Goal: Entertainment & Leisure: Browse casually

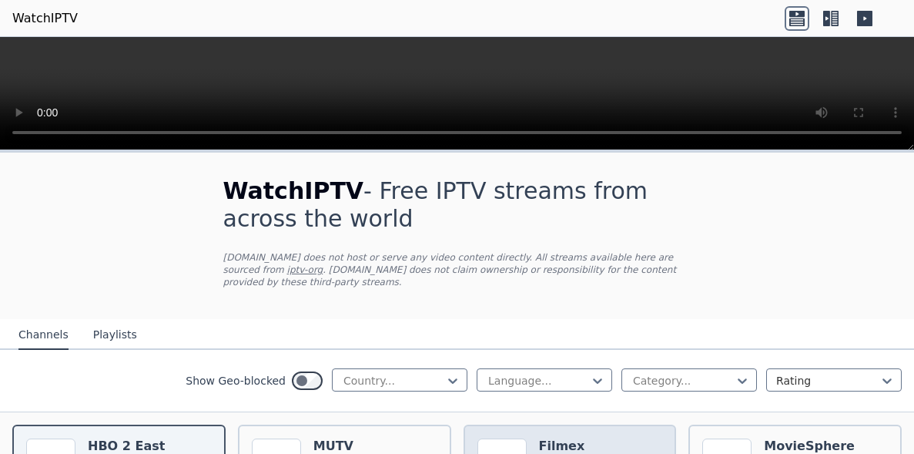
scroll to position [154, 0]
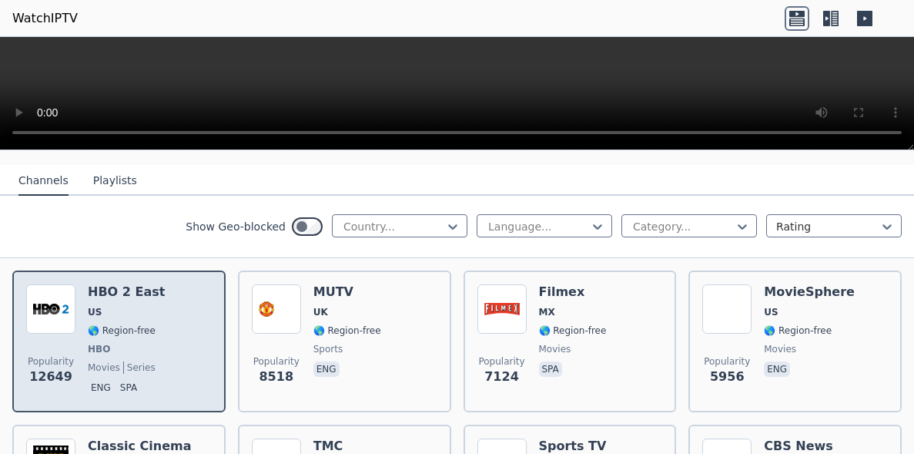
click at [180, 330] on div "Popularity 12649 HBO 2 East US 🌎 Region-free HBO movies series eng spa" at bounding box center [119, 341] width 186 height 114
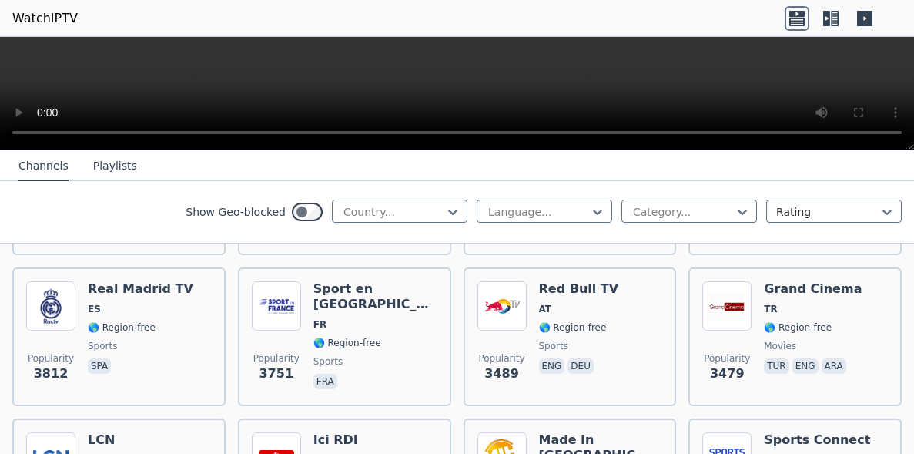
scroll to position [770, 0]
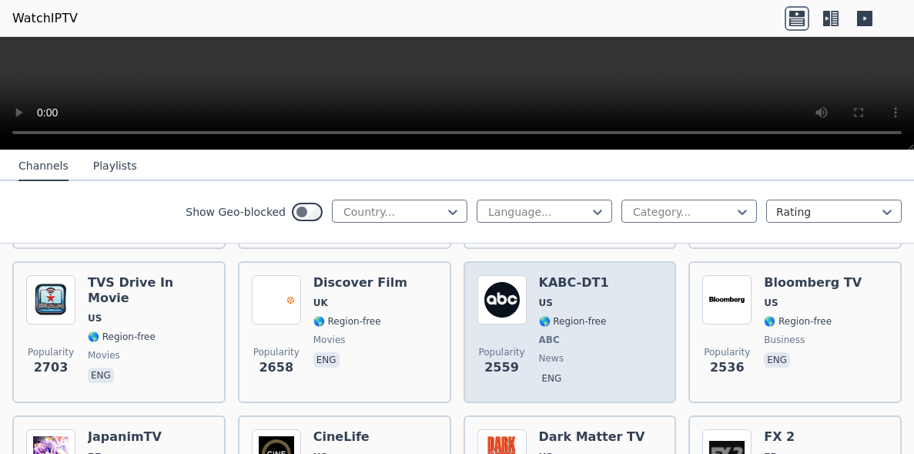
click at [596, 325] on div "Popularity 2559 KABC-DT1 US 🌎 Region-free ABC news eng" at bounding box center [570, 332] width 186 height 114
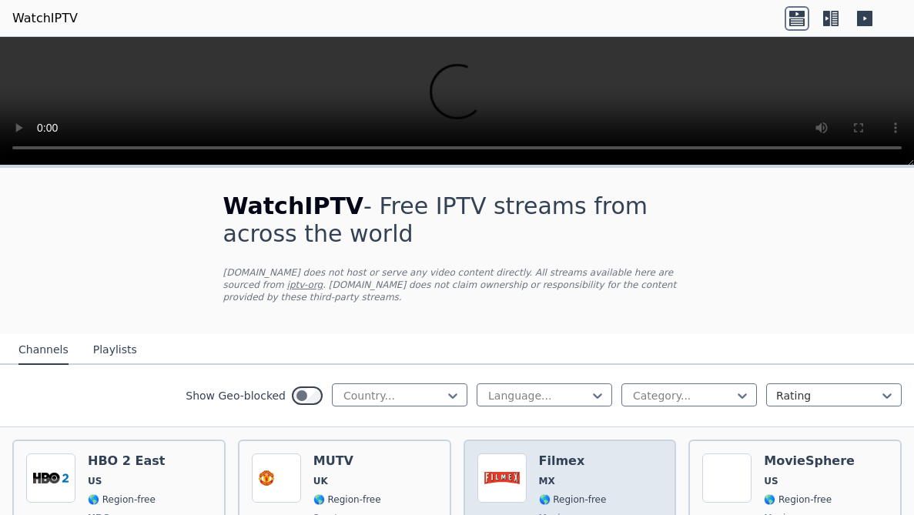
scroll to position [154, 0]
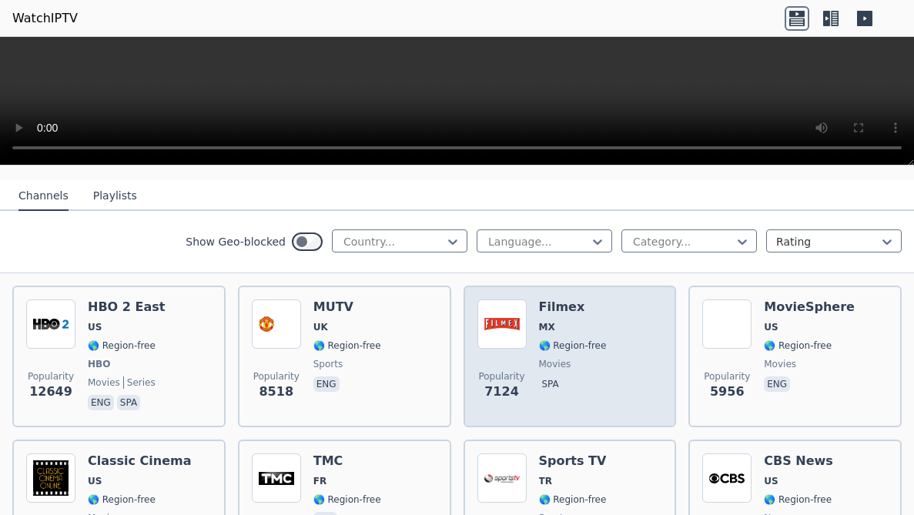
click at [601, 377] on div "Popularity 7124 Filmex MX 🌎 Region-free movies spa" at bounding box center [570, 357] width 186 height 114
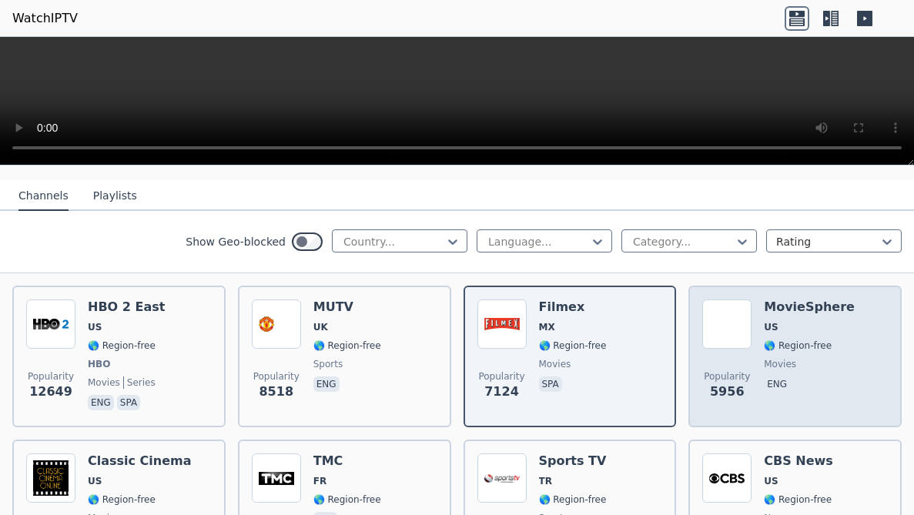
click at [825, 358] on span "movies" at bounding box center [809, 364] width 91 height 12
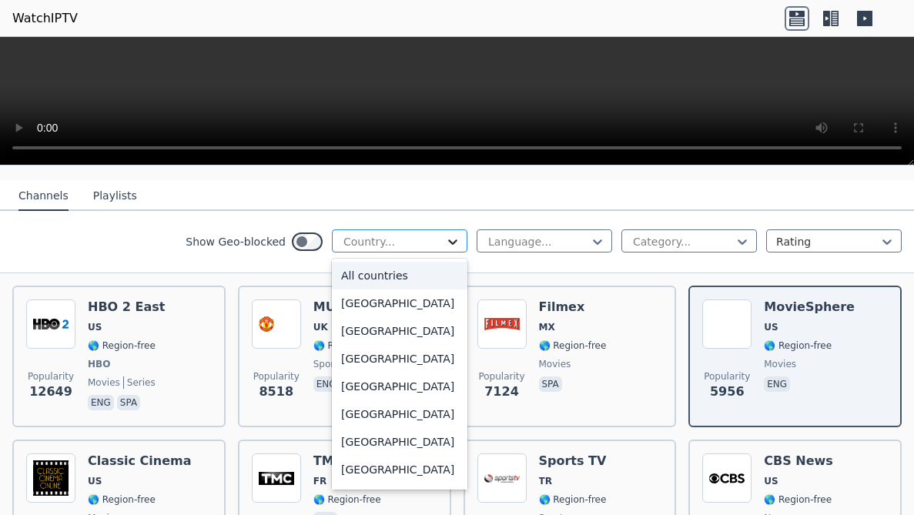
click at [445, 234] on icon at bounding box center [452, 241] width 15 height 15
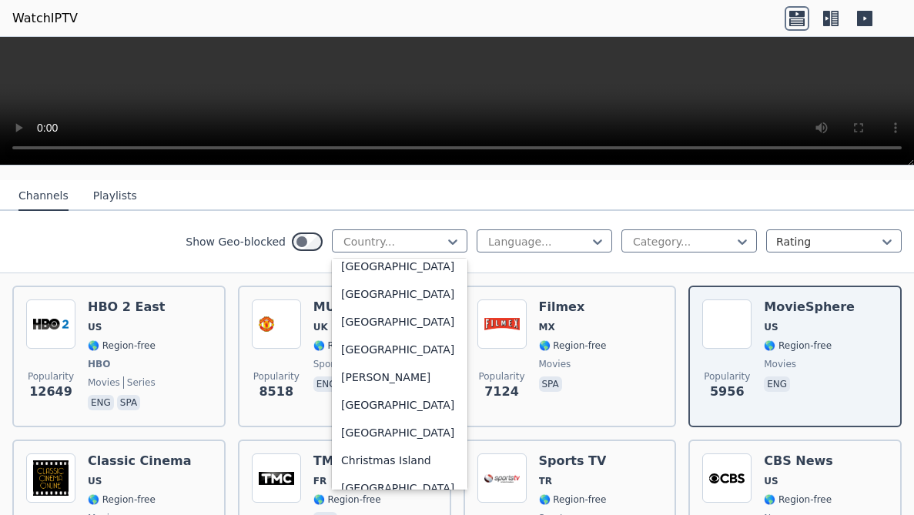
scroll to position [1078, 0]
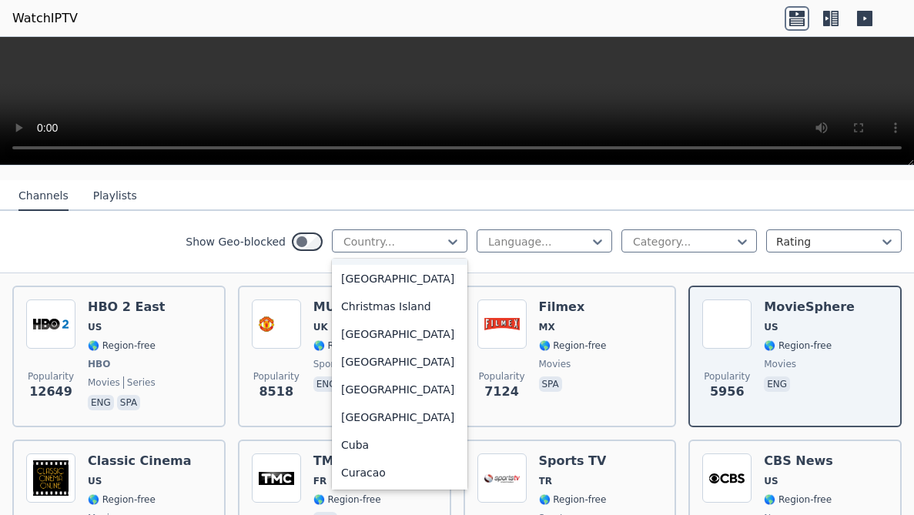
click at [357, 265] on div "[GEOGRAPHIC_DATA]" at bounding box center [400, 251] width 136 height 28
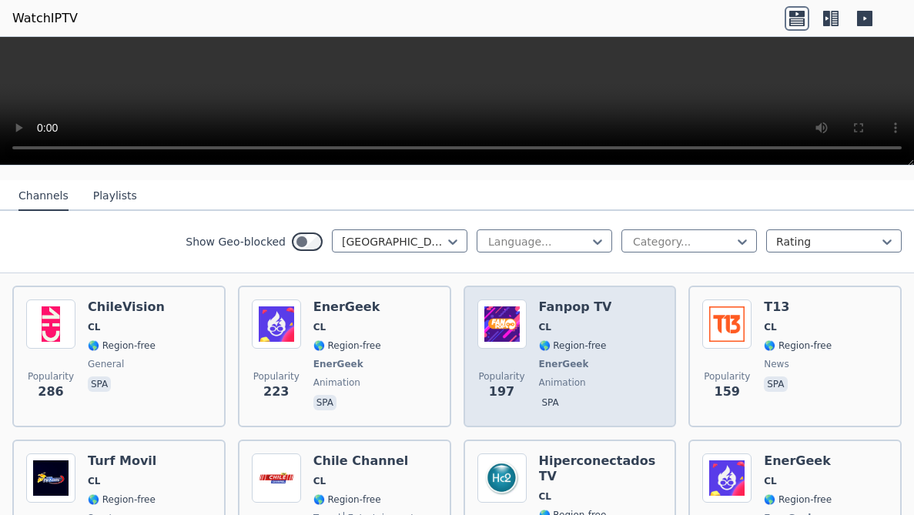
scroll to position [308, 0]
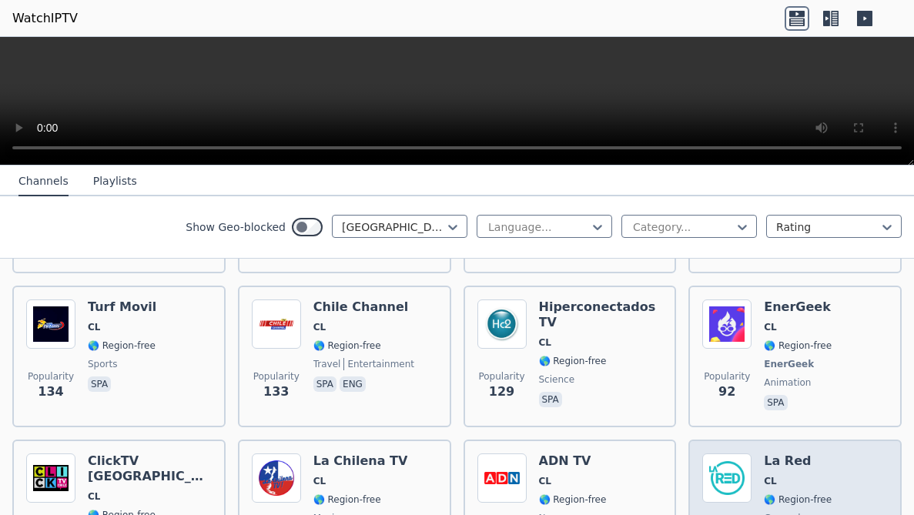
click at [832, 453] on div "Popularity 49 La Red CL 🌎 Region-free general spa" at bounding box center [795, 509] width 186 height 111
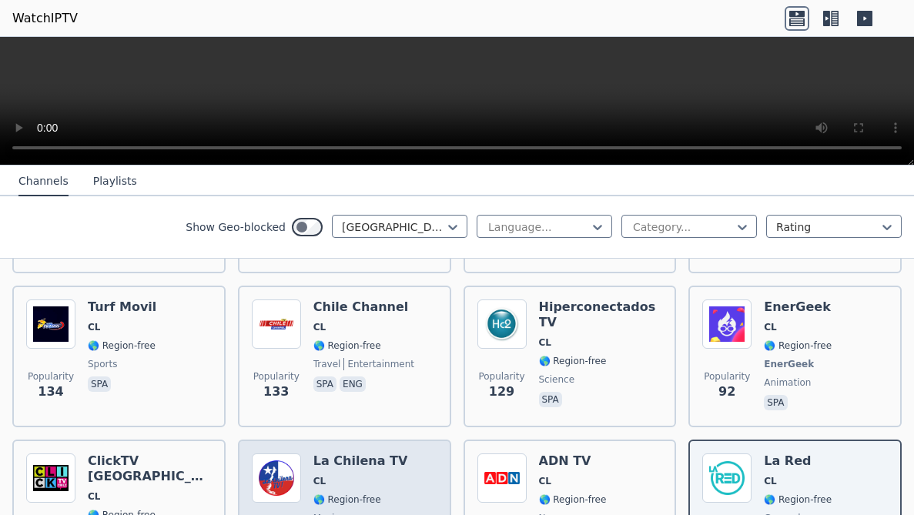
click at [382, 453] on div "La Chilena TV CL 🌎 Region-free music spa" at bounding box center [360, 509] width 95 height 111
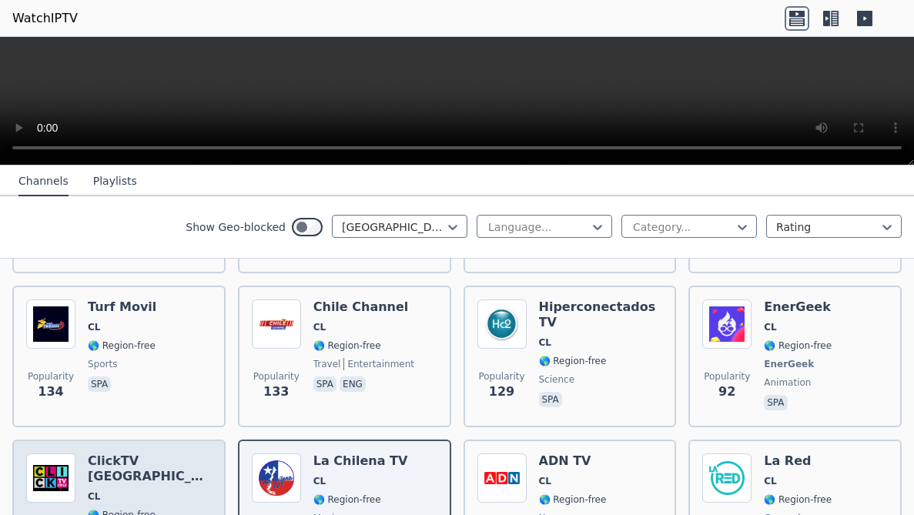
click at [146, 453] on div "ClickTV [GEOGRAPHIC_DATA] CL 🌎 Region-free documentary spa" at bounding box center [150, 509] width 124 height 111
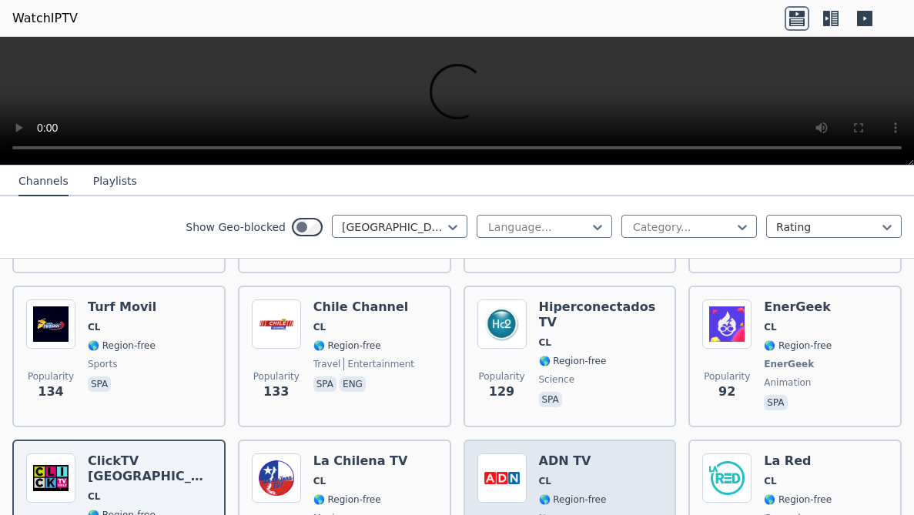
scroll to position [462, 0]
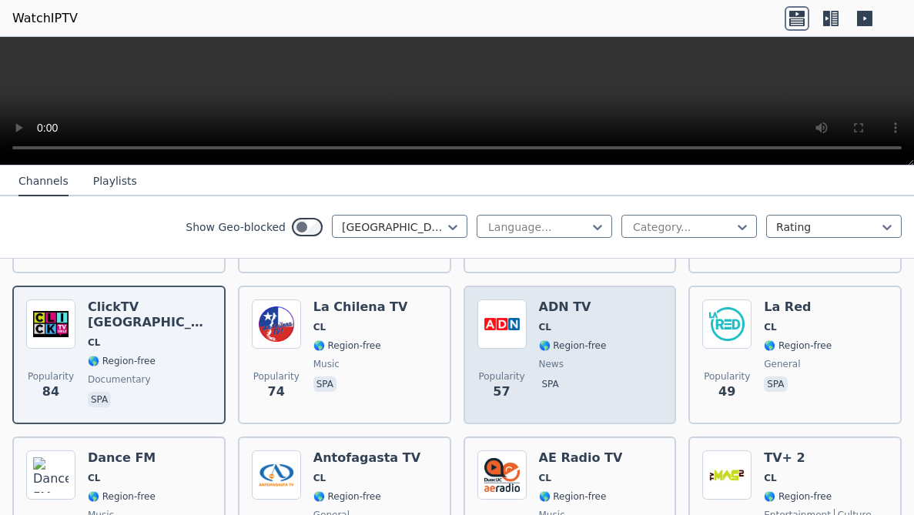
click at [540, 358] on span "news" at bounding box center [551, 364] width 25 height 12
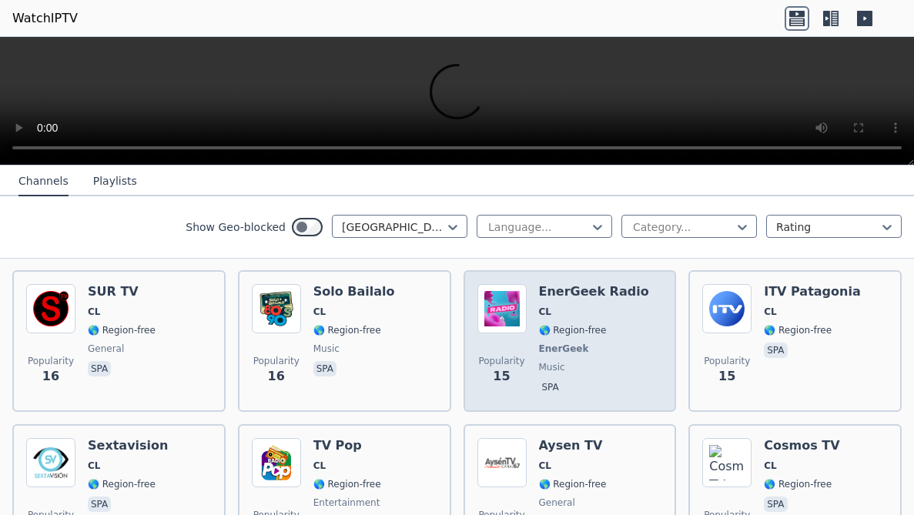
scroll to position [1386, 0]
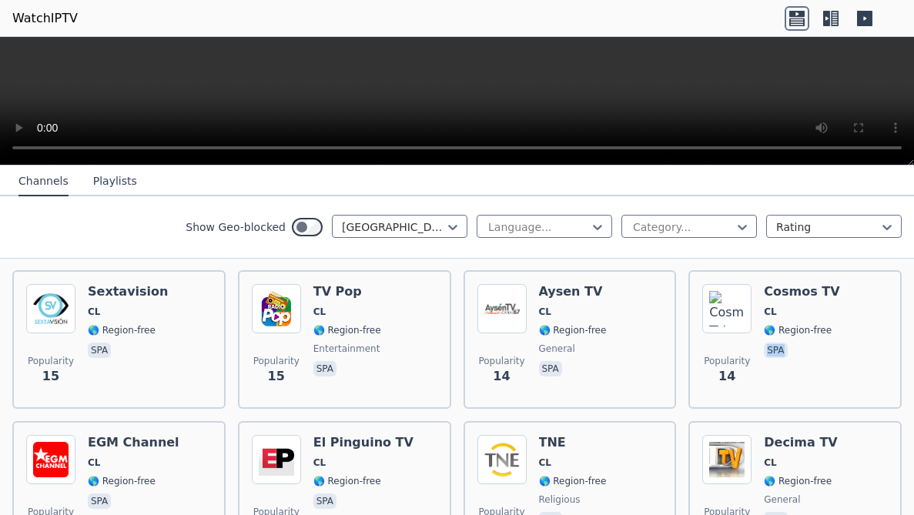
drag, startPoint x: 901, startPoint y: 318, endPoint x: 898, endPoint y: 336, distance: 18.0
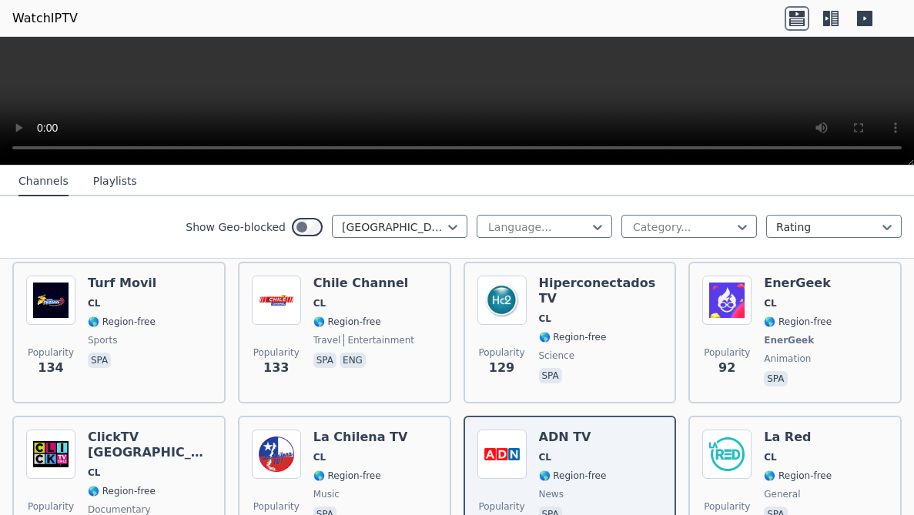
scroll to position [0, 0]
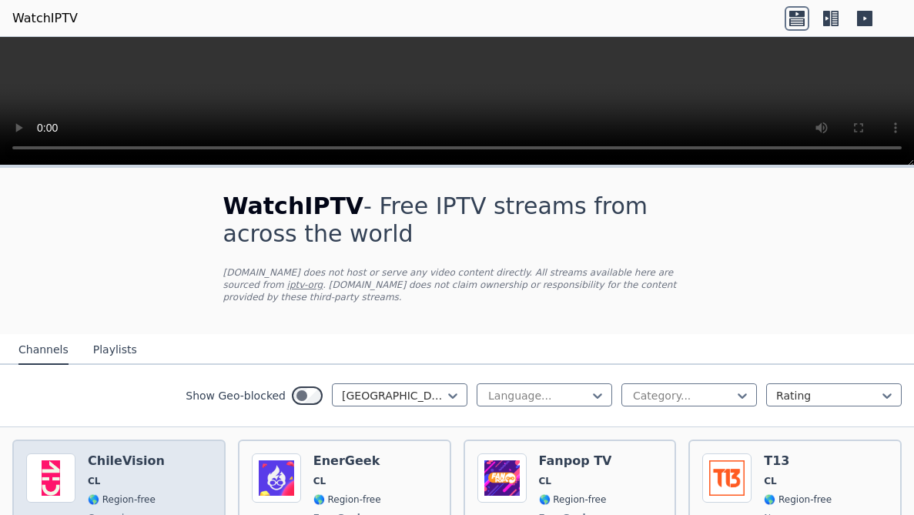
click at [136, 453] on div "ChileVision CL 🌎 Region-free general spa" at bounding box center [126, 511] width 77 height 114
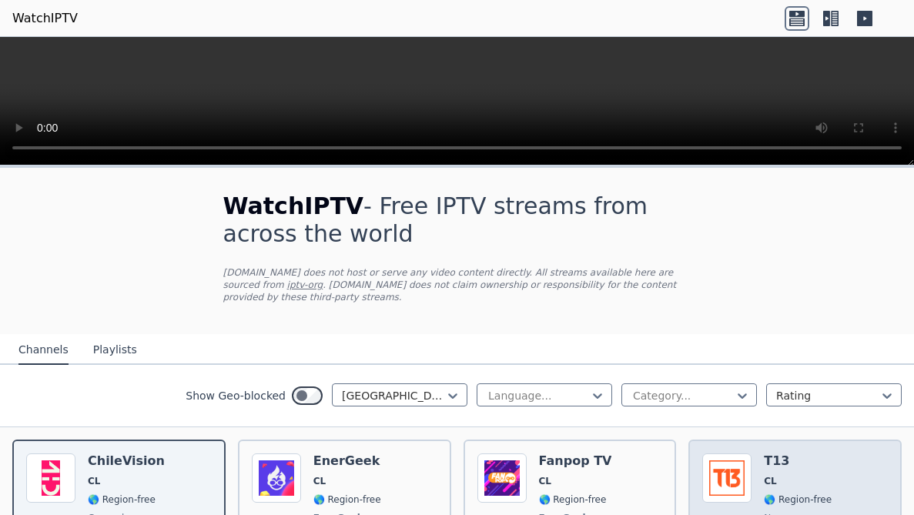
click at [808, 453] on div "T13 CL 🌎 Region-free news spa" at bounding box center [798, 511] width 68 height 114
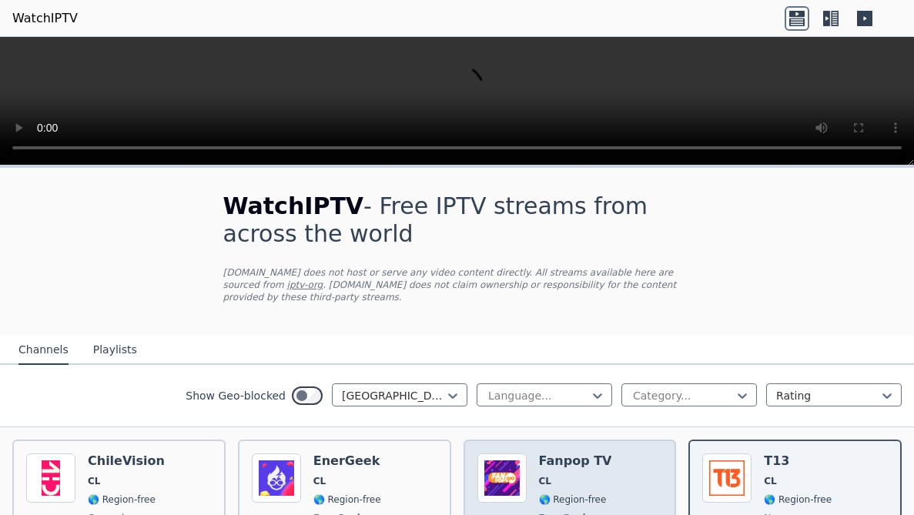
scroll to position [154, 0]
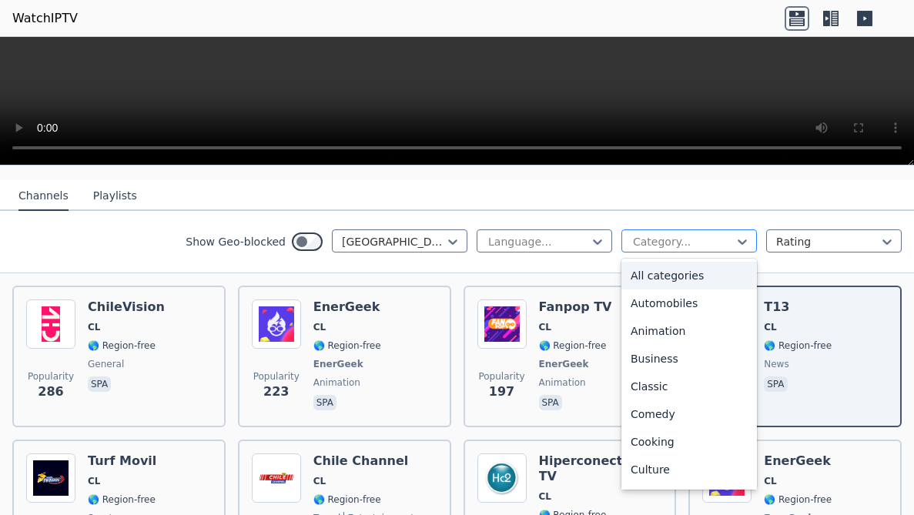
click at [715, 234] on div at bounding box center [682, 241] width 103 height 15
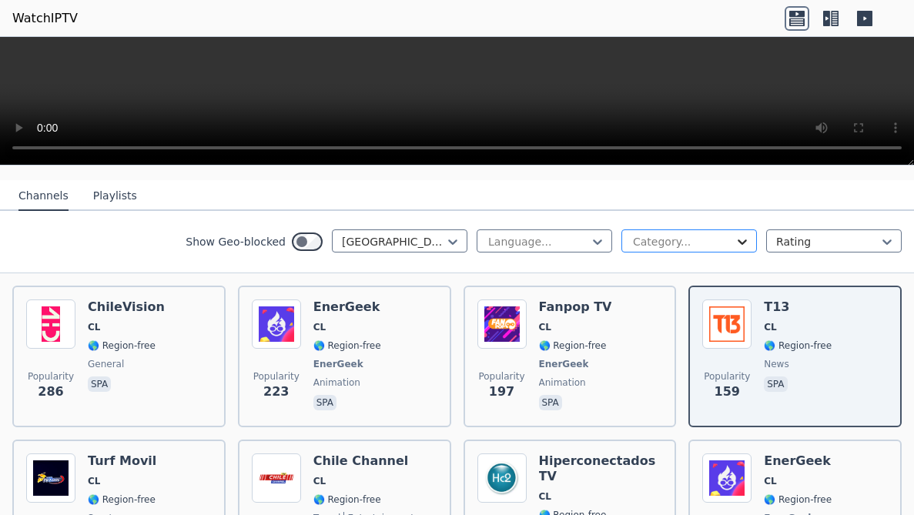
click at [738, 239] on icon at bounding box center [742, 241] width 9 height 5
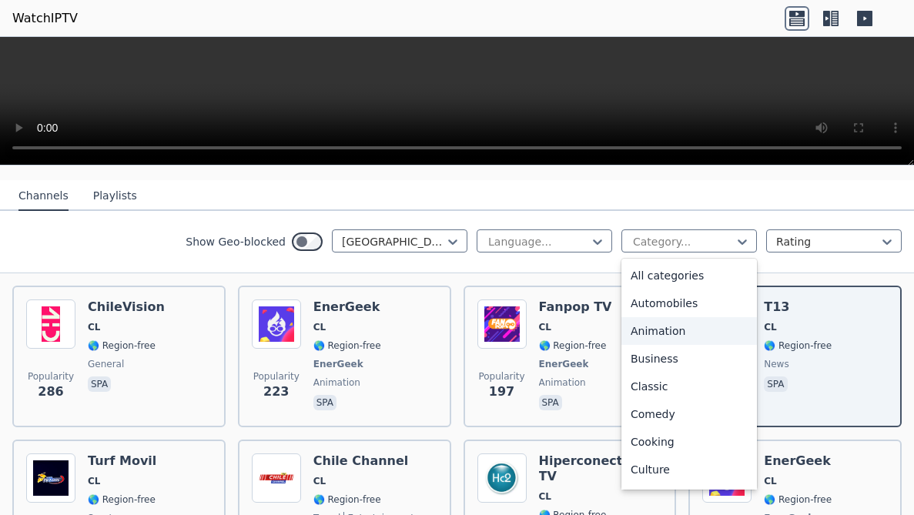
click at [648, 319] on div "Animation" at bounding box center [689, 331] width 136 height 28
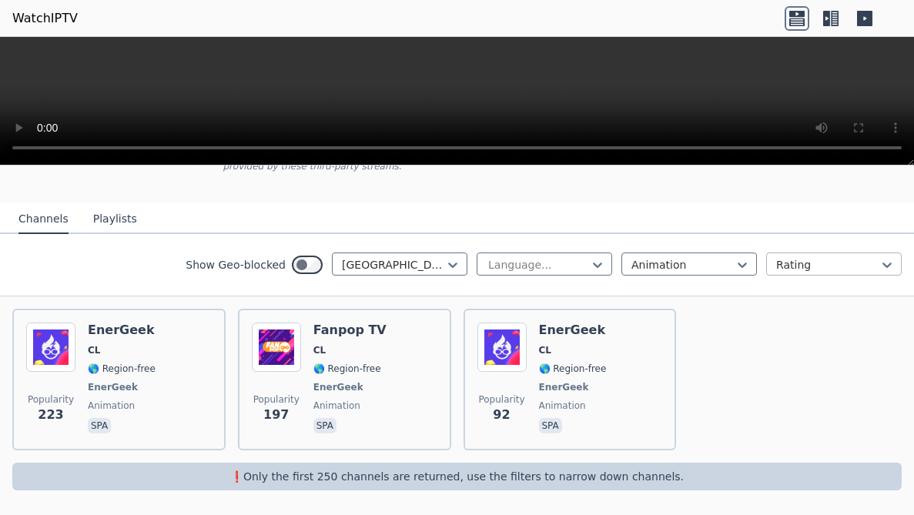
scroll to position [119, 0]
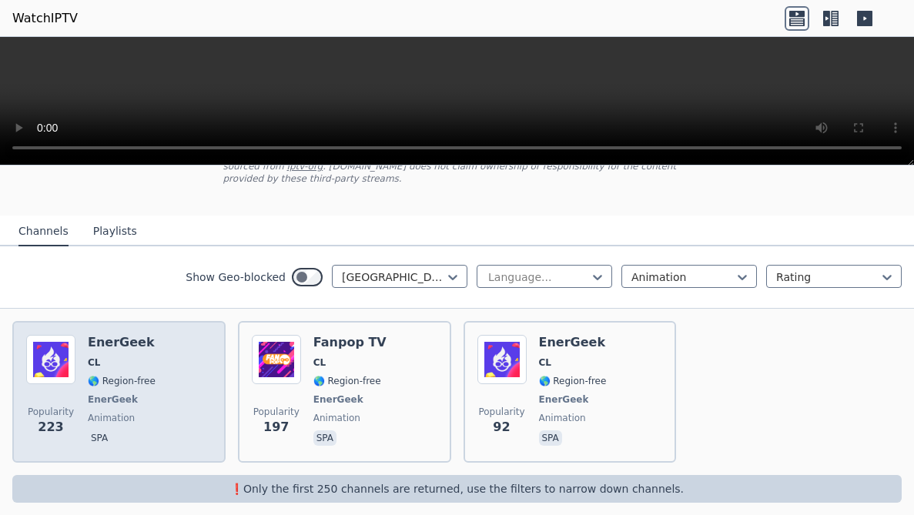
click at [143, 359] on div "EnerGeek CL 🌎 Region-free EnerGeek animation spa" at bounding box center [122, 392] width 68 height 114
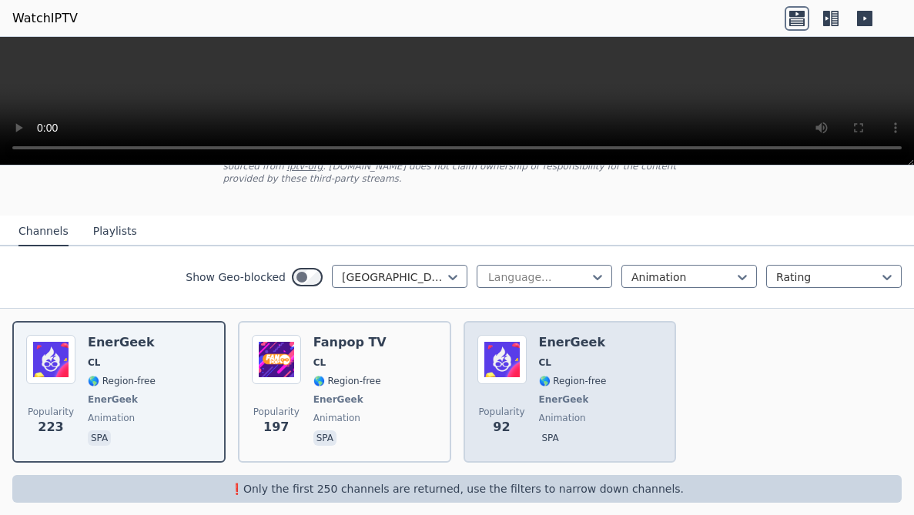
click at [544, 393] on span "EnerGeek" at bounding box center [564, 399] width 50 height 12
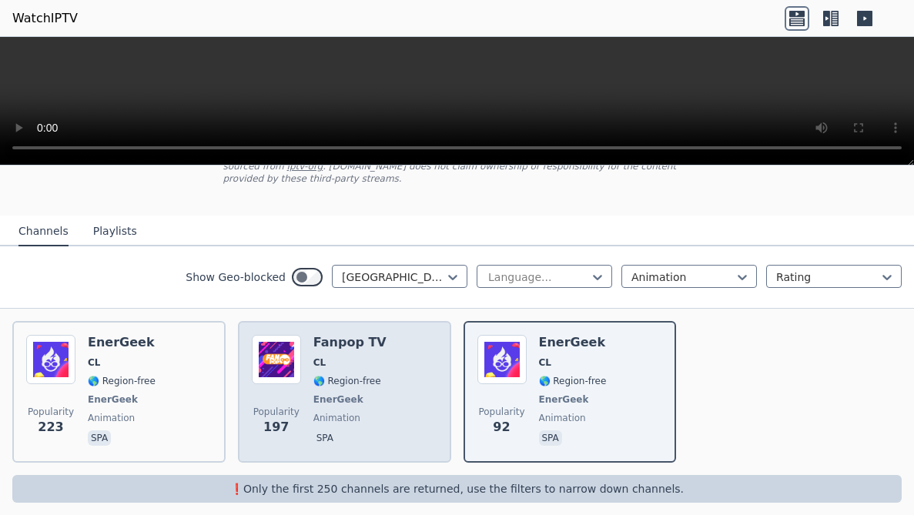
click at [400, 368] on div "Popularity 197 Fanpop TV CL 🌎 Region-free EnerGeek animation spa" at bounding box center [345, 392] width 186 height 114
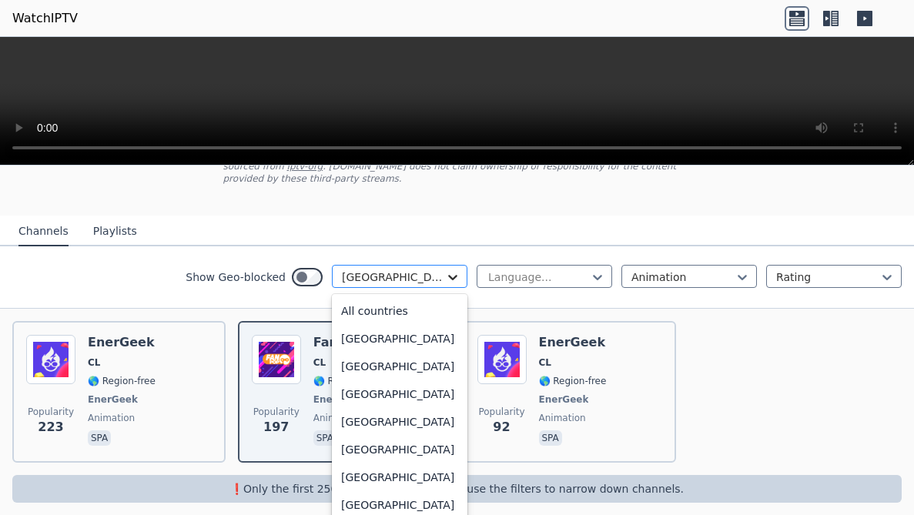
click at [448, 275] on icon at bounding box center [452, 277] width 9 height 5
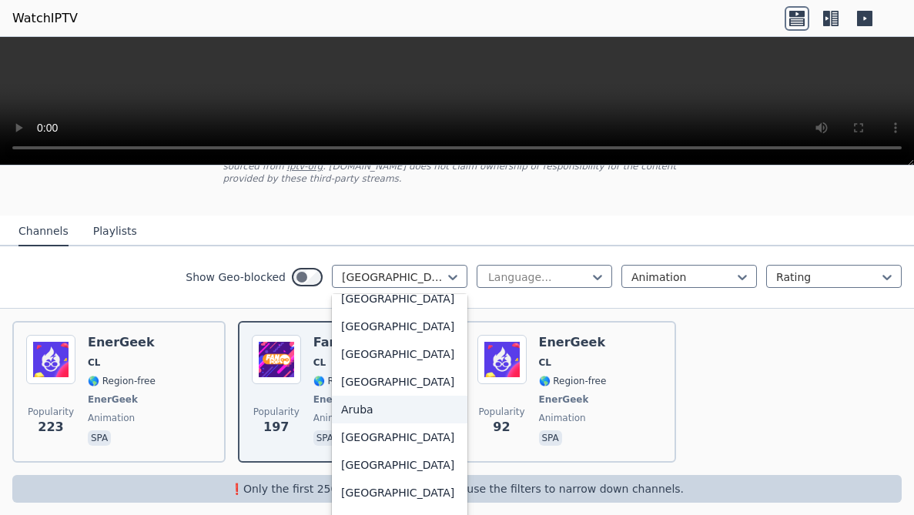
scroll to position [0, 0]
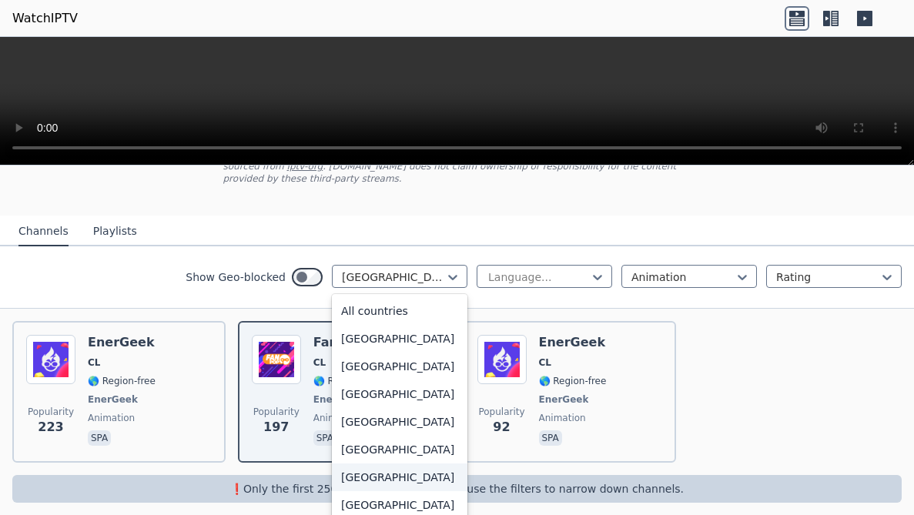
click at [385, 453] on div "[GEOGRAPHIC_DATA]" at bounding box center [400, 478] width 136 height 28
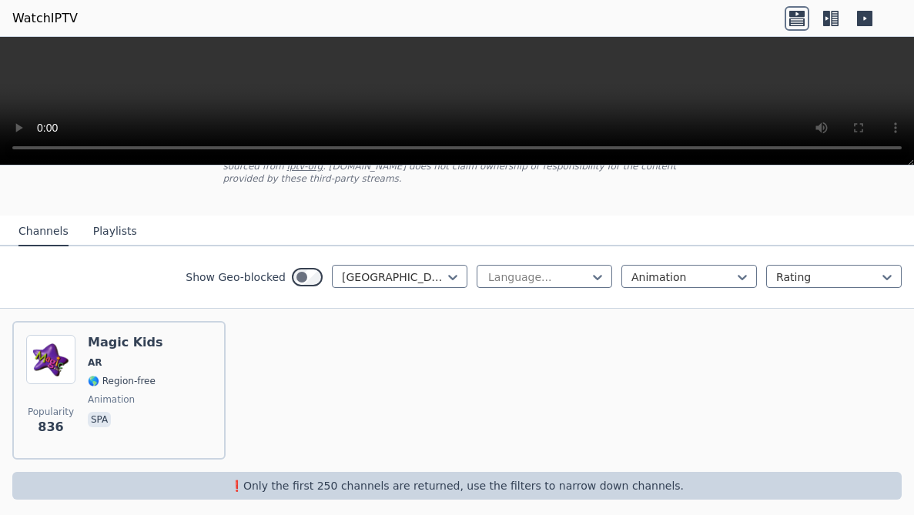
scroll to position [115, 0]
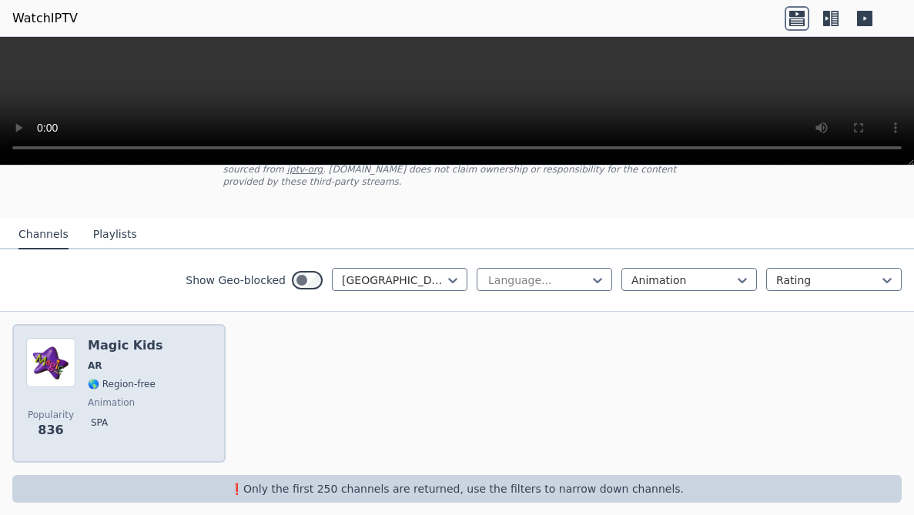
click at [189, 370] on div "Popularity 836 Magic Kids AR 🌎 Region-free animation spa" at bounding box center [119, 393] width 186 height 111
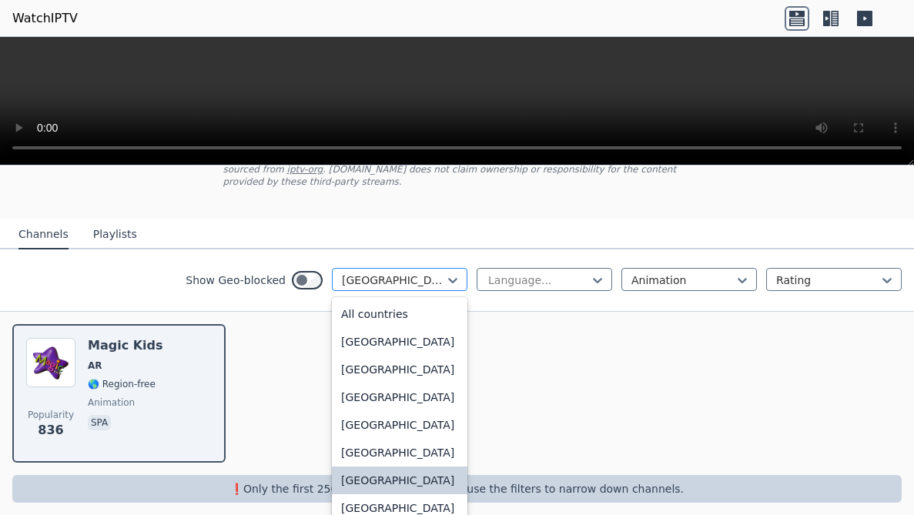
click at [423, 273] on div at bounding box center [393, 280] width 103 height 15
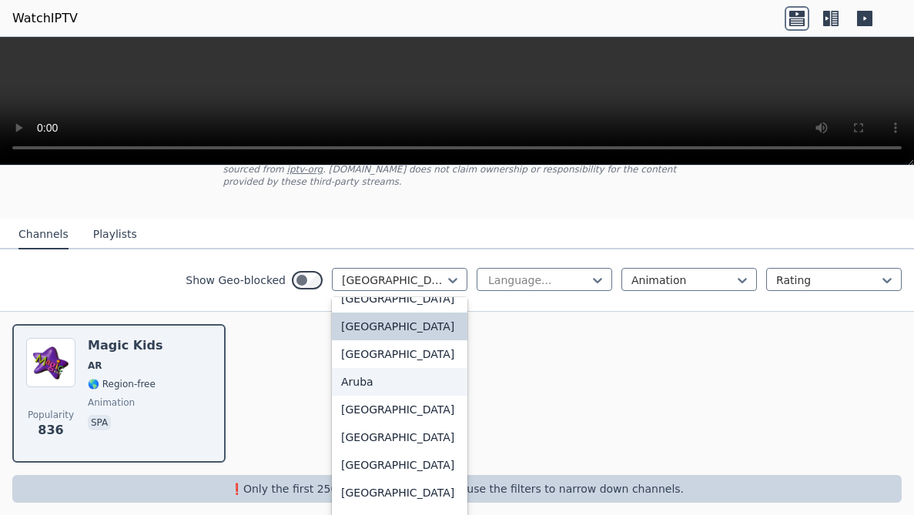
scroll to position [616, 0]
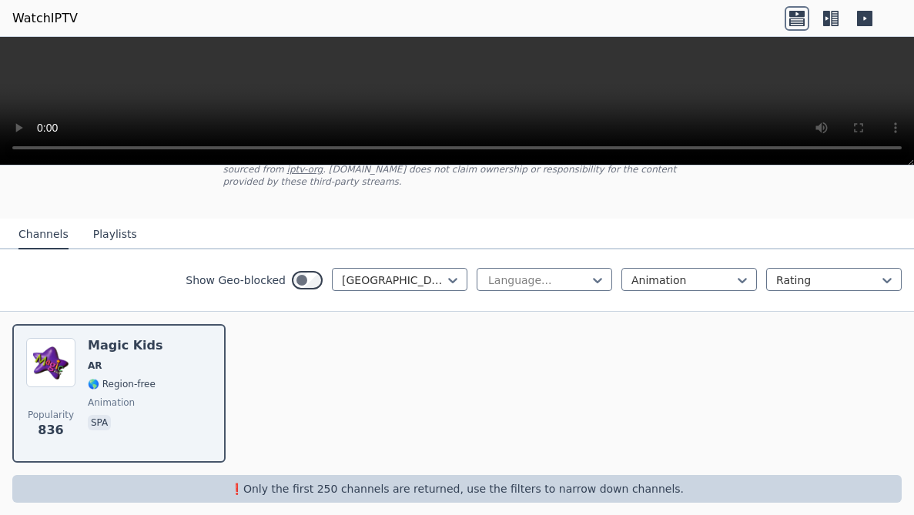
click at [608, 371] on div "Popularity 836 Magic Kids AR 🌎 Region-free animation spa" at bounding box center [457, 393] width 914 height 163
click at [445, 273] on icon at bounding box center [452, 280] width 15 height 15
click at [382, 273] on div at bounding box center [393, 280] width 103 height 15
click at [448, 278] on icon at bounding box center [452, 280] width 9 height 5
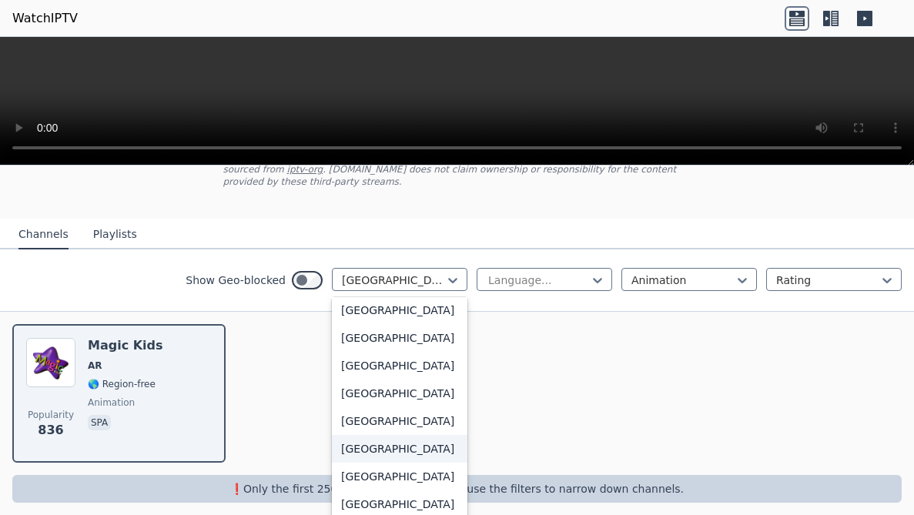
scroll to position [5415, 0]
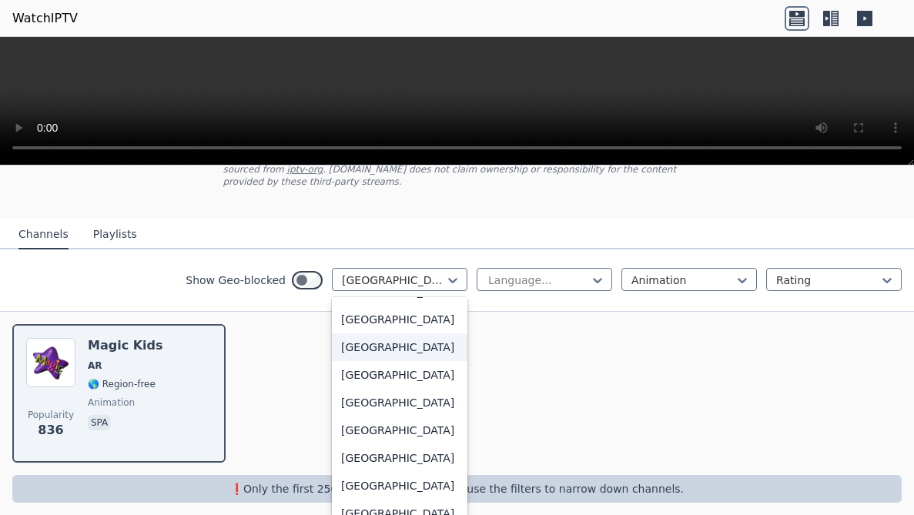
click at [375, 361] on div "[GEOGRAPHIC_DATA]" at bounding box center [400, 347] width 136 height 28
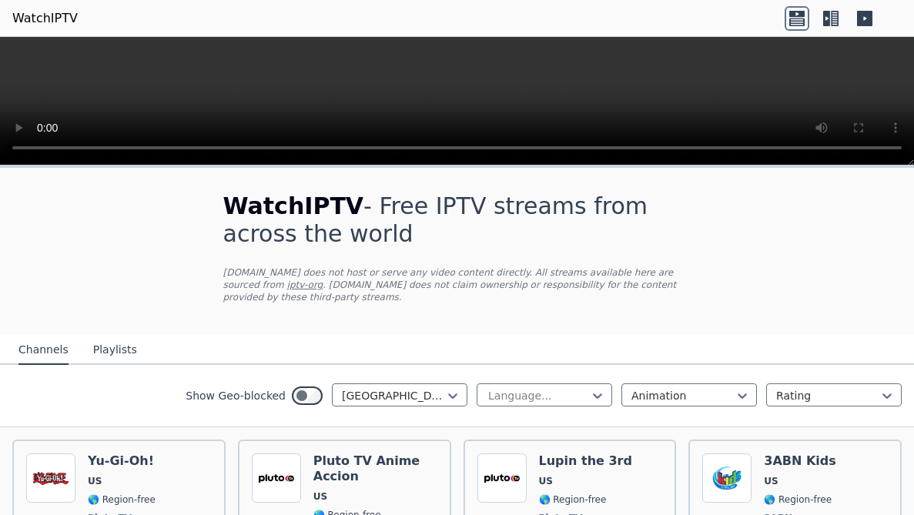
scroll to position [154, 0]
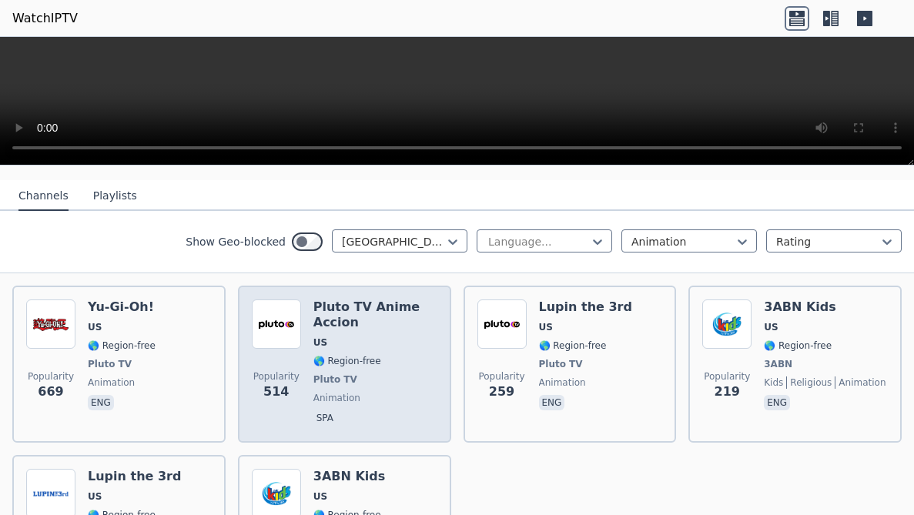
click at [390, 355] on span "🌎 Region-free" at bounding box center [375, 361] width 124 height 12
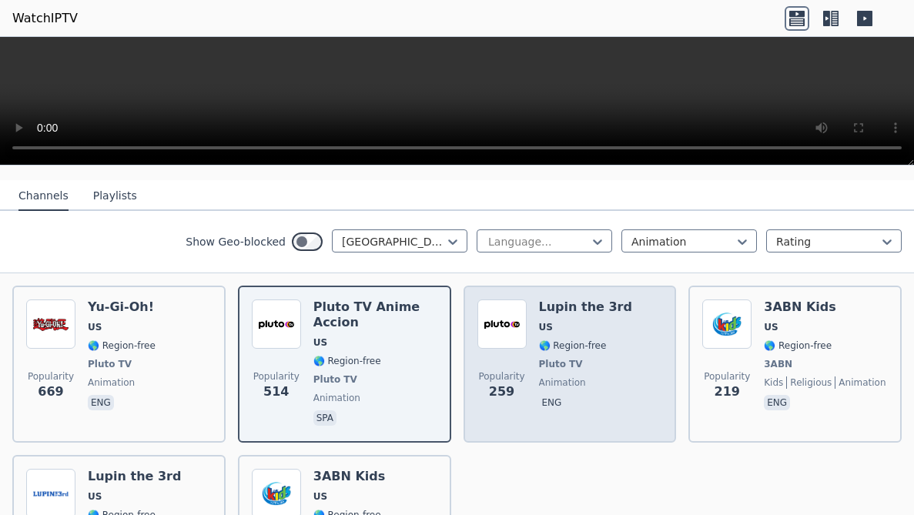
click at [617, 362] on div "Popularity 259 Lupin the 3rd US 🌎 Region-free Pluto TV animation eng" at bounding box center [570, 364] width 186 height 129
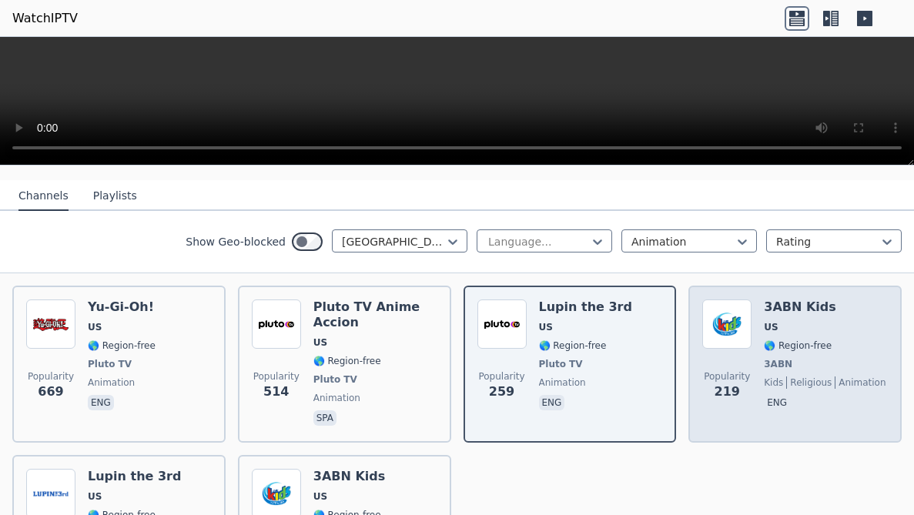
click at [835, 321] on span "US" at bounding box center [825, 327] width 122 height 12
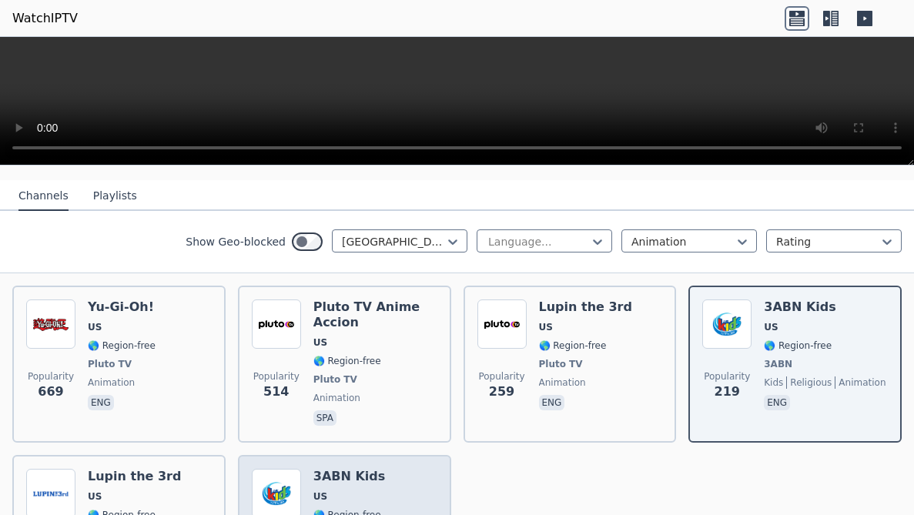
click at [401, 453] on span "US" at bounding box center [374, 496] width 122 height 12
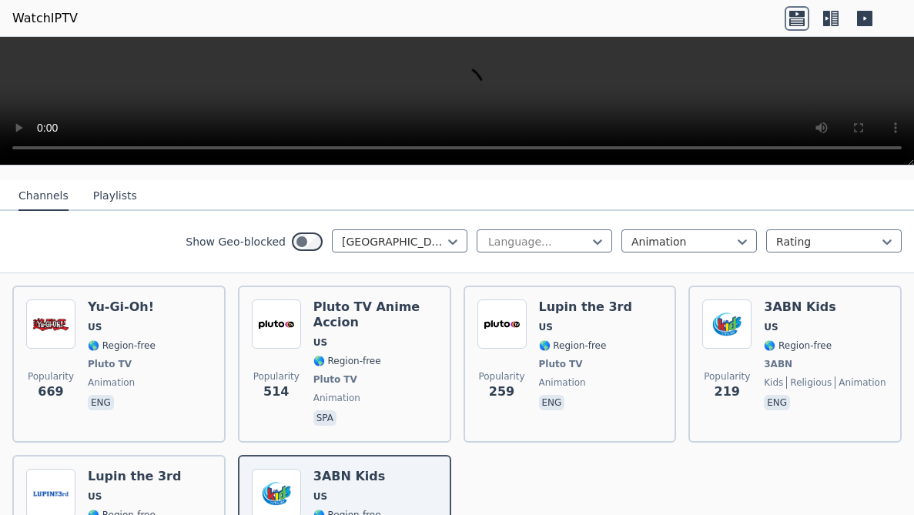
scroll to position [288, 0]
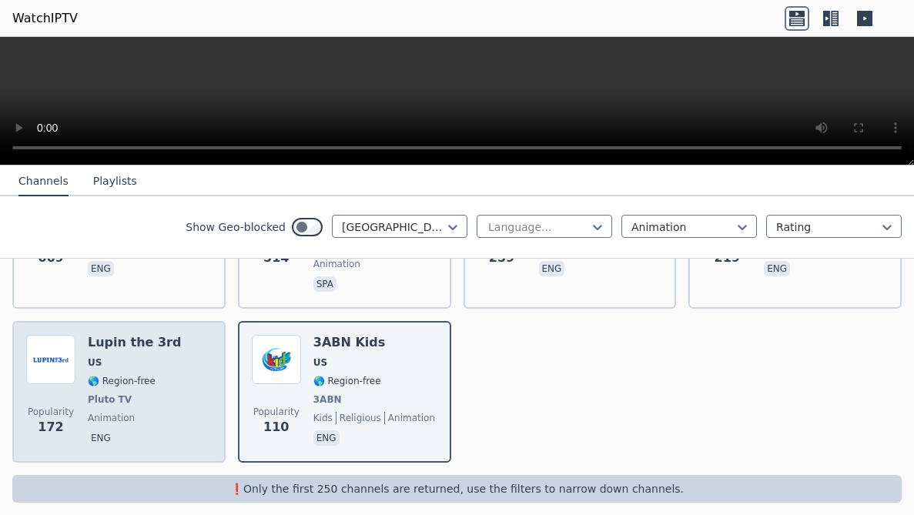
click at [150, 399] on div "Lupin the 3rd US 🌎 Region-free Pluto TV animation eng" at bounding box center [134, 392] width 93 height 114
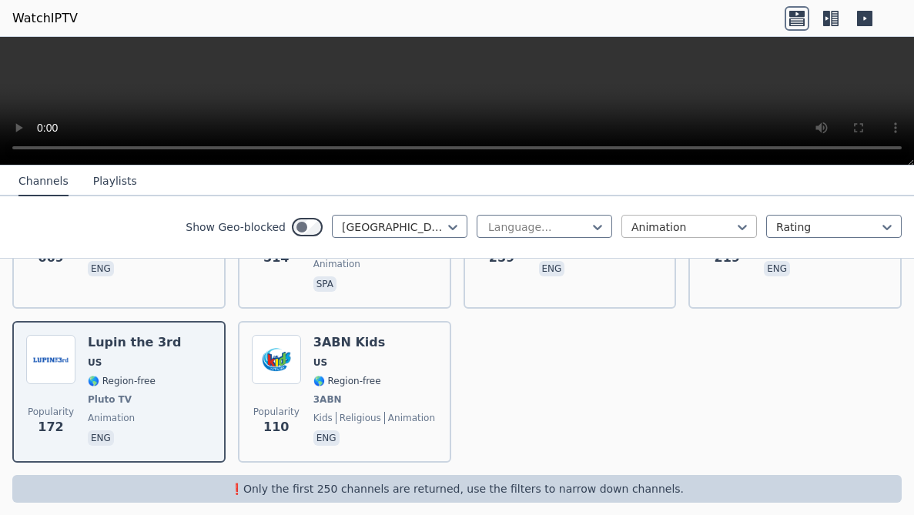
click at [705, 226] on div at bounding box center [682, 226] width 103 height 15
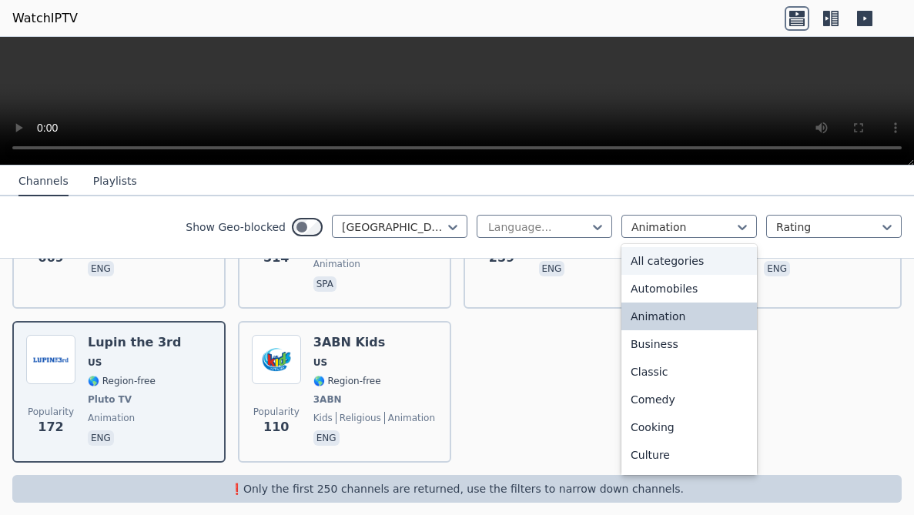
click at [667, 259] on div "All categories" at bounding box center [689, 261] width 136 height 28
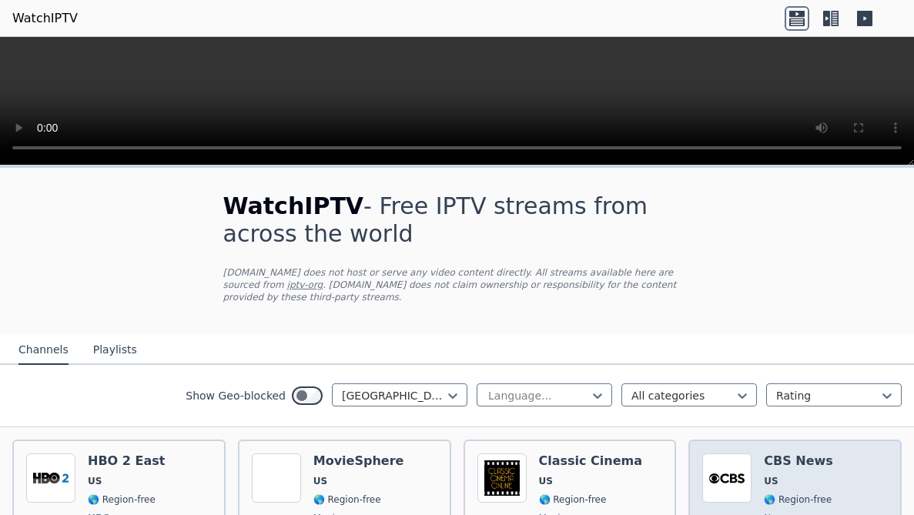
click at [824, 453] on div "Popularity 4267 CBS News US 🌎 Region-free news eng" at bounding box center [795, 511] width 186 height 114
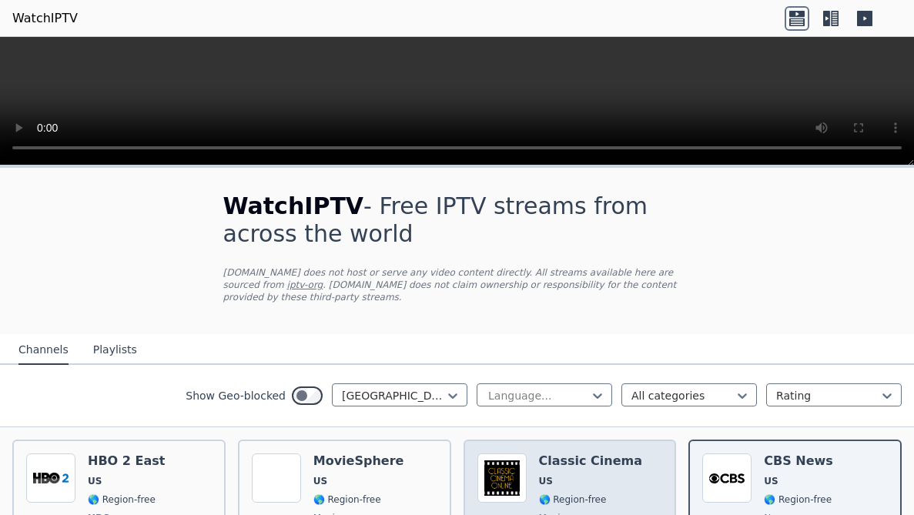
click at [583, 453] on div "Classic Cinema US 🌎 Region-free movies eng" at bounding box center [591, 511] width 104 height 114
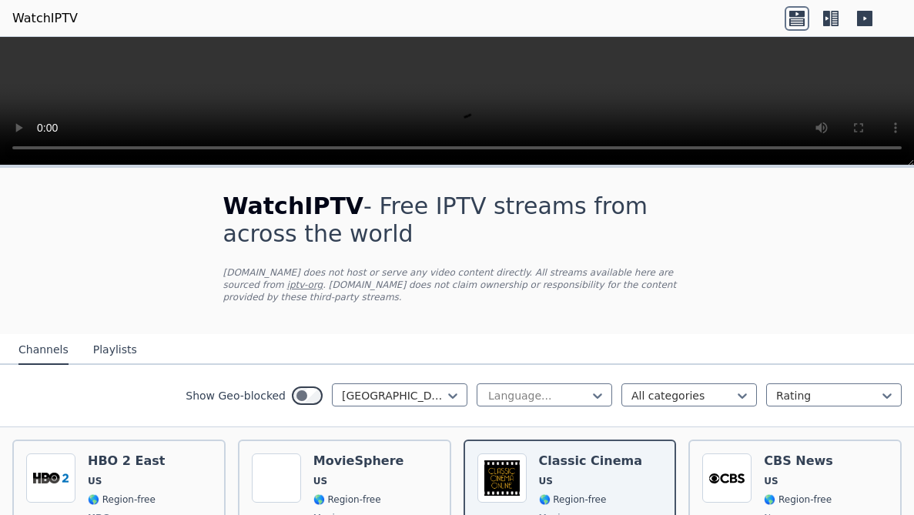
scroll to position [154, 0]
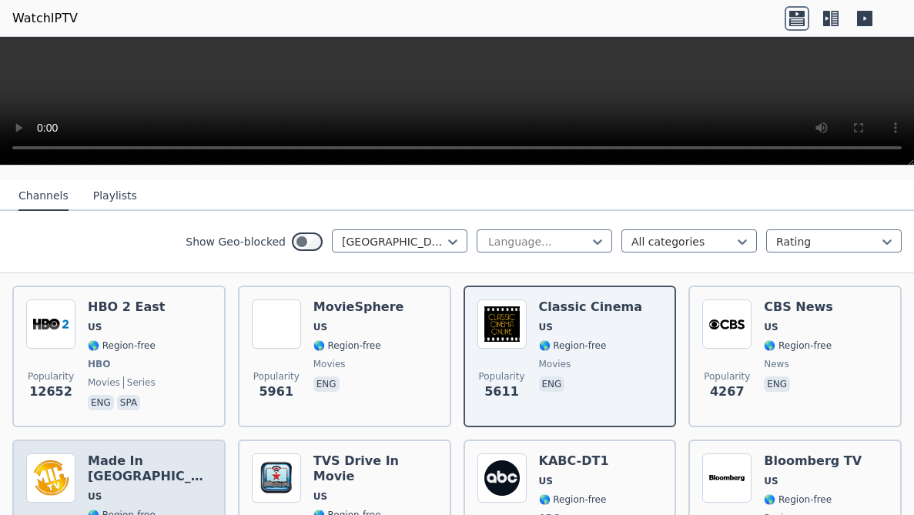
click at [170, 453] on span "US" at bounding box center [150, 496] width 124 height 12
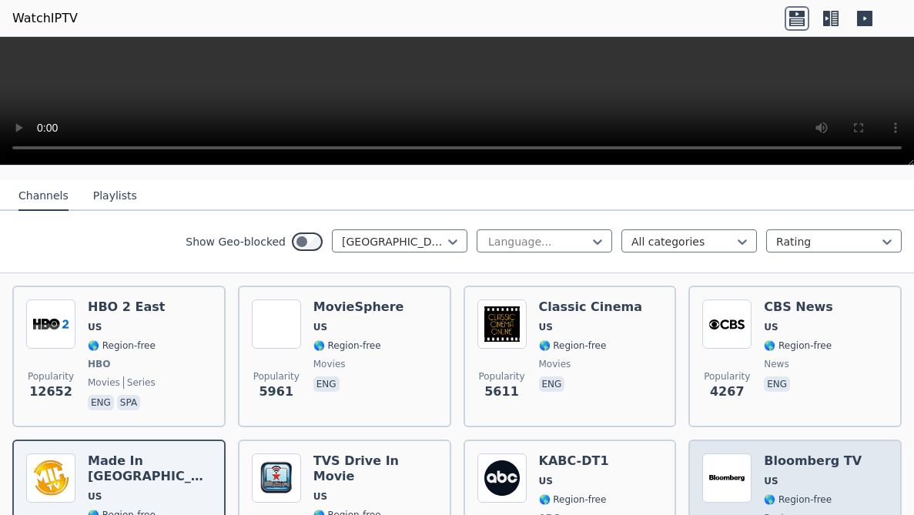
click at [778, 453] on h6 "Bloomberg TV" at bounding box center [813, 461] width 98 height 15
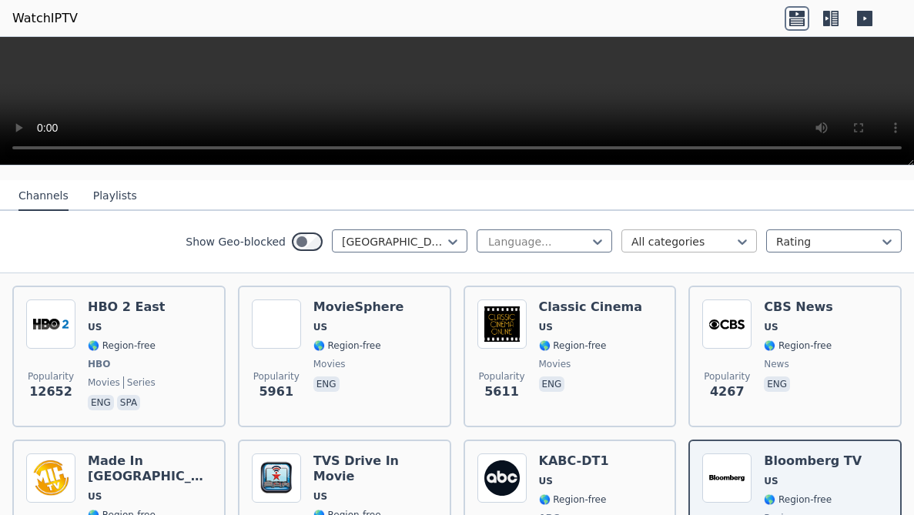
click at [715, 234] on div at bounding box center [682, 241] width 103 height 15
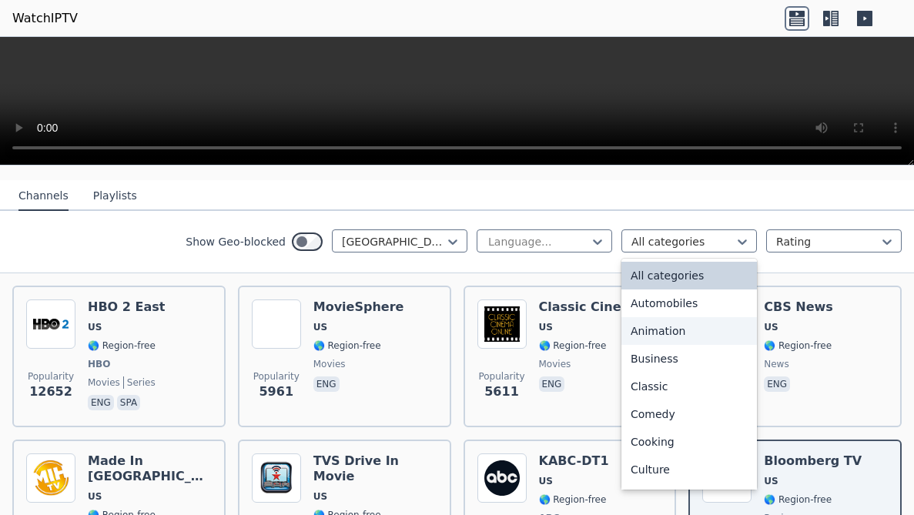
click at [661, 325] on div "Animation" at bounding box center [689, 331] width 136 height 28
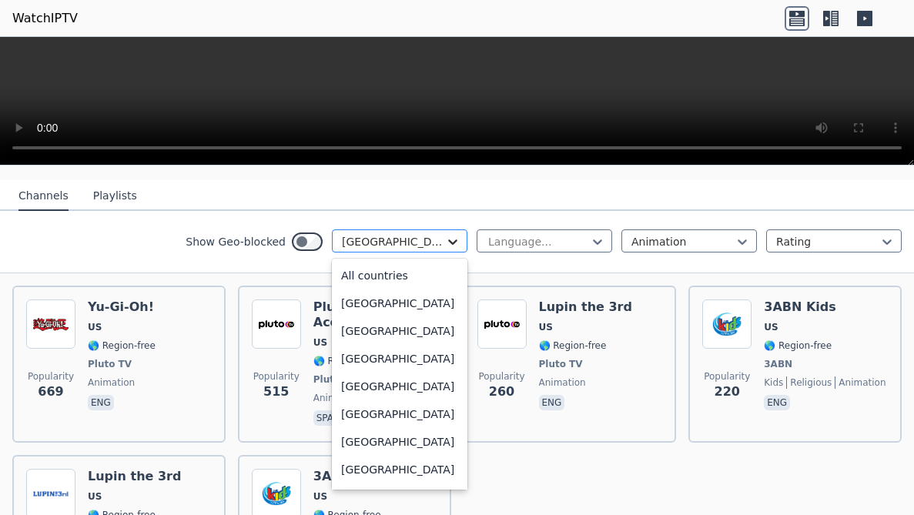
click at [445, 234] on icon at bounding box center [452, 241] width 15 height 15
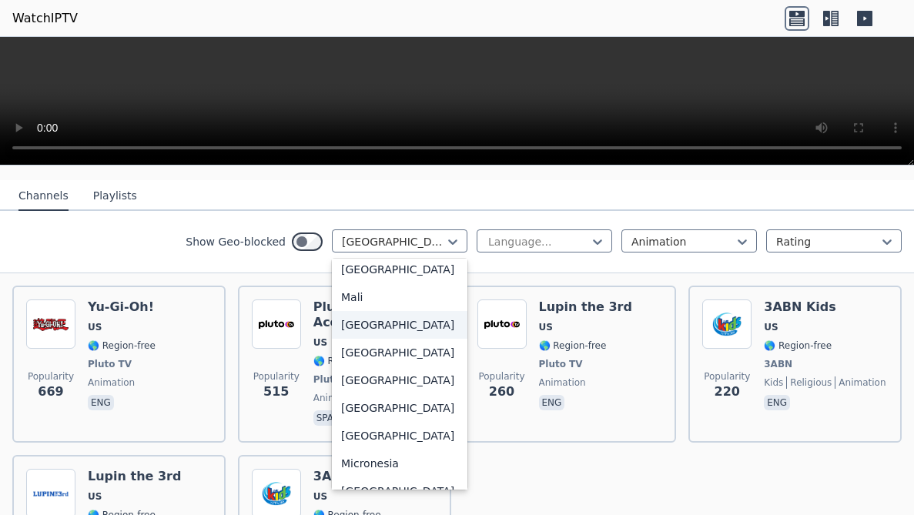
scroll to position [3225, 0]
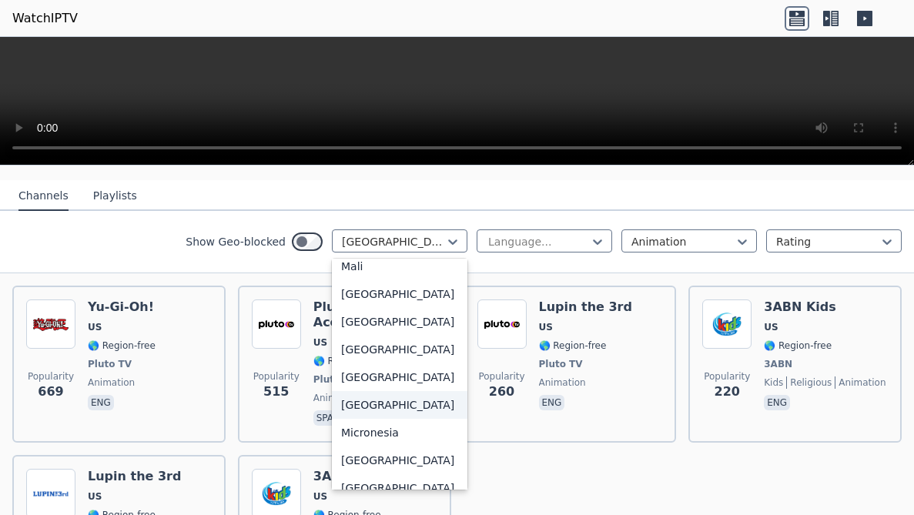
drag, startPoint x: 347, startPoint y: 431, endPoint x: 360, endPoint y: 423, distance: 15.6
click at [347, 419] on div "[GEOGRAPHIC_DATA]" at bounding box center [400, 405] width 136 height 28
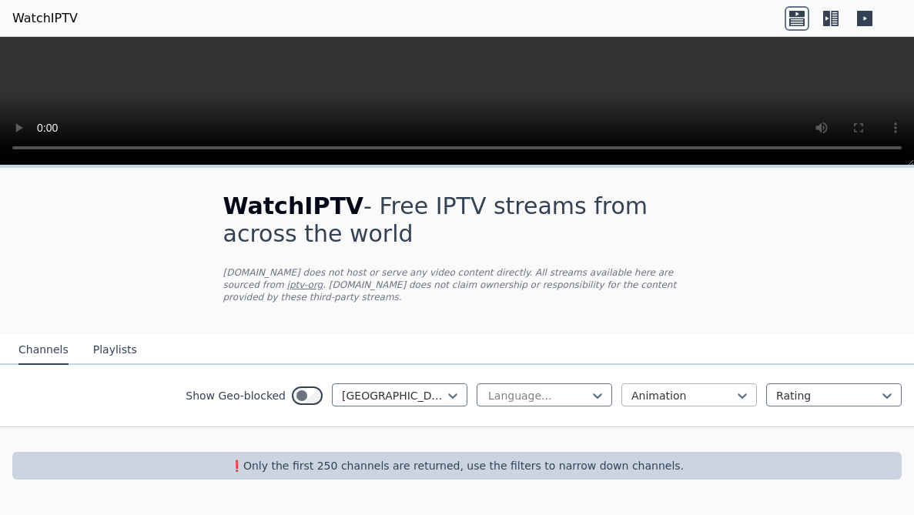
click at [698, 388] on div at bounding box center [682, 395] width 103 height 15
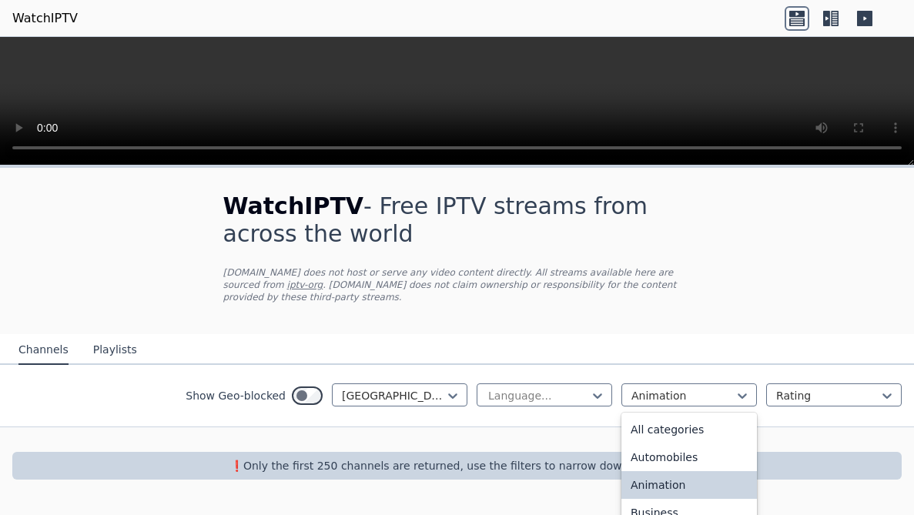
click at [679, 453] on div "Animation" at bounding box center [689, 485] width 136 height 28
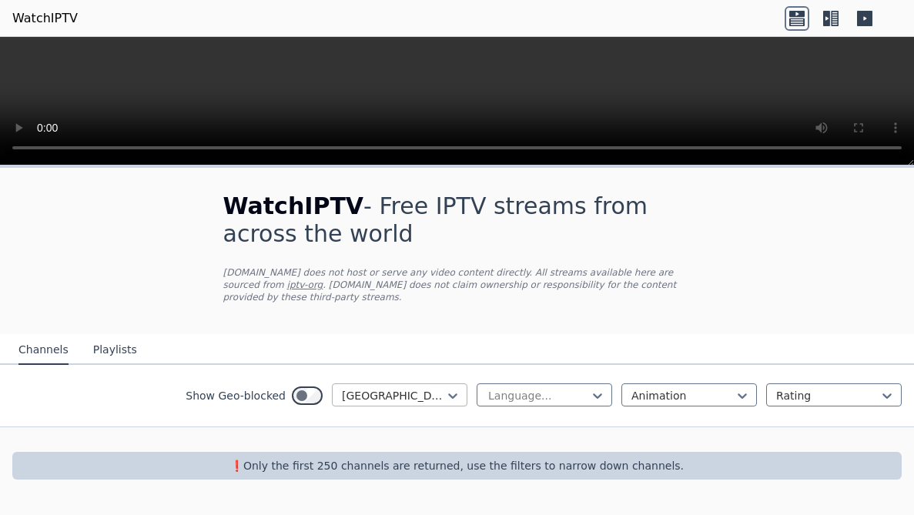
click at [415, 388] on div at bounding box center [393, 395] width 103 height 15
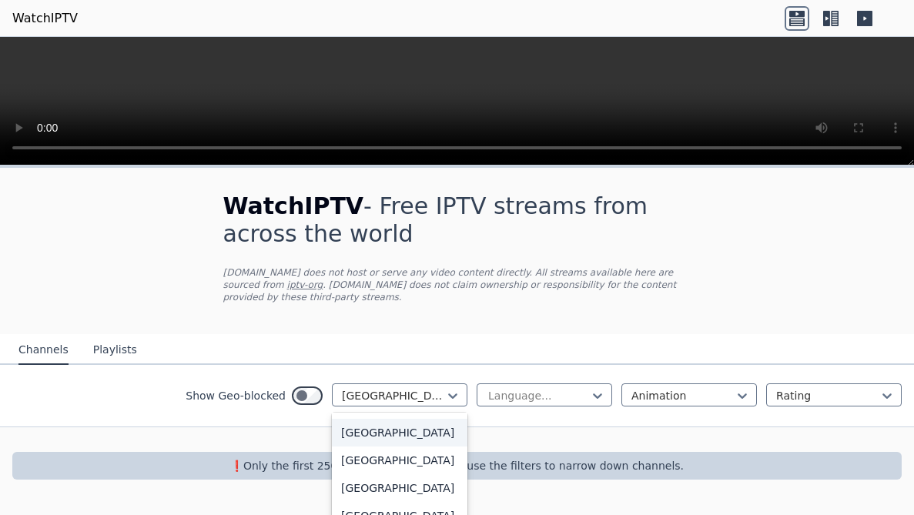
scroll to position [899, 0]
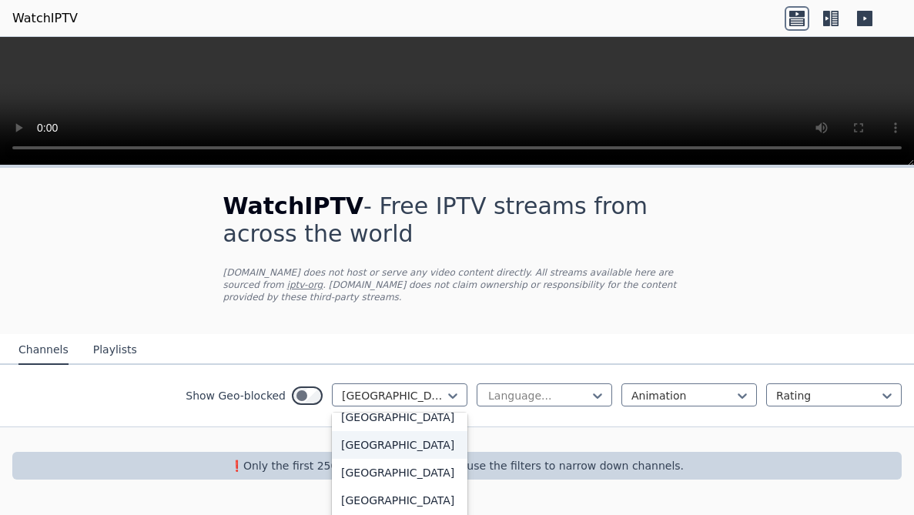
click at [355, 441] on div "[GEOGRAPHIC_DATA]" at bounding box center [400, 445] width 136 height 28
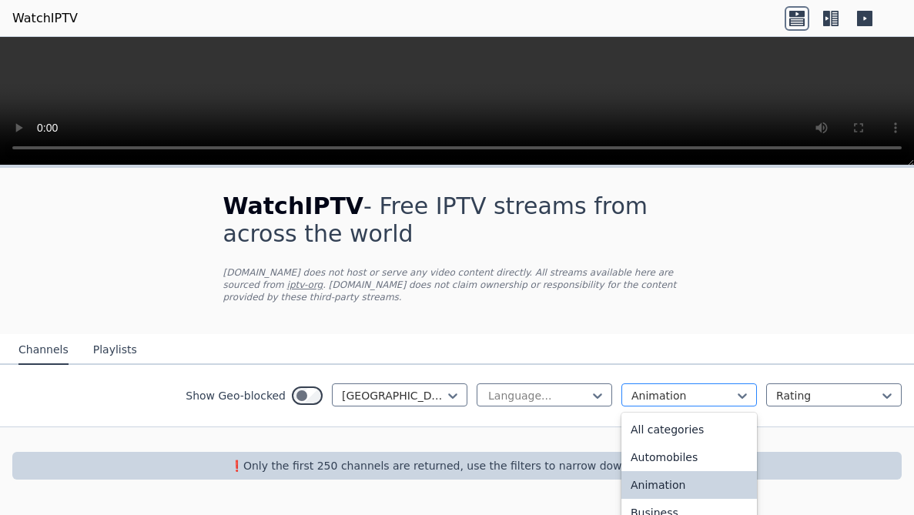
click at [710, 388] on div at bounding box center [682, 395] width 103 height 15
click at [681, 423] on div "All categories" at bounding box center [689, 430] width 136 height 28
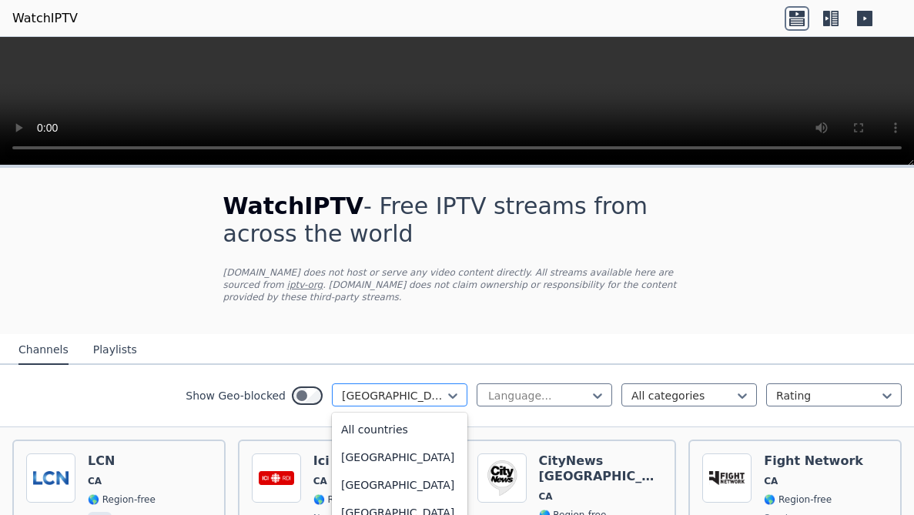
click at [452, 383] on div "[GEOGRAPHIC_DATA]" at bounding box center [400, 394] width 136 height 23
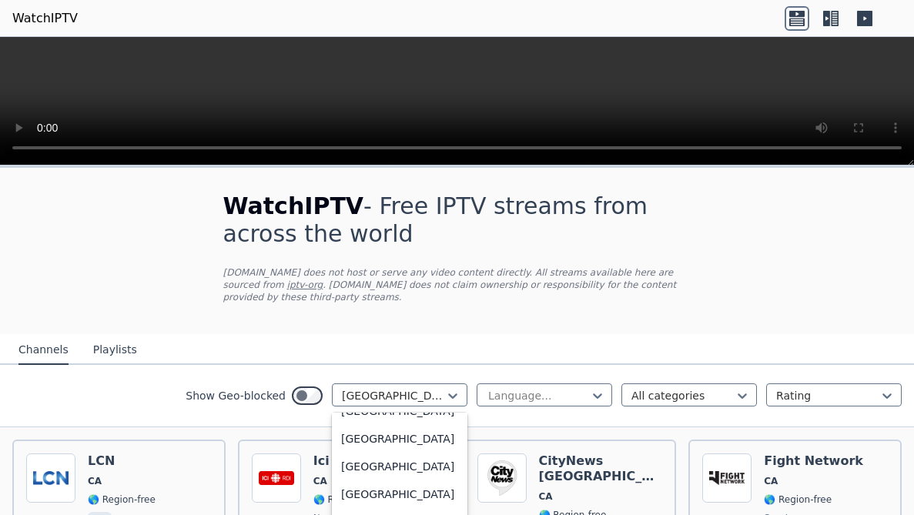
scroll to position [154, 0]
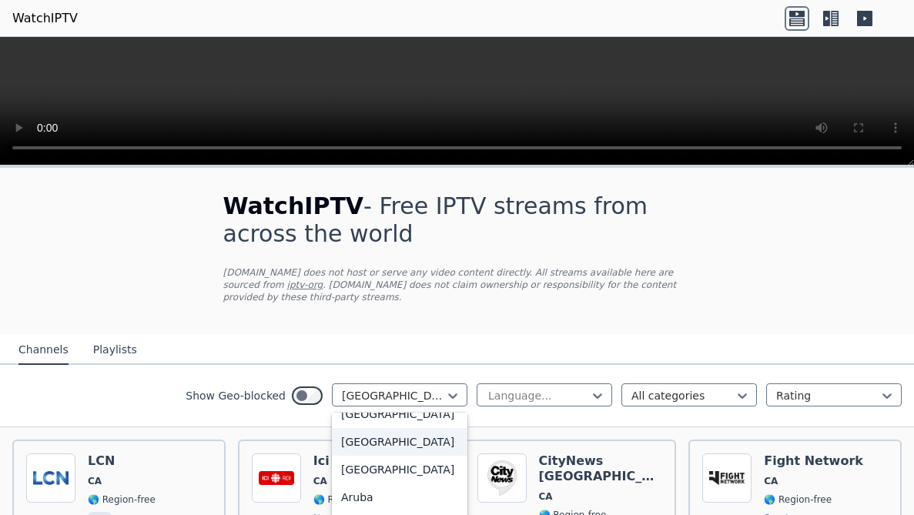
click at [384, 430] on div "[GEOGRAPHIC_DATA]" at bounding box center [400, 442] width 136 height 28
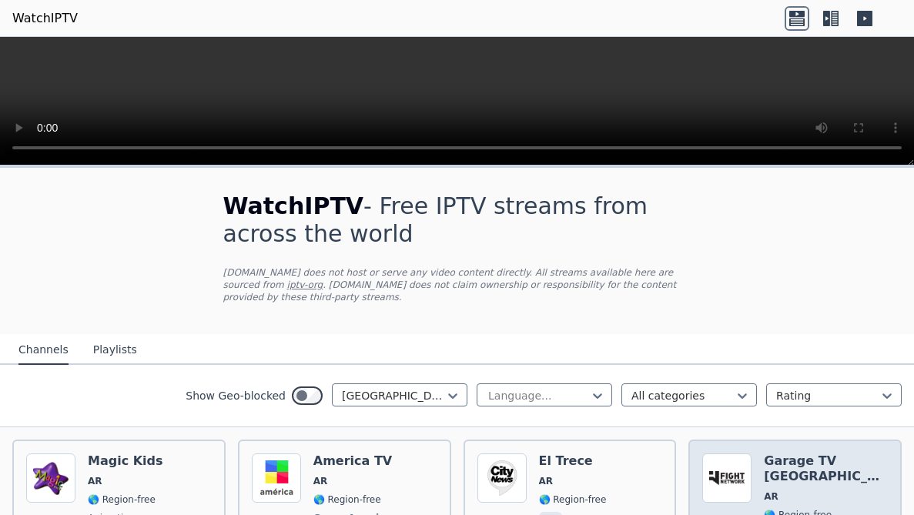
scroll to position [154, 0]
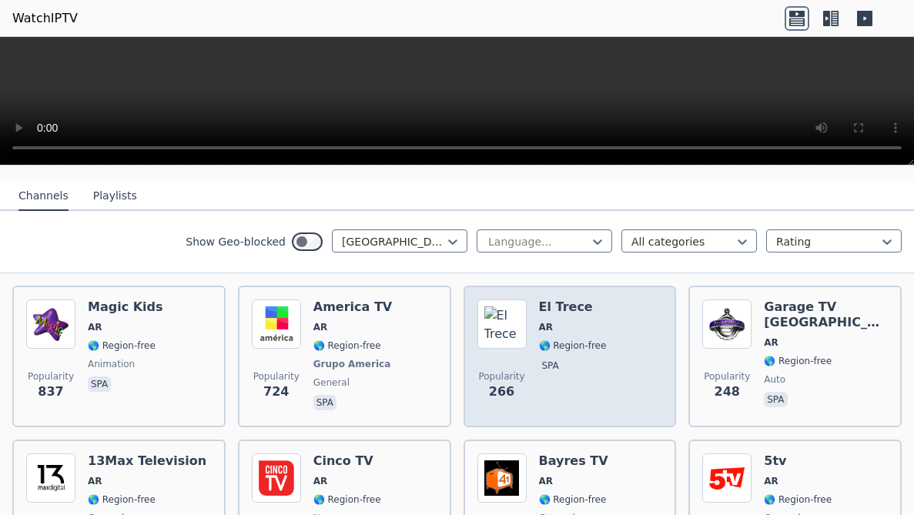
click at [597, 370] on div "Popularity 266 El Trece AR 🌎 Region-free spa" at bounding box center [570, 357] width 186 height 114
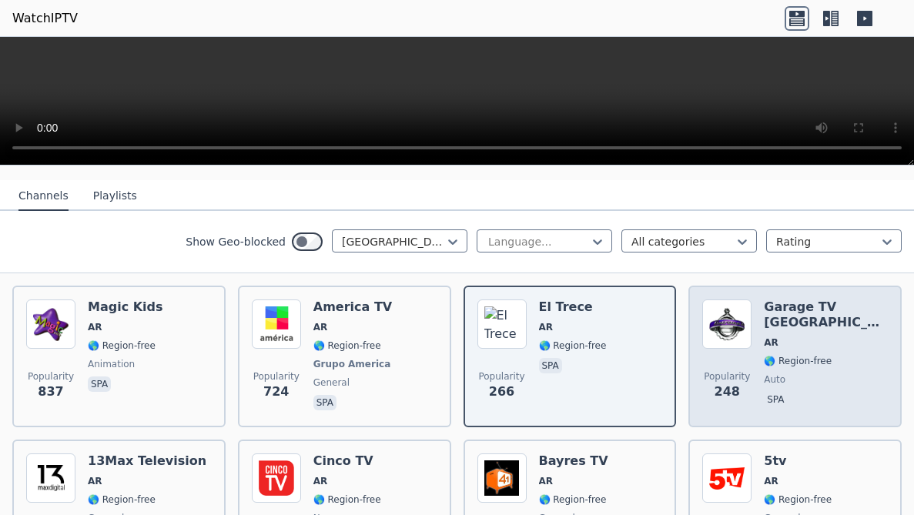
click at [835, 355] on span "🌎 Region-free" at bounding box center [826, 361] width 124 height 12
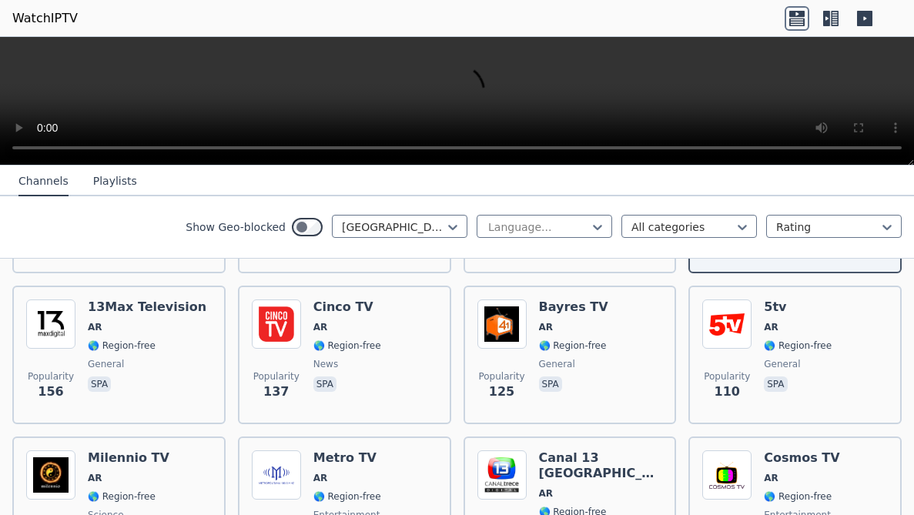
scroll to position [0, 0]
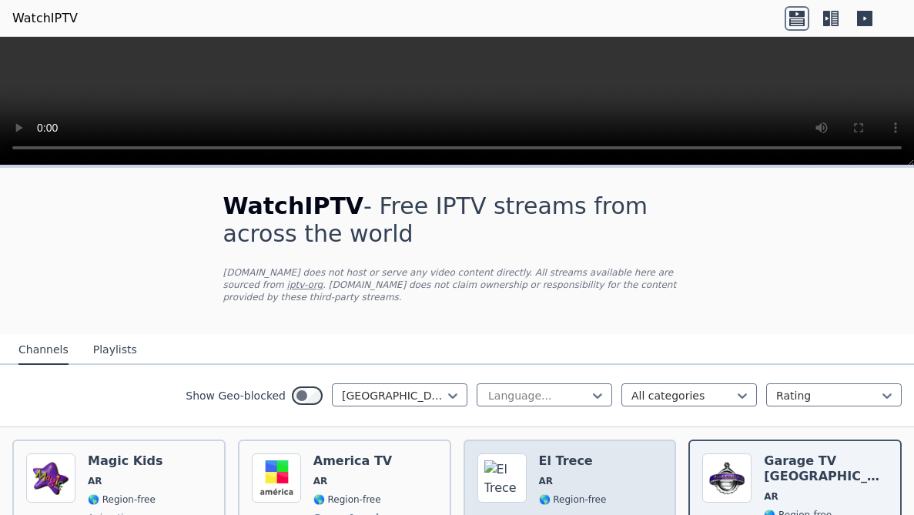
click at [606, 453] on div "Popularity 266 El Trece AR 🌎 Region-free spa" at bounding box center [570, 511] width 186 height 114
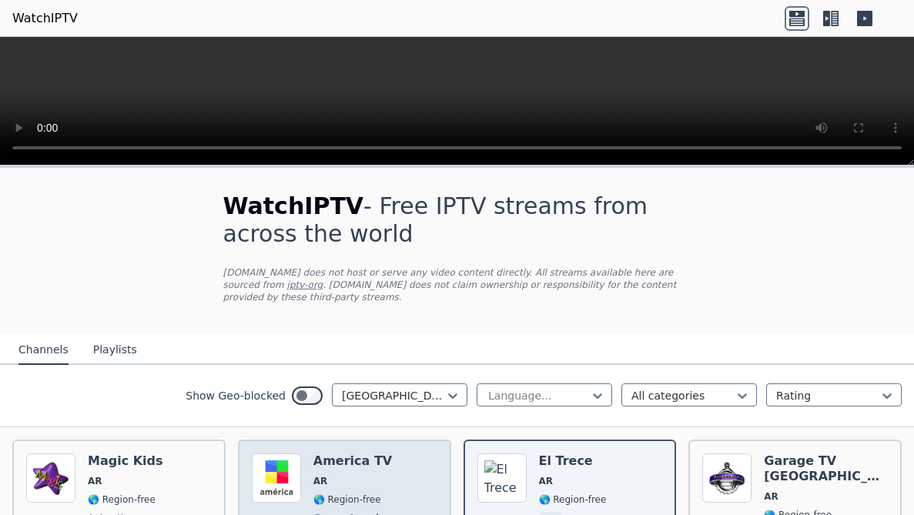
drag, startPoint x: 378, startPoint y: 470, endPoint x: 387, endPoint y: 461, distance: 12.5
click at [383, 453] on div "Popularity 724 America TV AR 🌎 Region-free Grupo America general spa" at bounding box center [345, 511] width 186 height 114
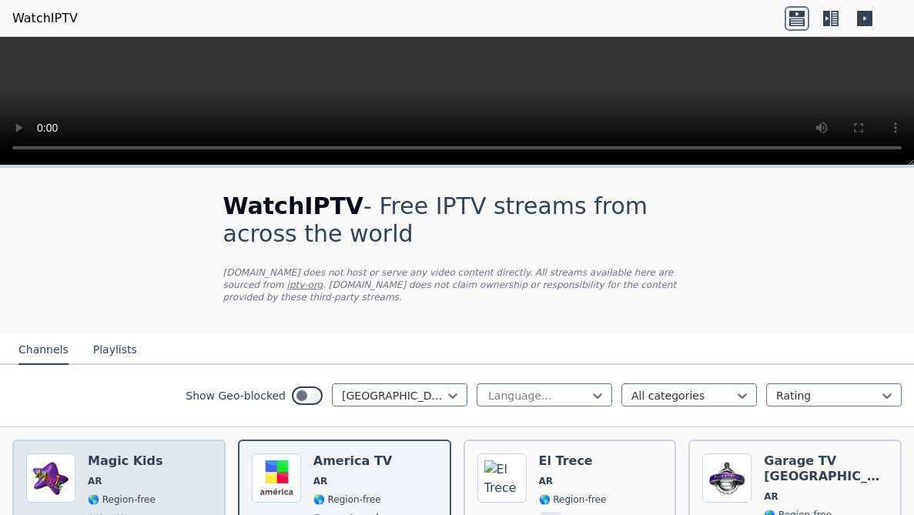
click at [158, 453] on div "Popularity 837 Magic Kids AR 🌎 Region-free animation spa" at bounding box center [119, 511] width 186 height 114
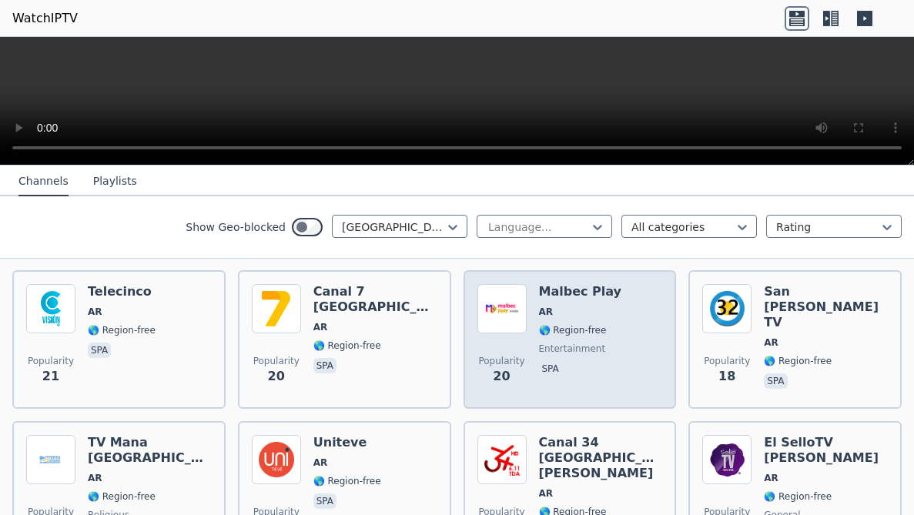
scroll to position [2464, 0]
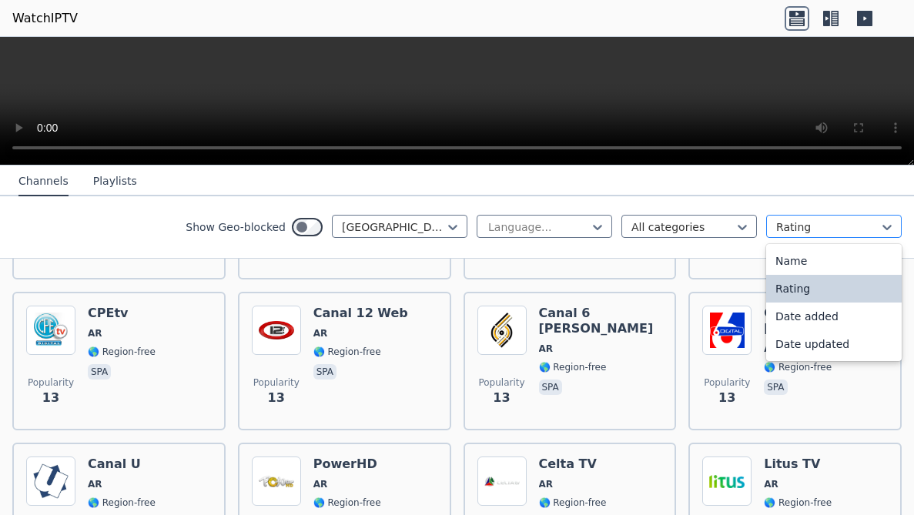
click at [861, 216] on div "Rating" at bounding box center [834, 226] width 136 height 23
click at [860, 213] on div "Show Geo-blocked Argentina Language... All categories 4 results available. Use …" at bounding box center [457, 227] width 914 height 62
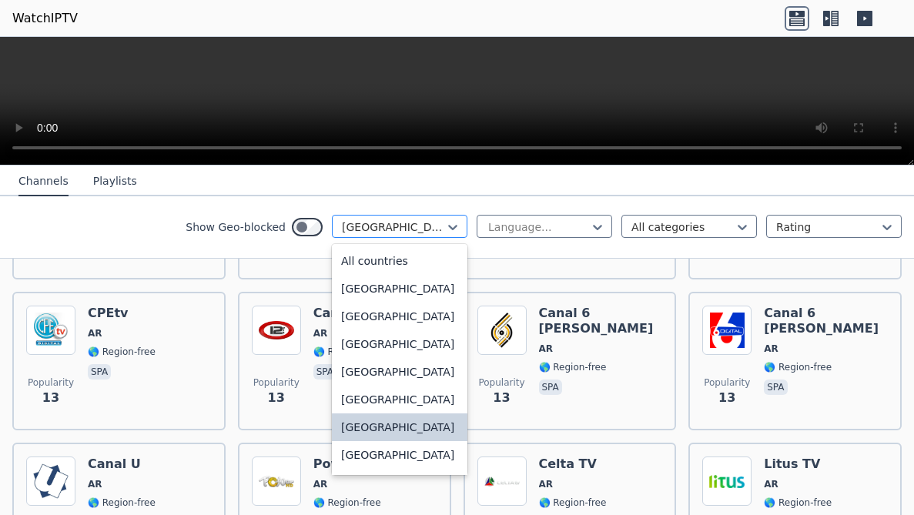
click at [397, 226] on div at bounding box center [393, 226] width 103 height 15
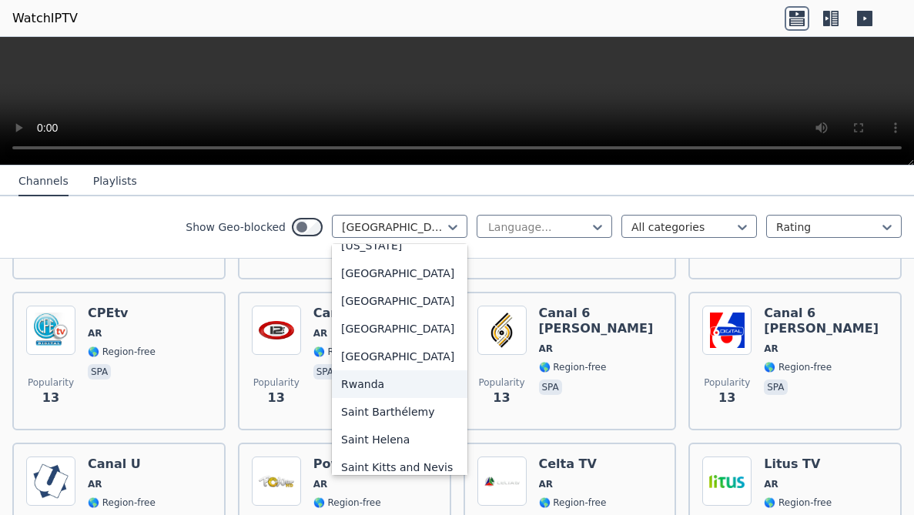
scroll to position [4219, 0]
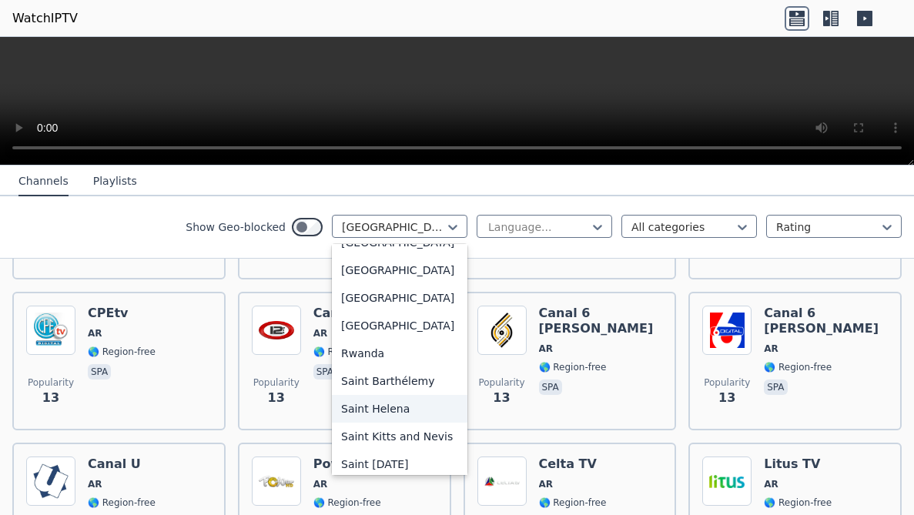
click at [443, 423] on div "Saint Helena" at bounding box center [400, 409] width 136 height 28
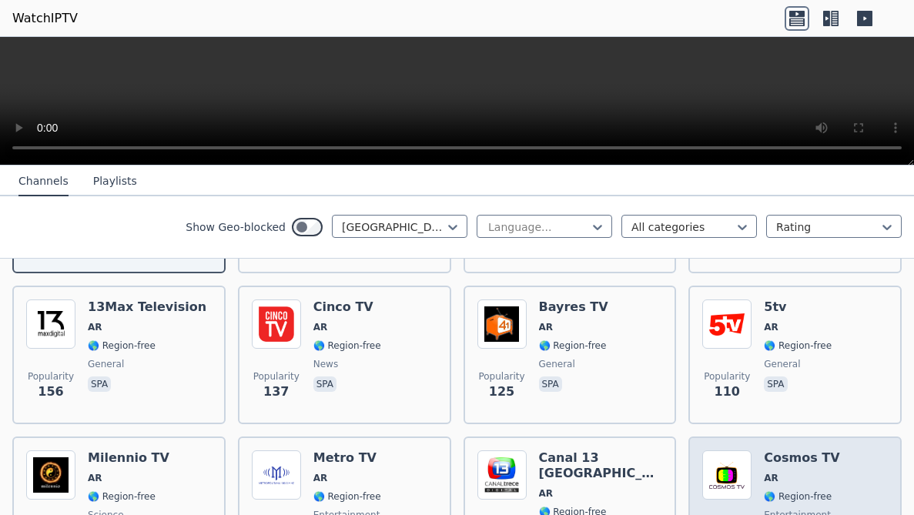
scroll to position [462, 0]
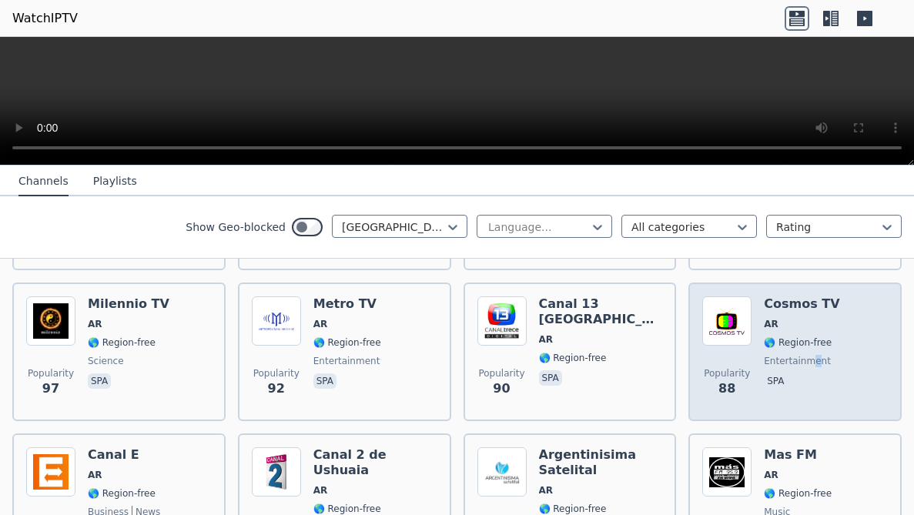
click at [798, 355] on span "entertainment" at bounding box center [797, 361] width 67 height 12
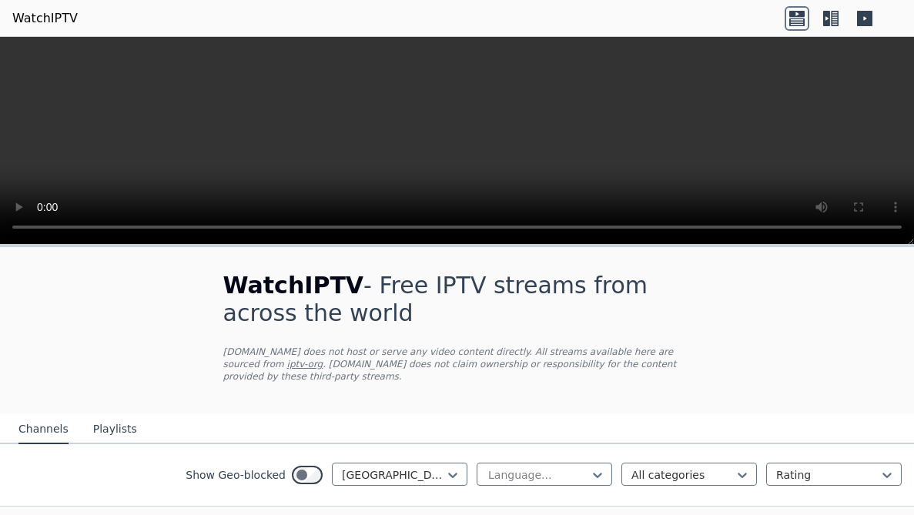
scroll to position [154, 0]
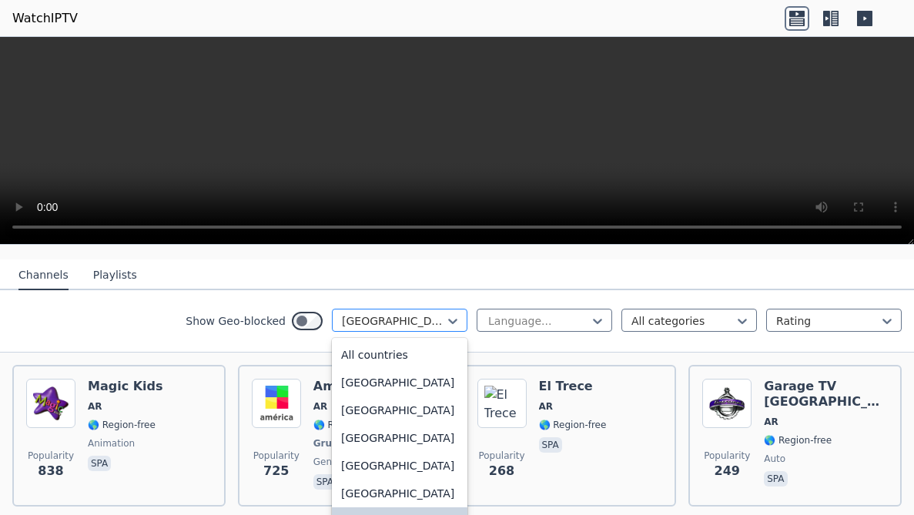
click at [427, 313] on div at bounding box center [393, 320] width 103 height 15
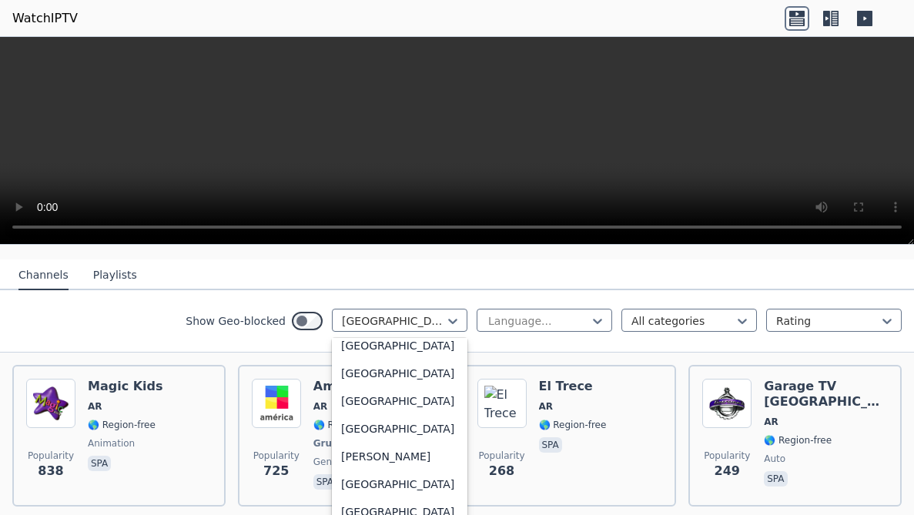
scroll to position [1078, 0]
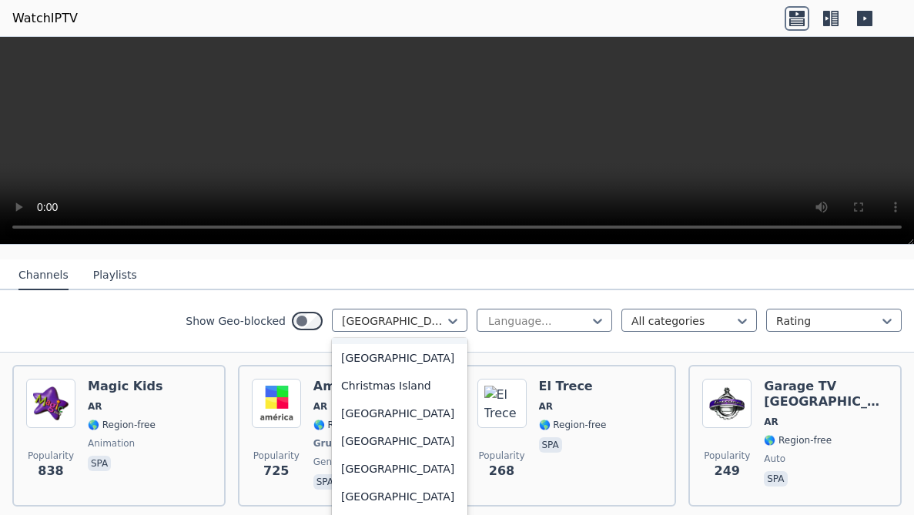
click at [343, 344] on div "[GEOGRAPHIC_DATA]" at bounding box center [400, 330] width 136 height 28
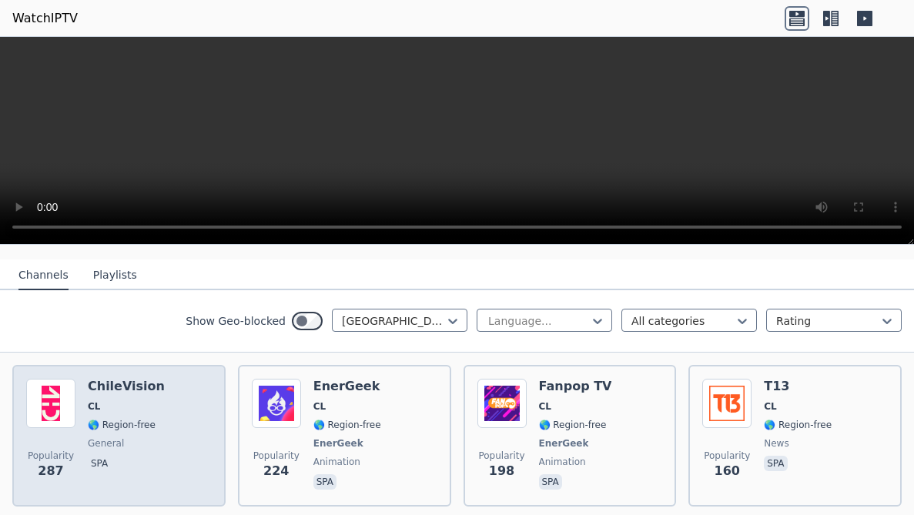
click at [148, 453] on span "spa" at bounding box center [126, 465] width 77 height 18
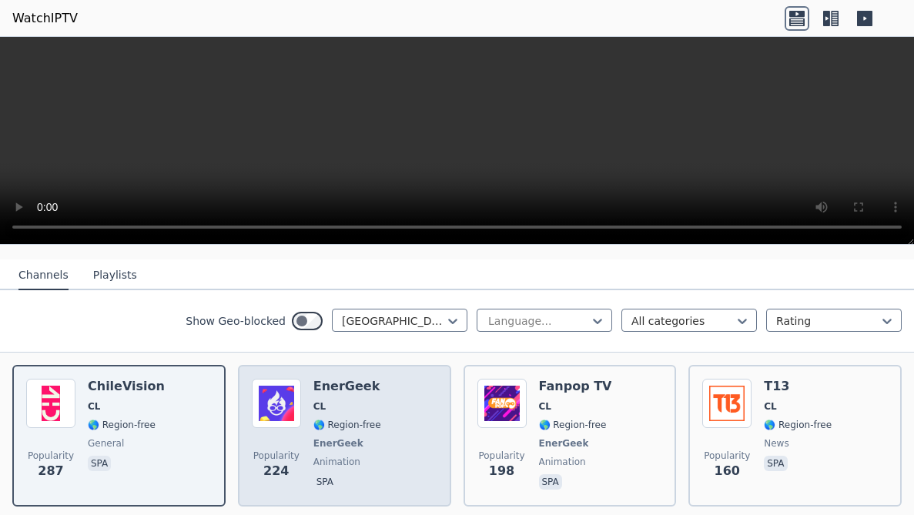
click at [326, 400] on span "CL" at bounding box center [347, 406] width 68 height 12
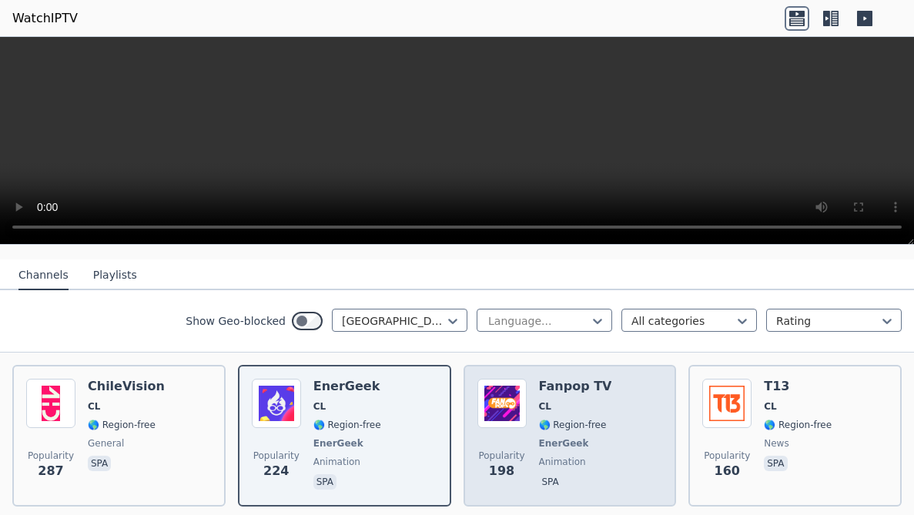
click at [626, 419] on div "Popularity 198 Fanpop TV CL 🌎 Region-free EnerGeek animation spa" at bounding box center [570, 436] width 186 height 114
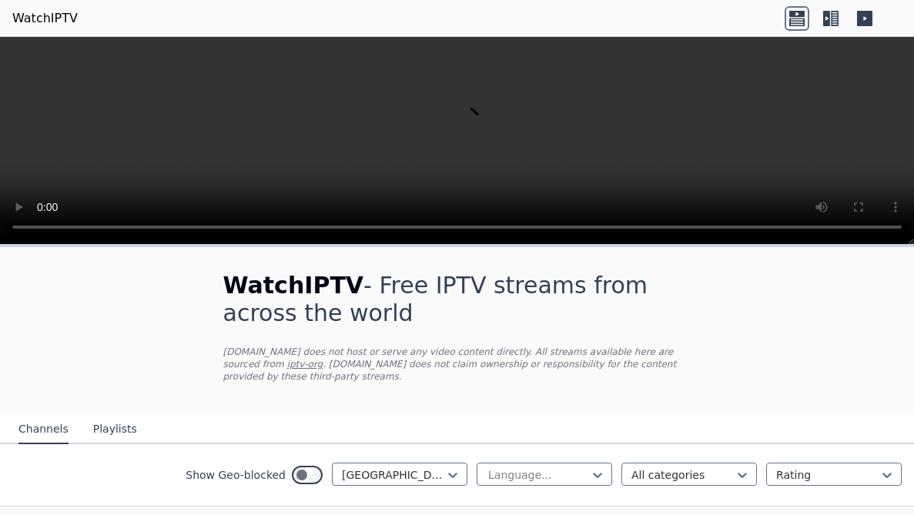
scroll to position [154, 0]
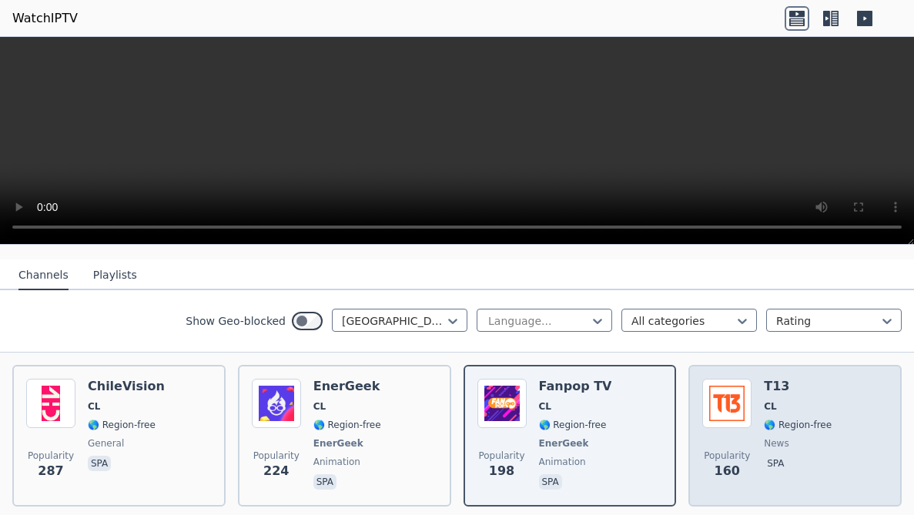
click at [851, 389] on div "Popularity 160 T13 CL 🌎 Region-free news spa" at bounding box center [795, 436] width 186 height 114
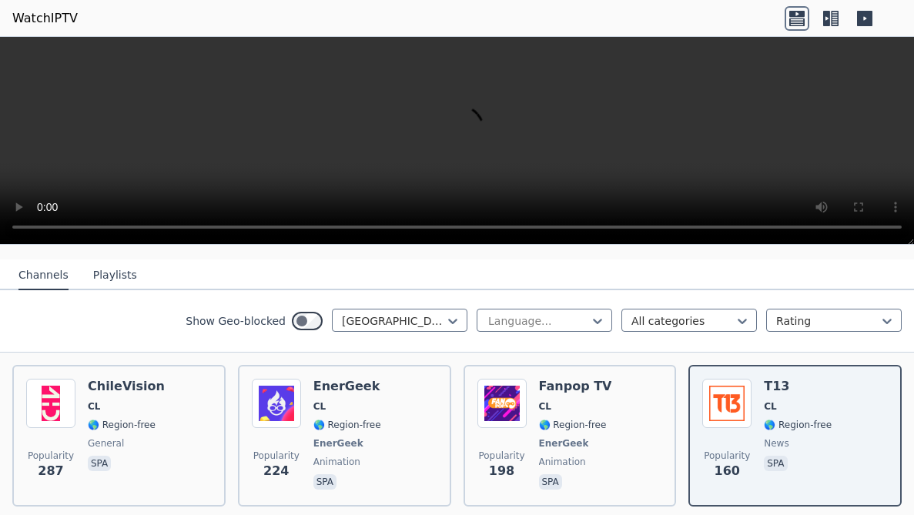
scroll to position [308, 0]
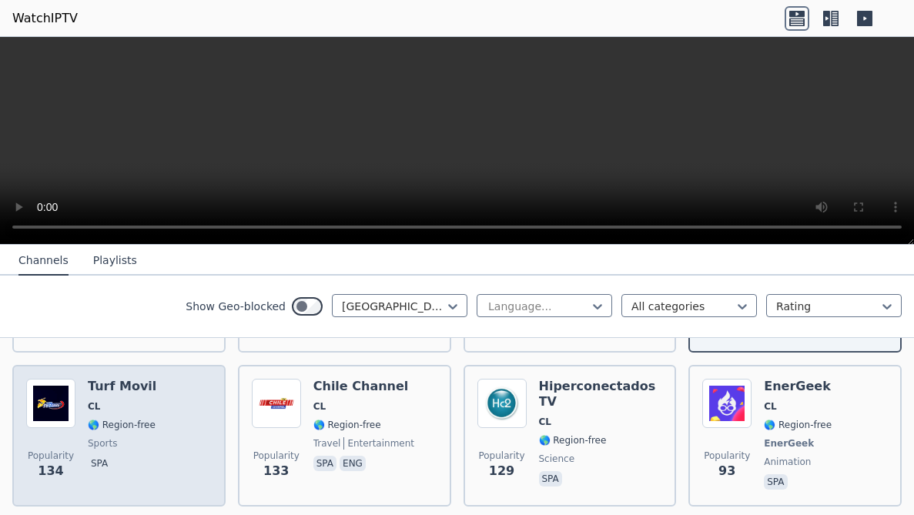
click at [159, 410] on div "Popularity 134 Turf Movil CL 🌎 Region-free sports spa" at bounding box center [119, 436] width 186 height 114
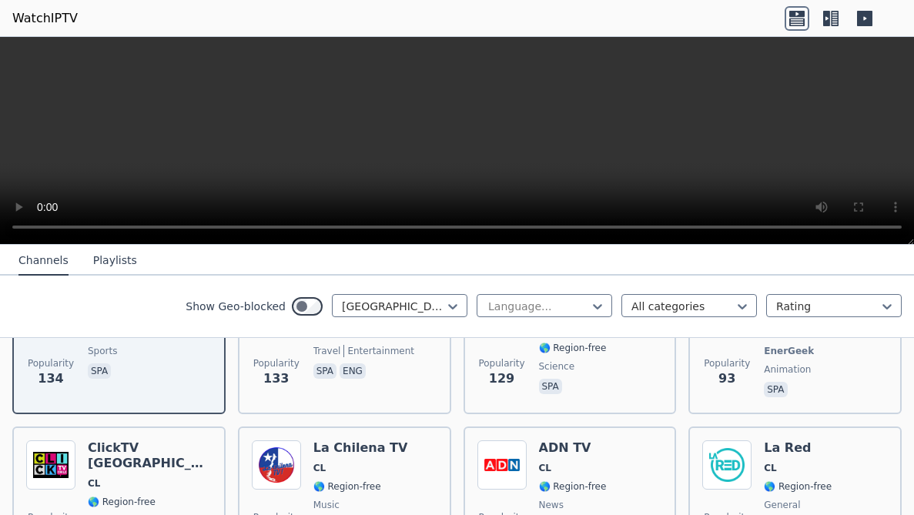
scroll to position [431, 0]
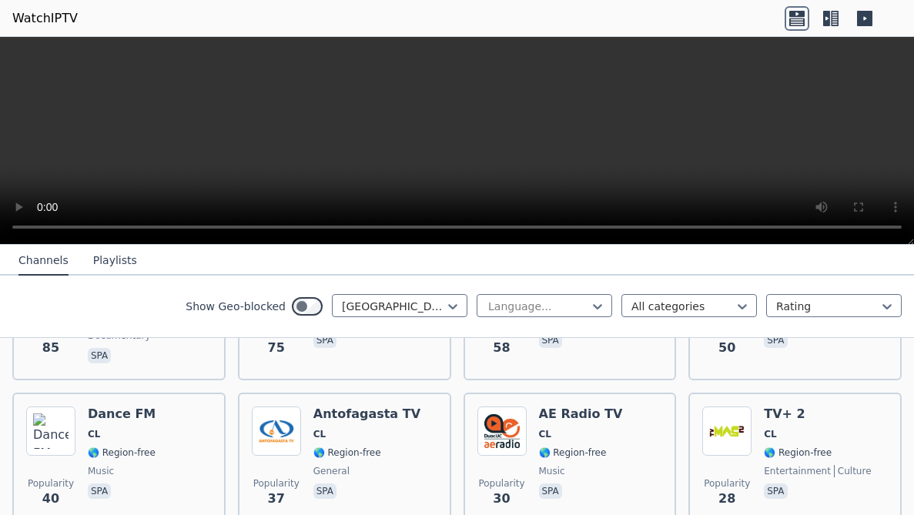
scroll to position [616, 0]
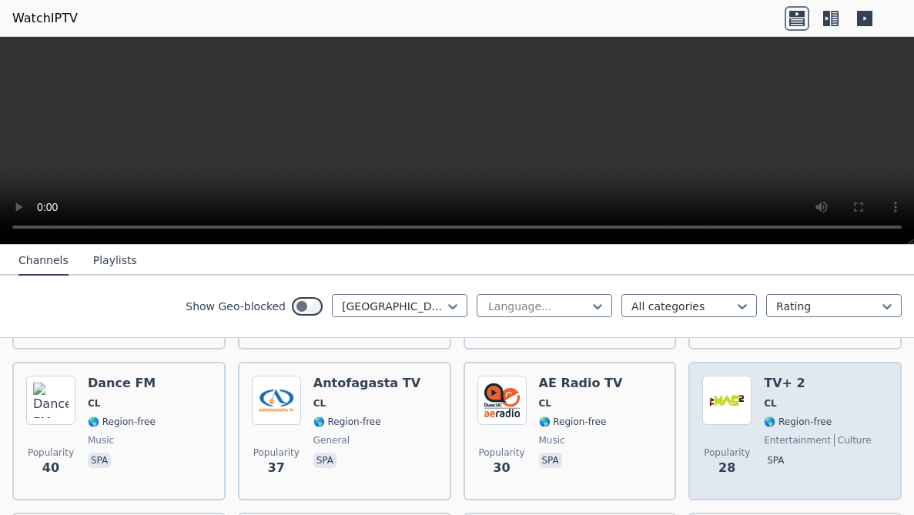
click at [810, 399] on div "TV+ 2 CL 🌎 Region-free entertainment culture spa" at bounding box center [817, 431] width 107 height 111
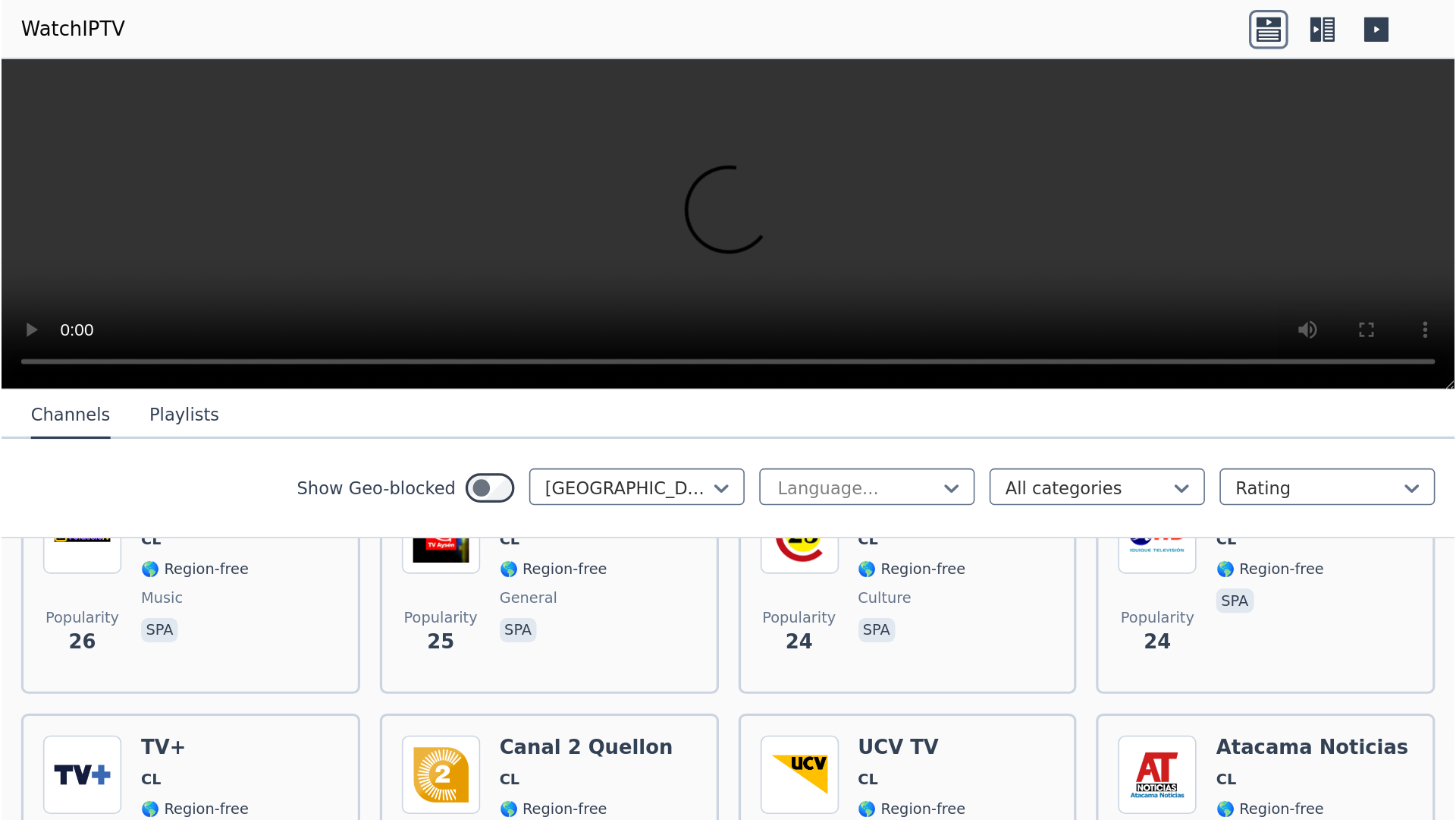
scroll to position [850, 0]
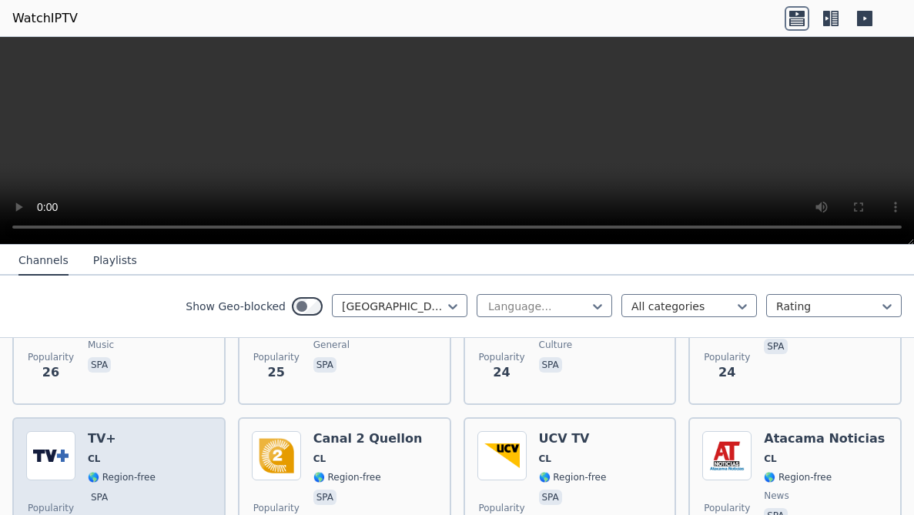
click at [166, 431] on div "Popularity 24 TV+ CL 🌎 Region-free spa" at bounding box center [119, 486] width 186 height 111
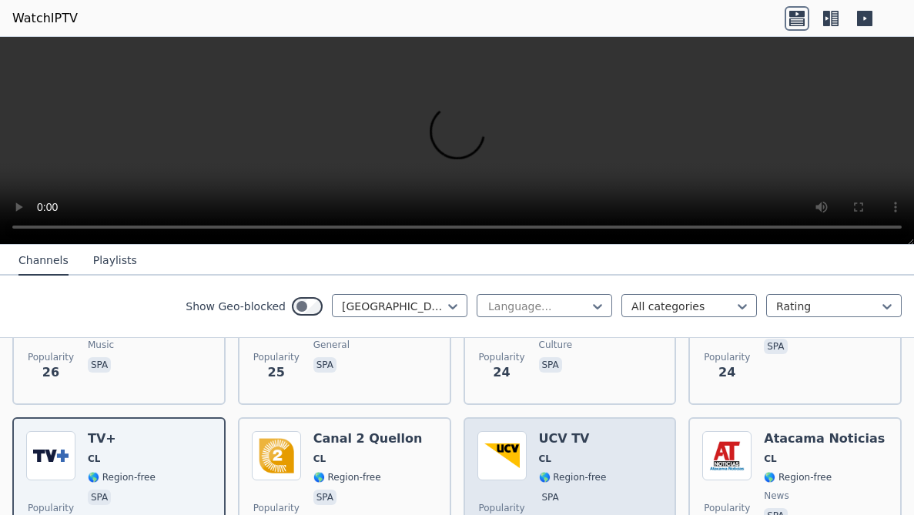
click at [590, 433] on h6 "UCV TV" at bounding box center [573, 438] width 68 height 15
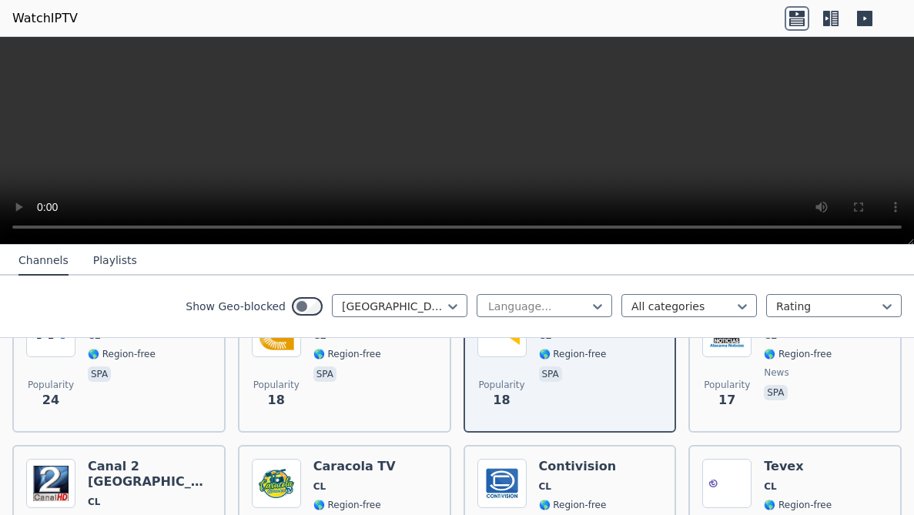
scroll to position [1016, 0]
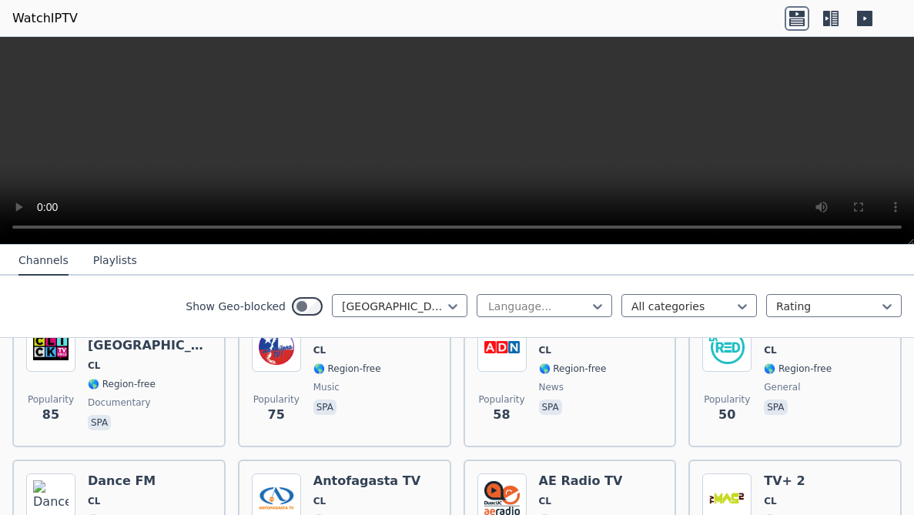
scroll to position [364, 0]
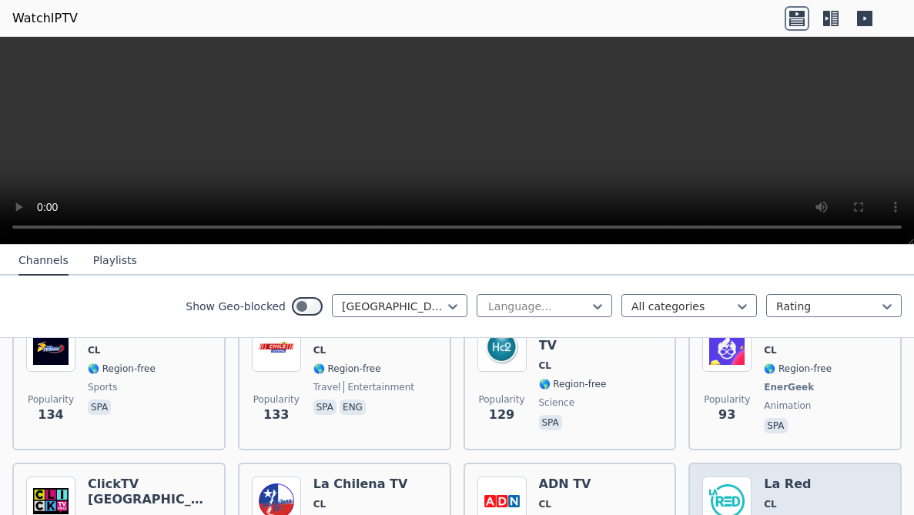
click at [778, 453] on h6 "La Red" at bounding box center [798, 484] width 68 height 15
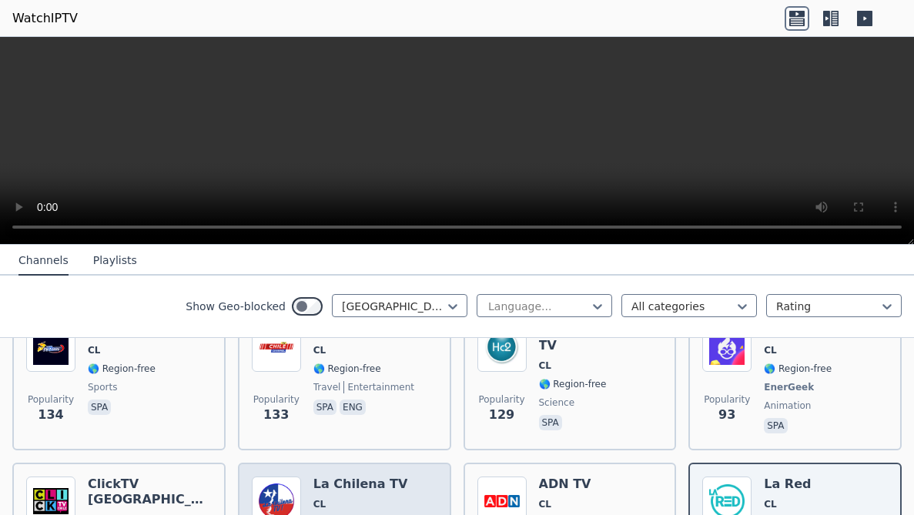
click at [377, 453] on h6 "La Chilena TV" at bounding box center [360, 484] width 95 height 15
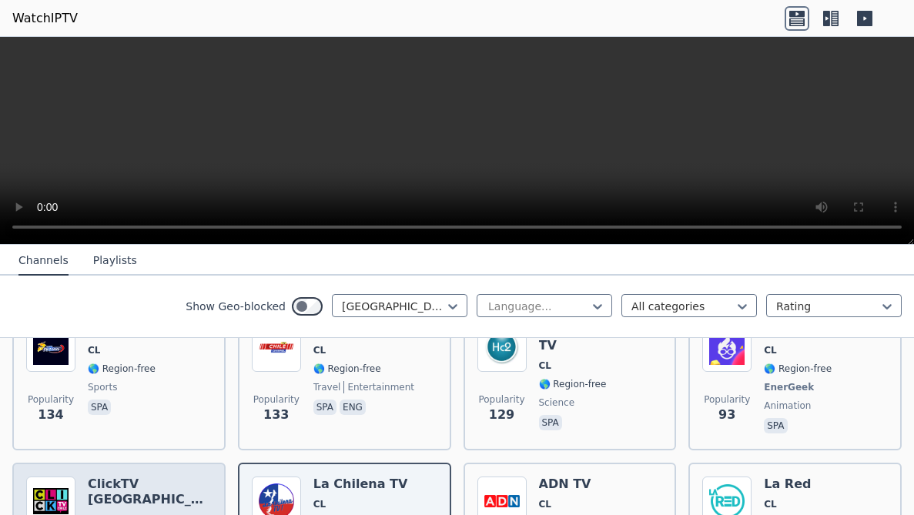
click at [133, 453] on h6 "ClickTV [GEOGRAPHIC_DATA]" at bounding box center [150, 492] width 124 height 31
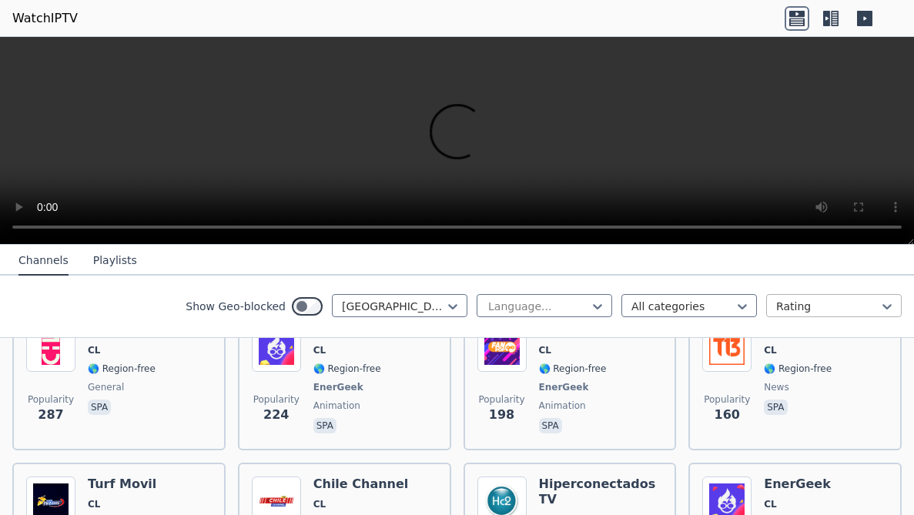
scroll to position [56, 0]
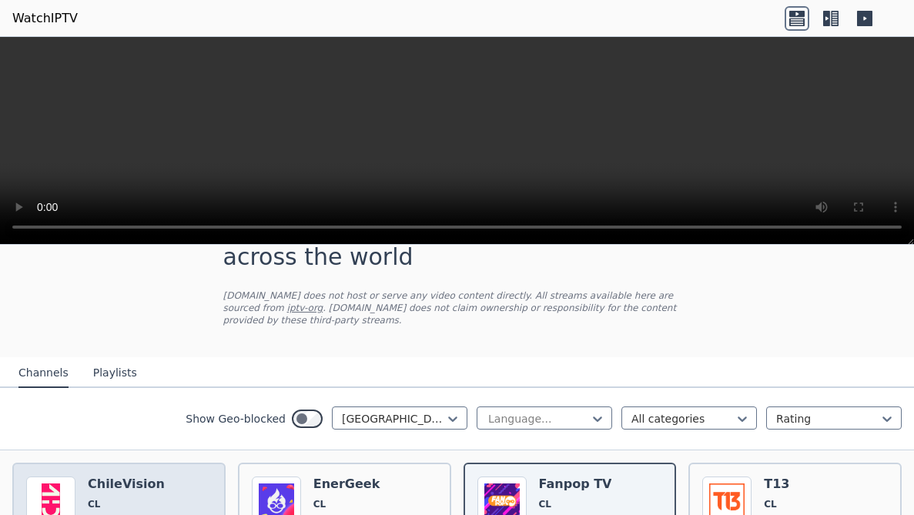
click at [136, 453] on h6 "ChileVision" at bounding box center [126, 484] width 77 height 15
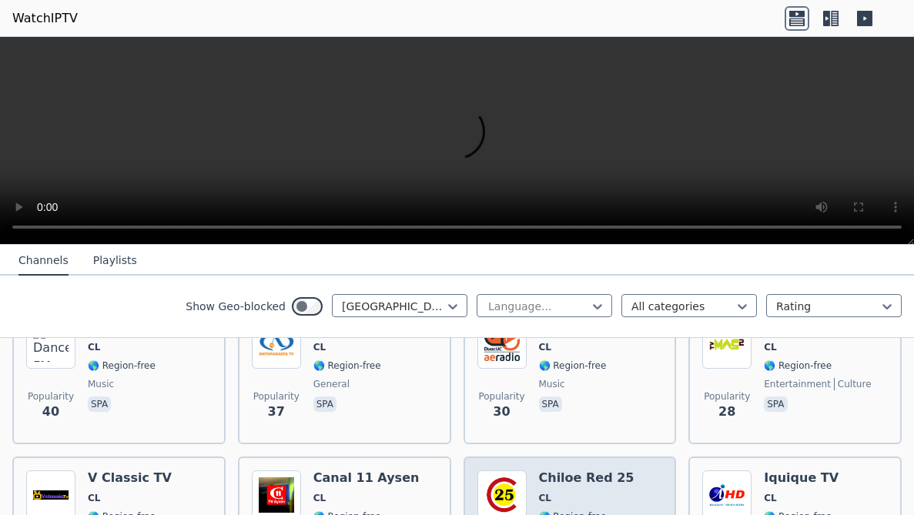
scroll to position [826, 0]
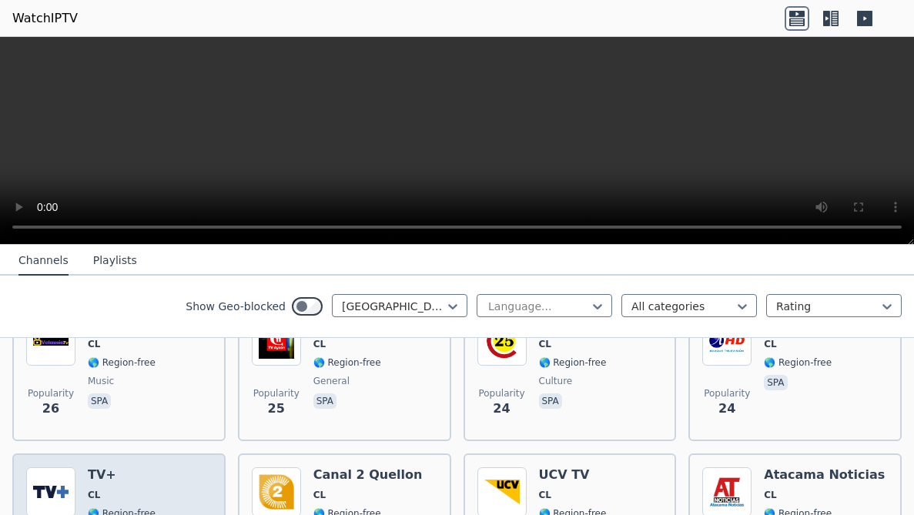
click at [128, 453] on span "CL" at bounding box center [122, 495] width 68 height 12
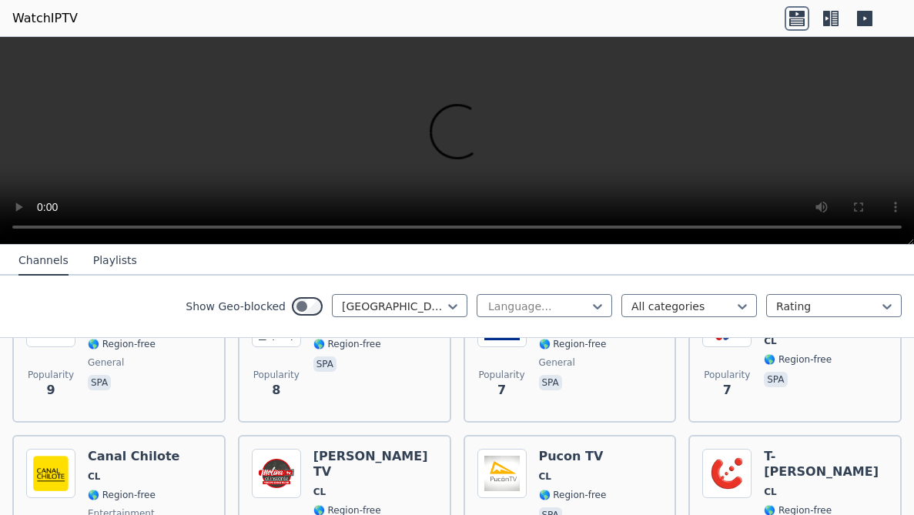
scroll to position [2212, 0]
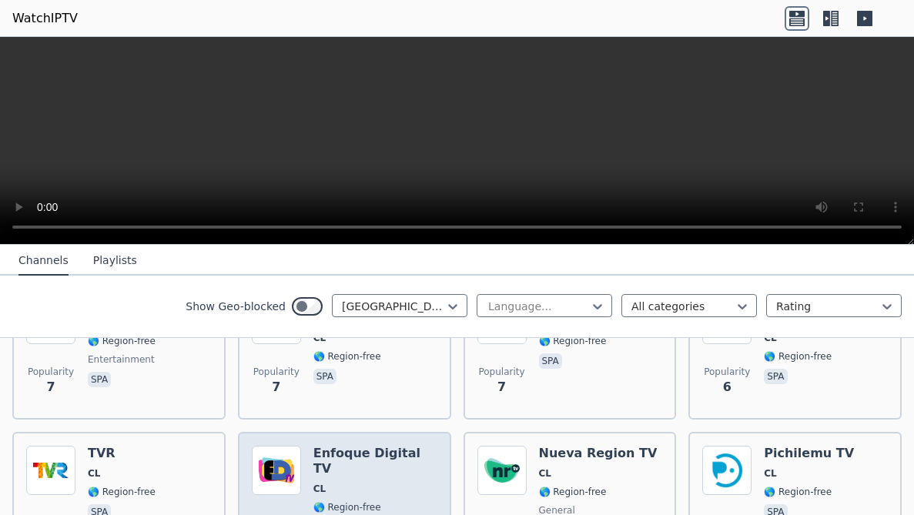
click at [373, 450] on div "Enfoque Digital TV CL 🌎 Region-free spa" at bounding box center [375, 501] width 124 height 111
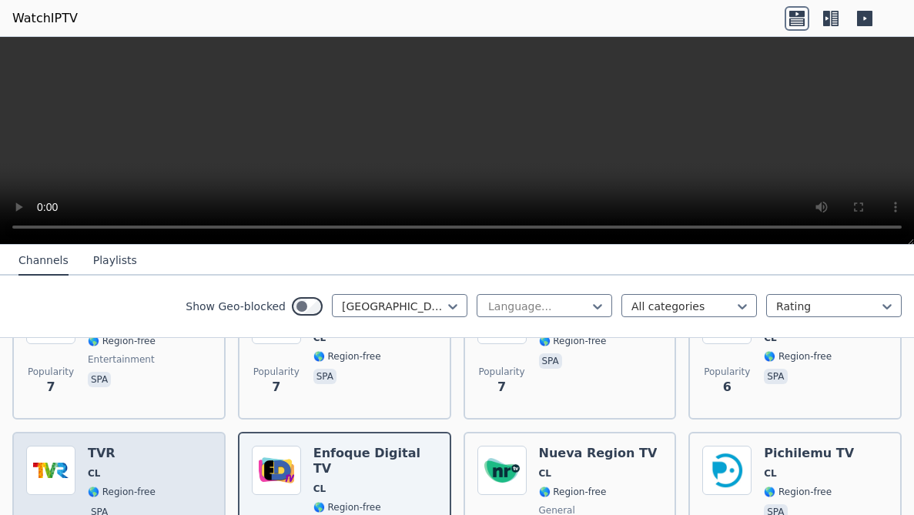
click at [133, 446] on h6 "TVR" at bounding box center [122, 453] width 68 height 15
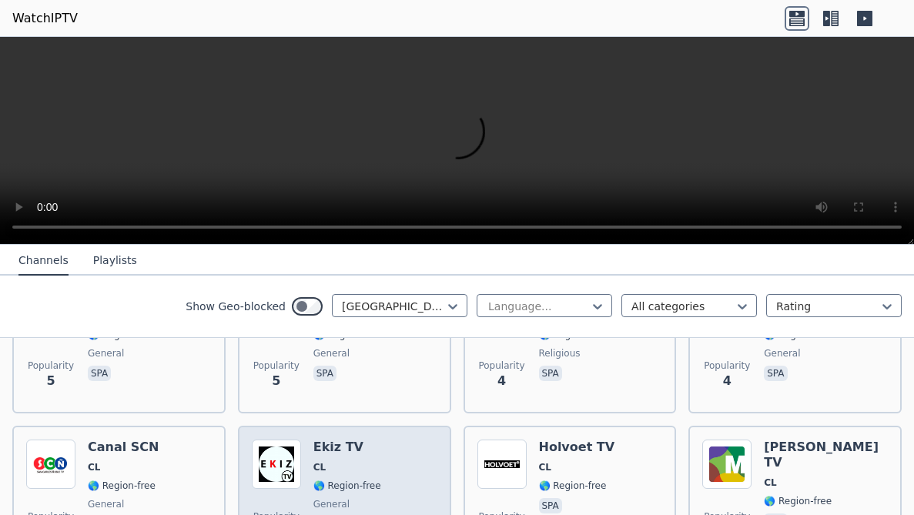
scroll to position [2366, 0]
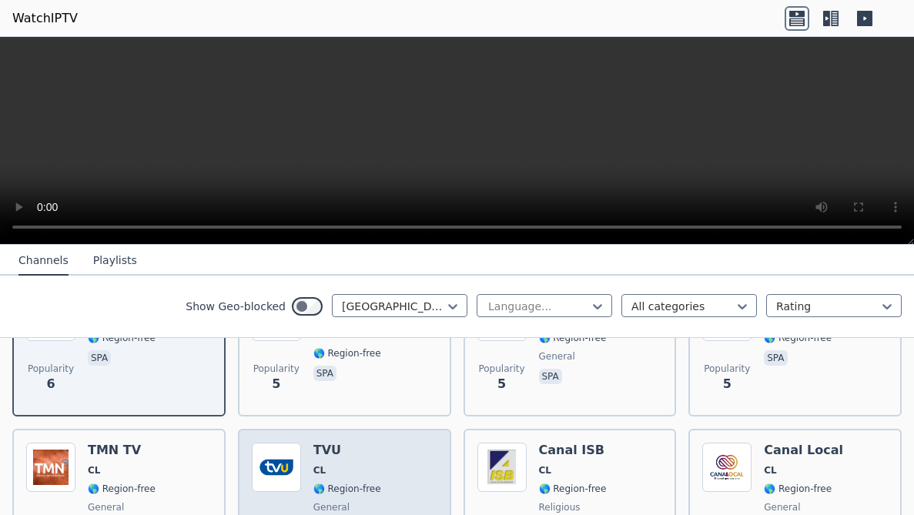
click at [330, 453] on span "CL" at bounding box center [347, 470] width 68 height 12
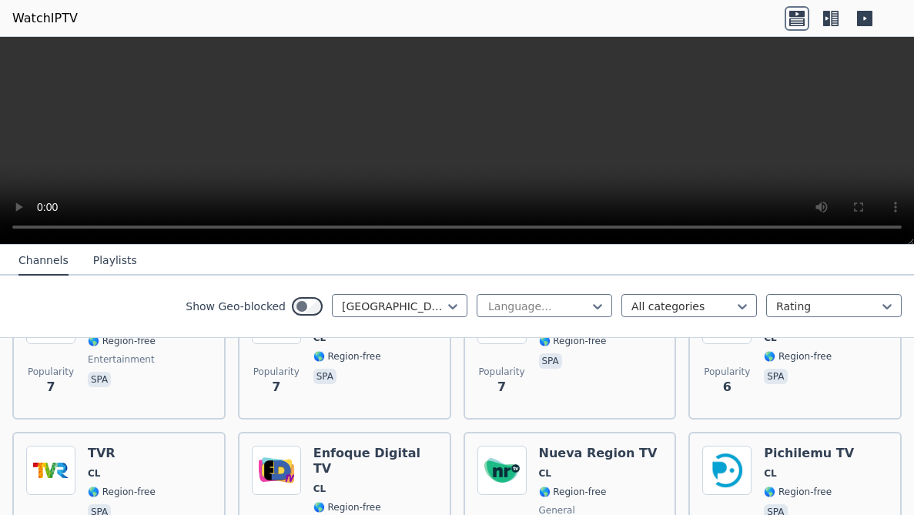
scroll to position [1750, 0]
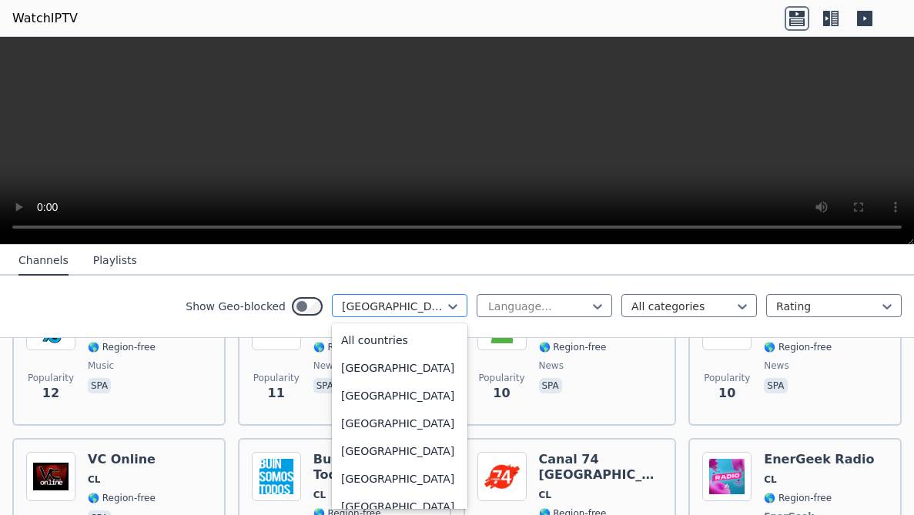
click at [417, 297] on div "[GEOGRAPHIC_DATA]" at bounding box center [400, 305] width 136 height 23
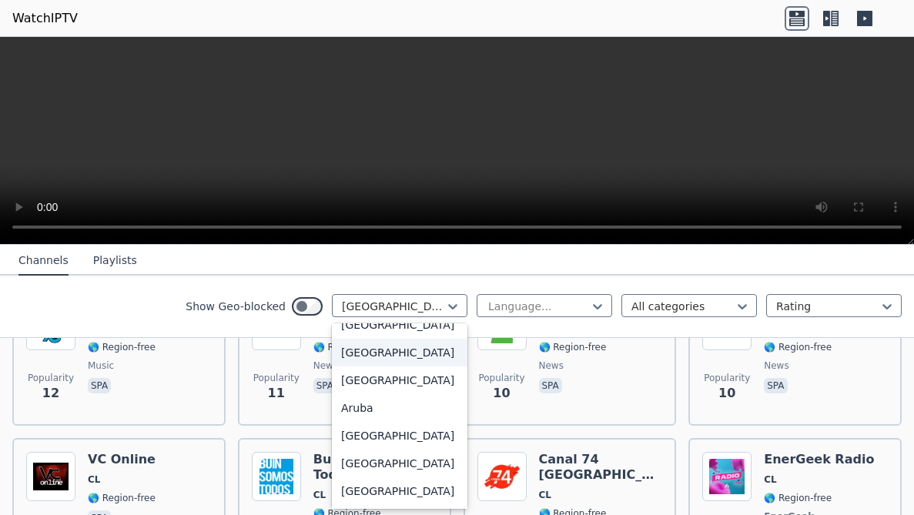
click at [365, 352] on div "[GEOGRAPHIC_DATA]" at bounding box center [400, 353] width 136 height 28
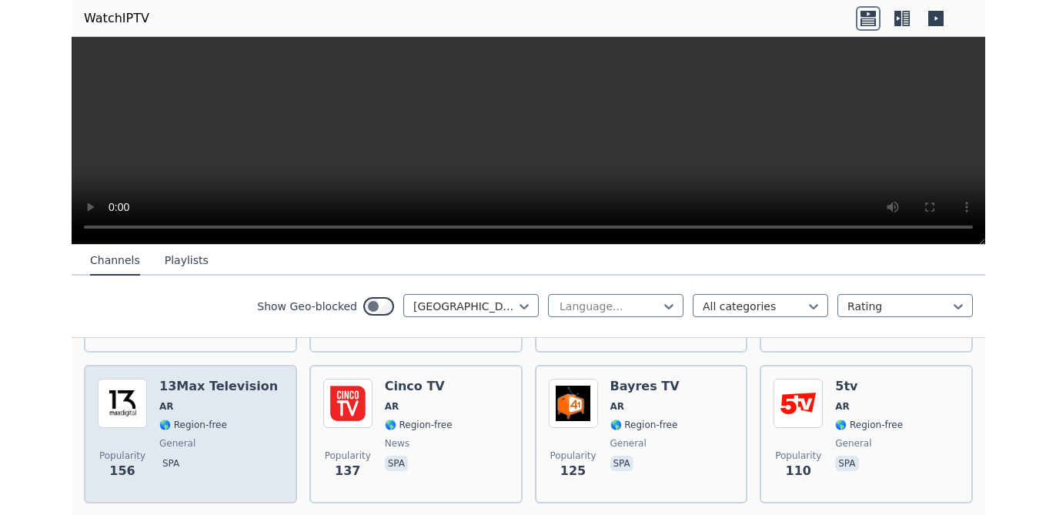
scroll to position [154, 0]
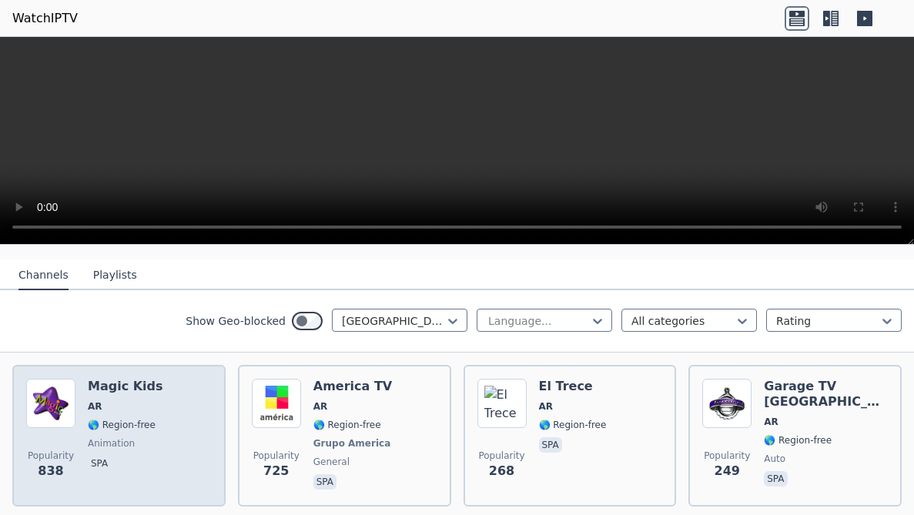
click at [150, 414] on div "Popularity 838 Magic Kids AR 🌎 Region-free animation spa" at bounding box center [119, 436] width 186 height 114
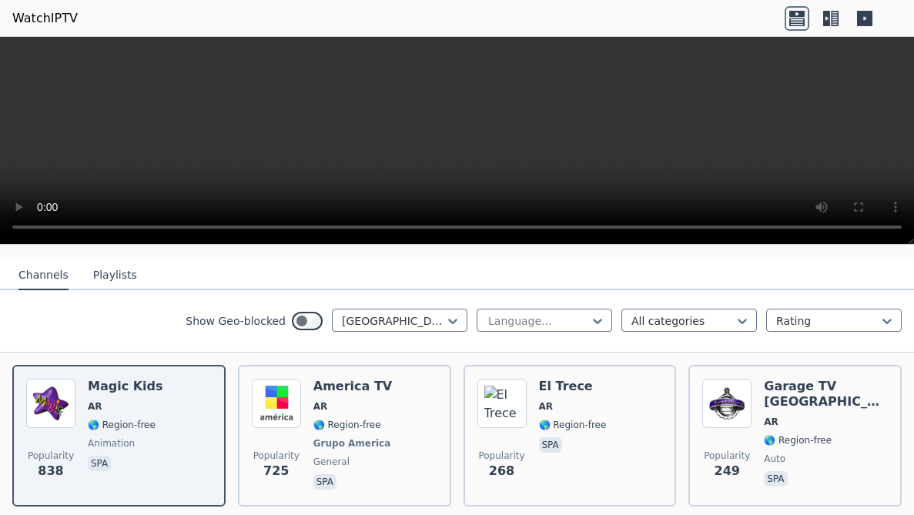
click at [869, 15] on icon at bounding box center [864, 18] width 15 height 15
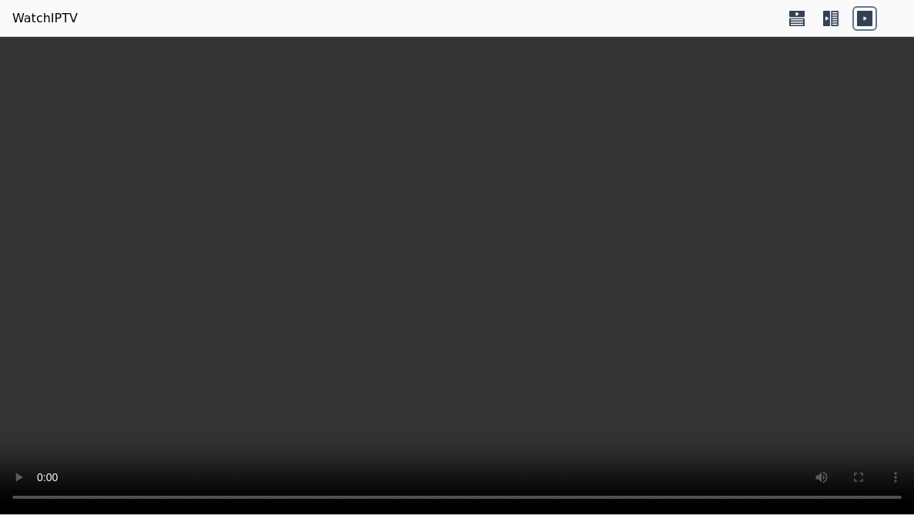
click at [829, 22] on icon at bounding box center [826, 18] width 7 height 15
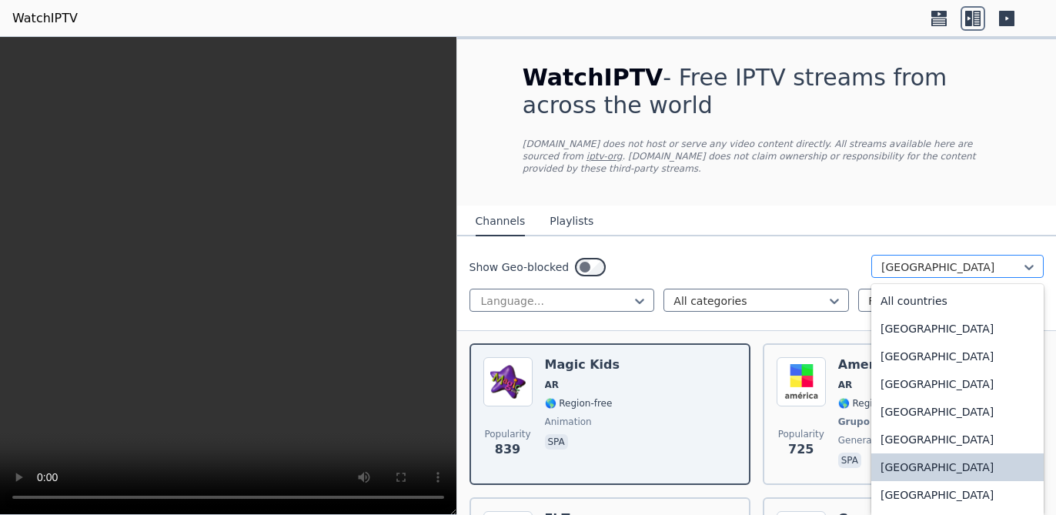
click at [913, 259] on div at bounding box center [952, 266] width 140 height 15
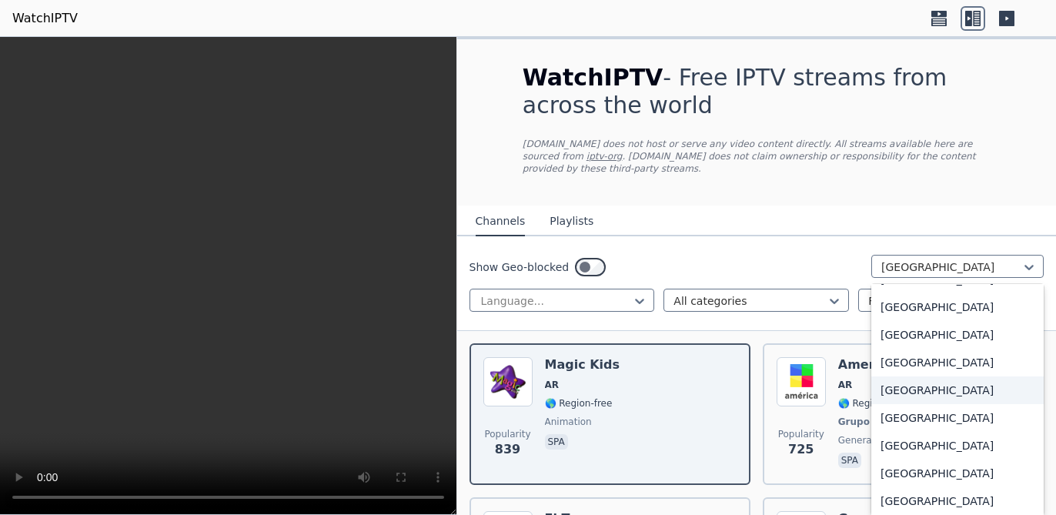
scroll to position [924, 0]
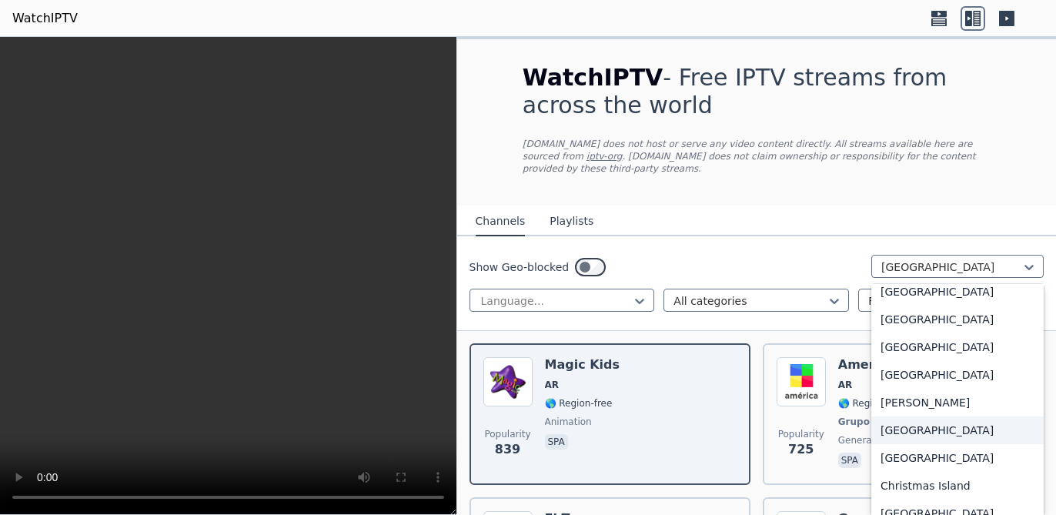
click at [906, 420] on div "[GEOGRAPHIC_DATA]" at bounding box center [958, 431] width 172 height 28
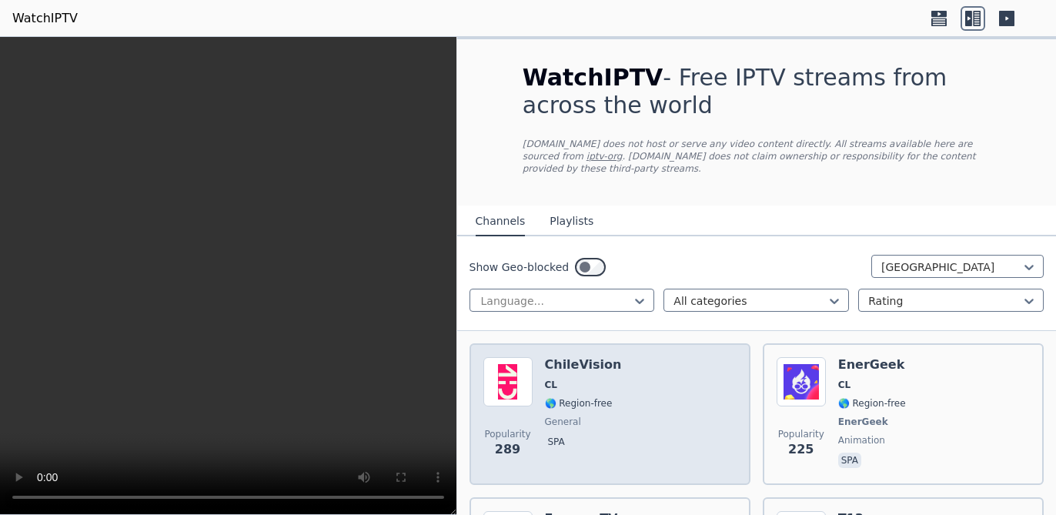
click at [686, 395] on div "Popularity 289 ChileVision CL 🌎 Region-free general spa" at bounding box center [610, 414] width 253 height 114
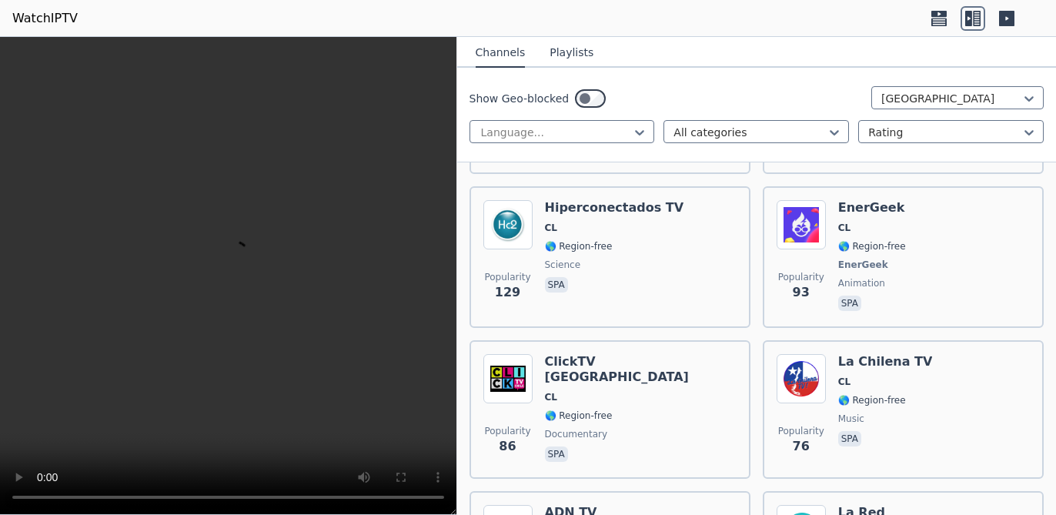
scroll to position [924, 0]
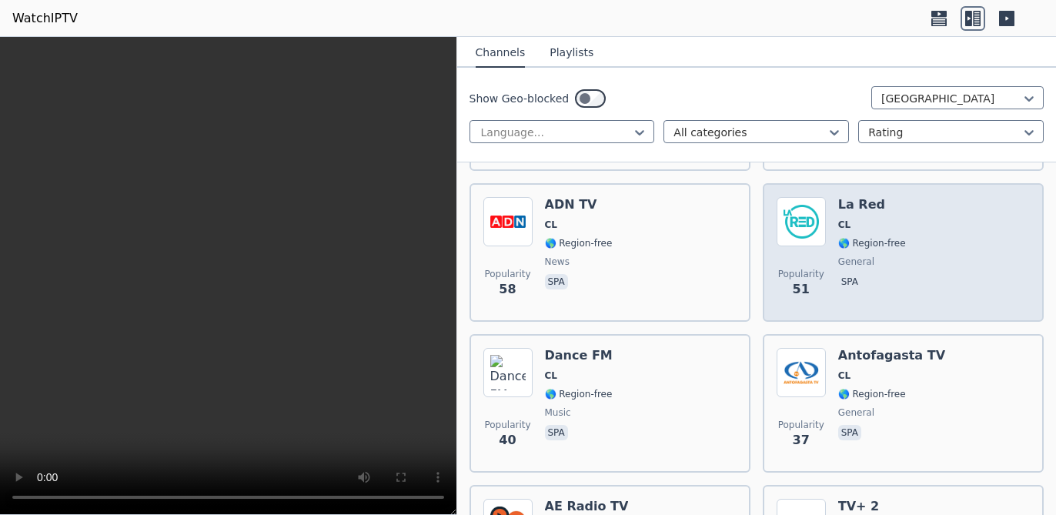
click at [913, 248] on div "Popularity 51 La Red CL 🌎 Region-free general spa" at bounding box center [903, 252] width 253 height 111
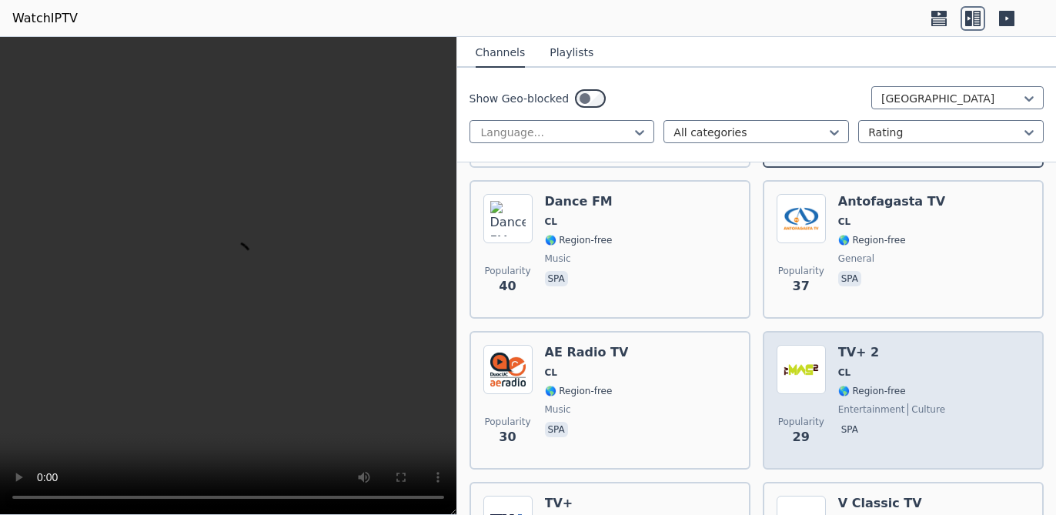
scroll to position [1232, 0]
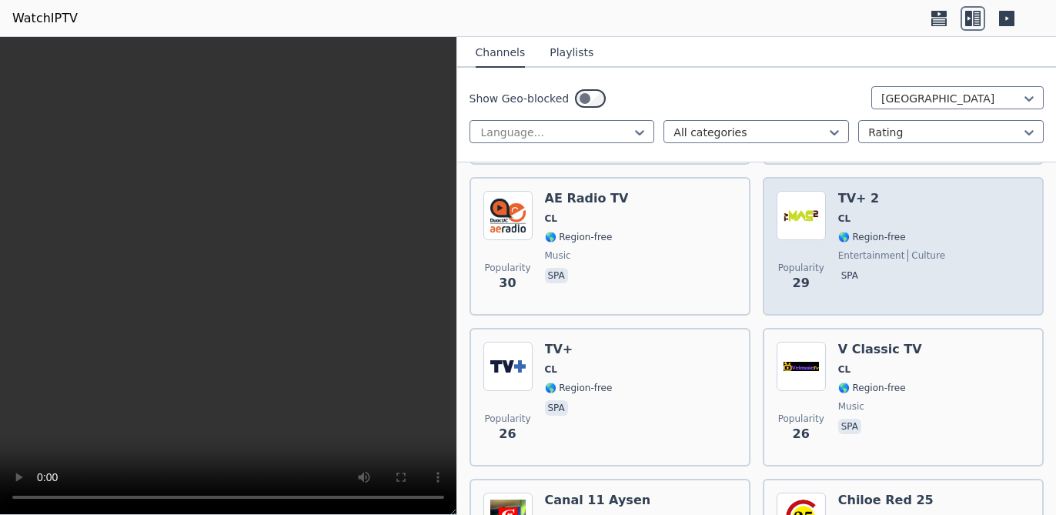
click at [913, 212] on div "Popularity 29 TV+ 2 CL 🌎 Region-free entertainment culture spa" at bounding box center [903, 246] width 253 height 111
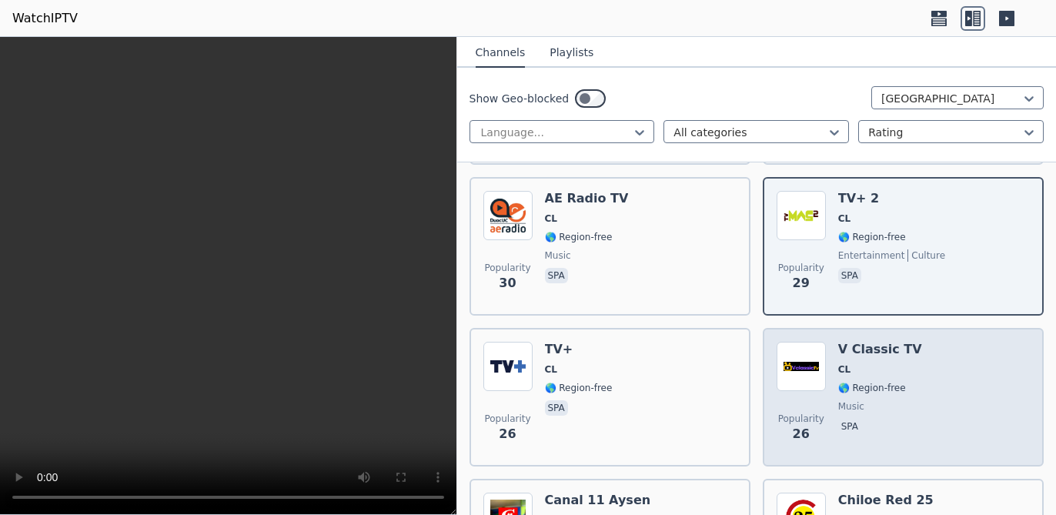
click at [889, 382] on span "🌎 Region-free" at bounding box center [873, 388] width 68 height 12
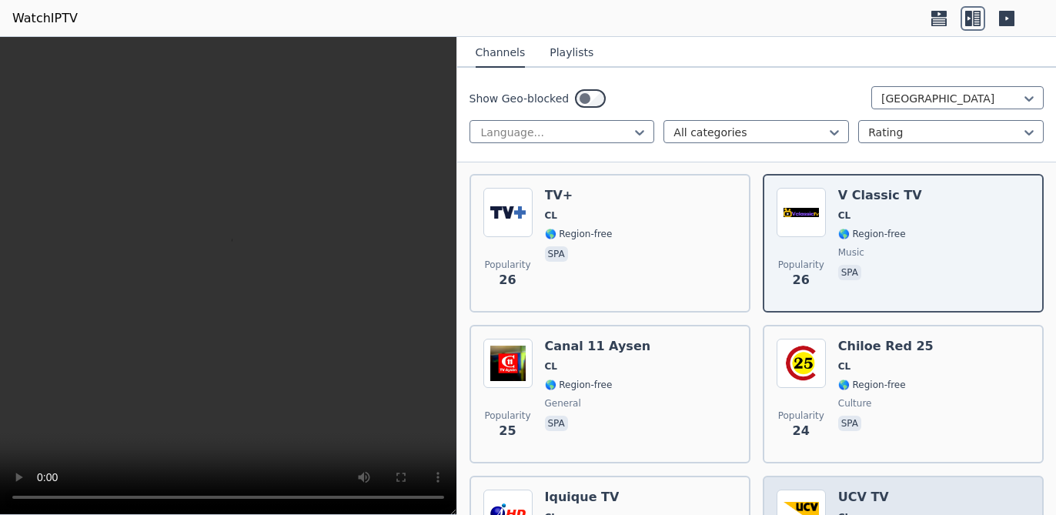
scroll to position [1540, 0]
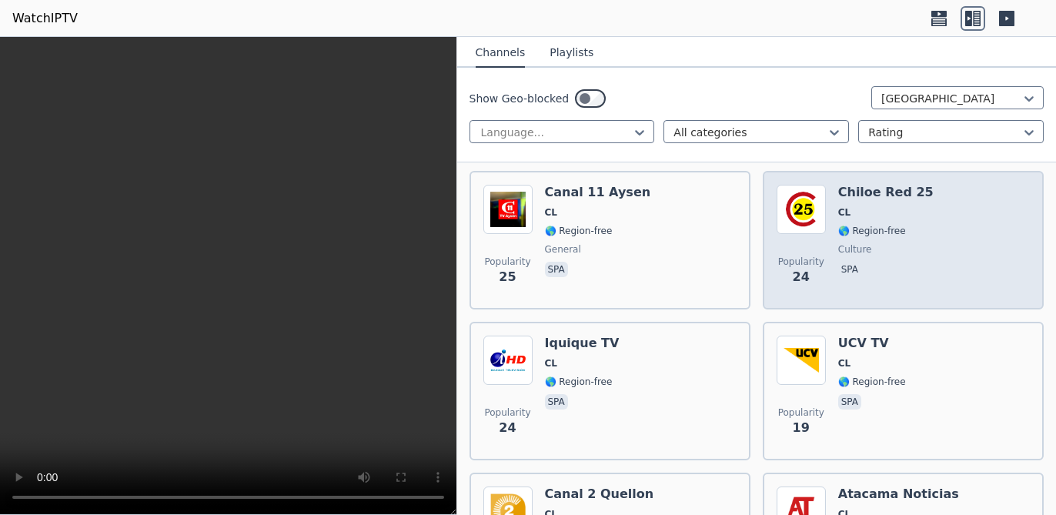
click at [913, 243] on div "Popularity 24 Chiloe Red 25 CL 🌎 Region-free culture spa" at bounding box center [903, 240] width 253 height 111
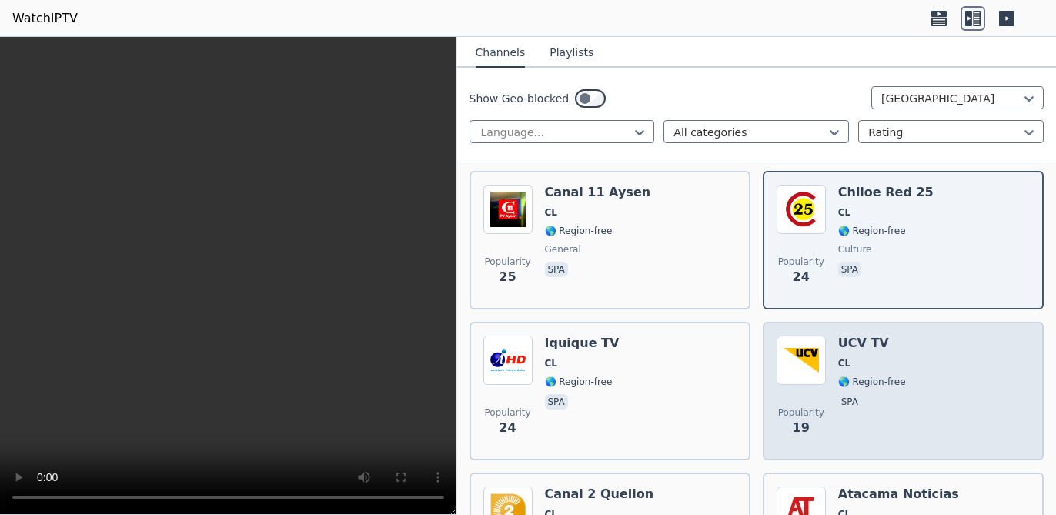
click at [913, 359] on div "Popularity 19 UCV TV CL 🌎 Region-free spa" at bounding box center [903, 391] width 253 height 111
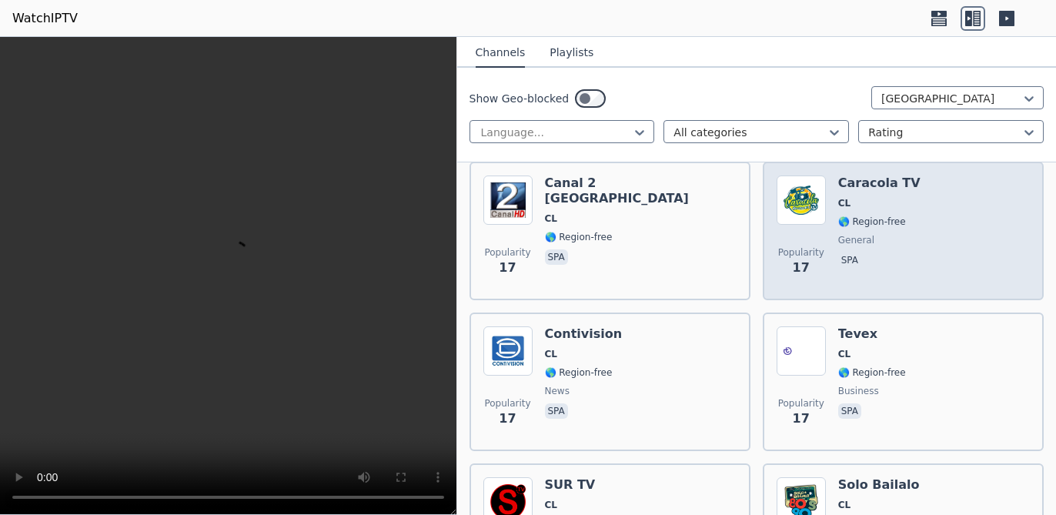
scroll to position [2156, 0]
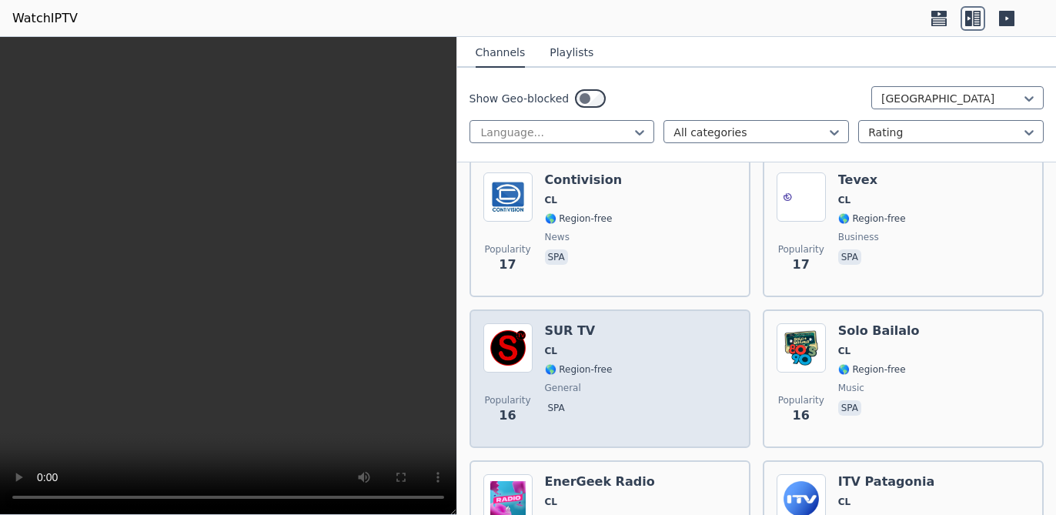
click at [636, 370] on div "Popularity 16 SUR TV CL 🌎 Region-free general spa" at bounding box center [610, 378] width 253 height 111
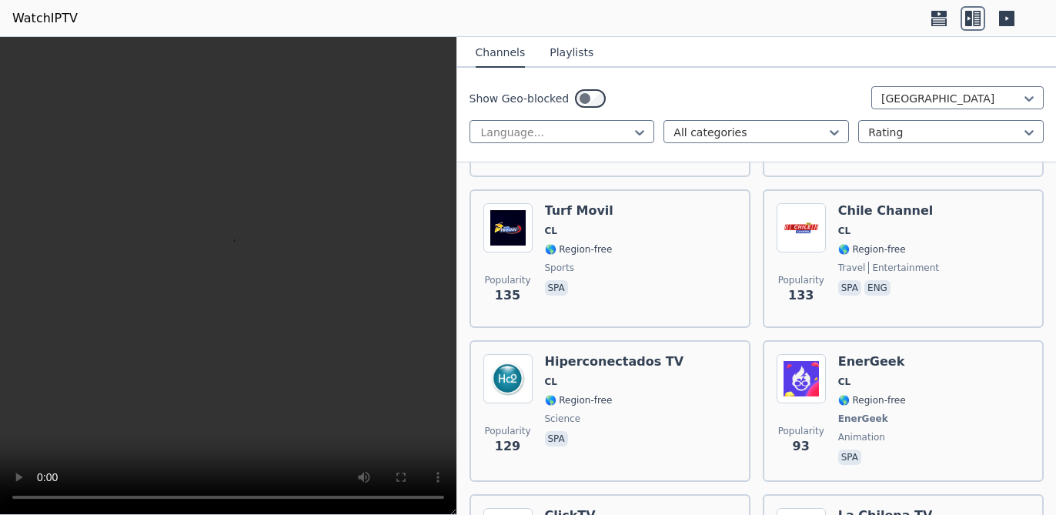
scroll to position [0, 0]
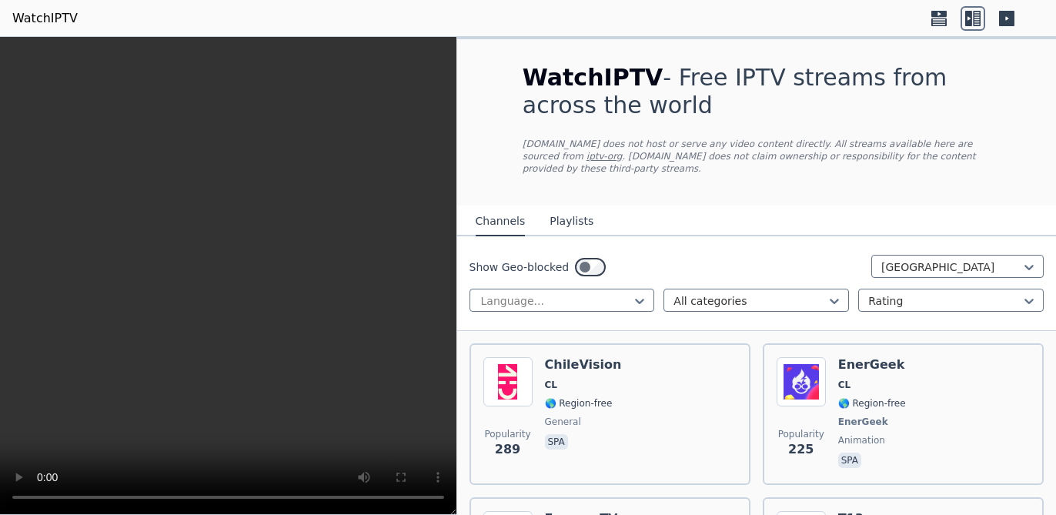
click at [913, 15] on icon at bounding box center [939, 14] width 15 height 6
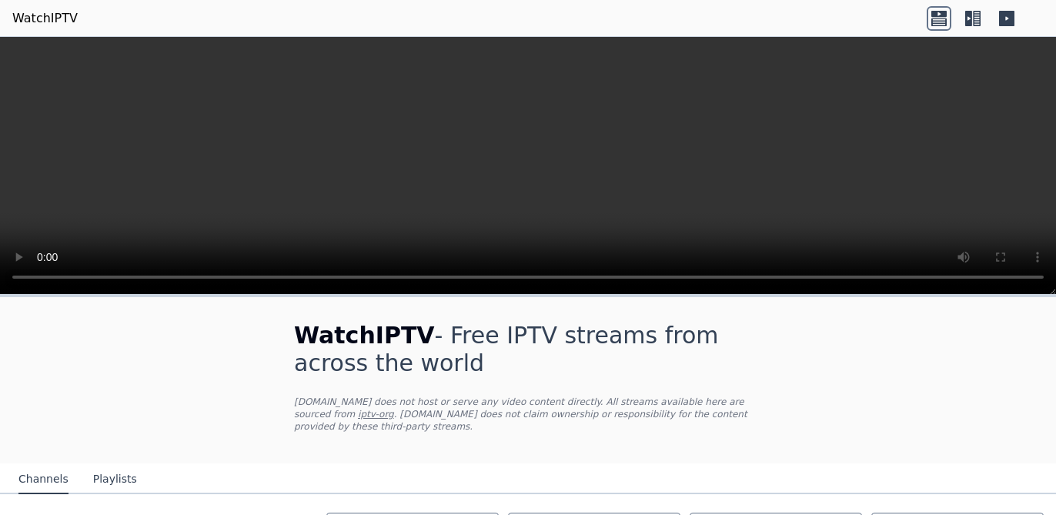
scroll to position [462, 0]
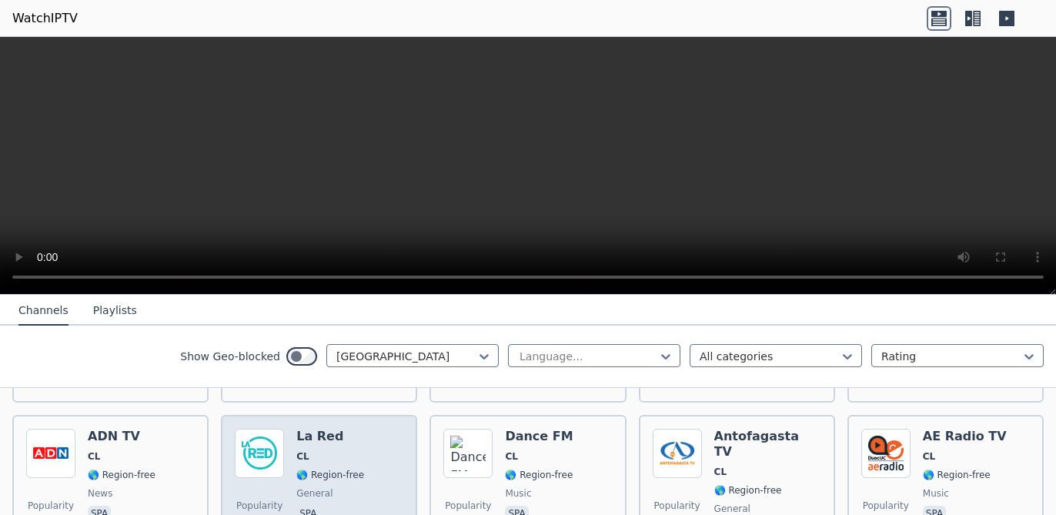
click at [296, 450] on span "CL" at bounding box center [302, 456] width 12 height 12
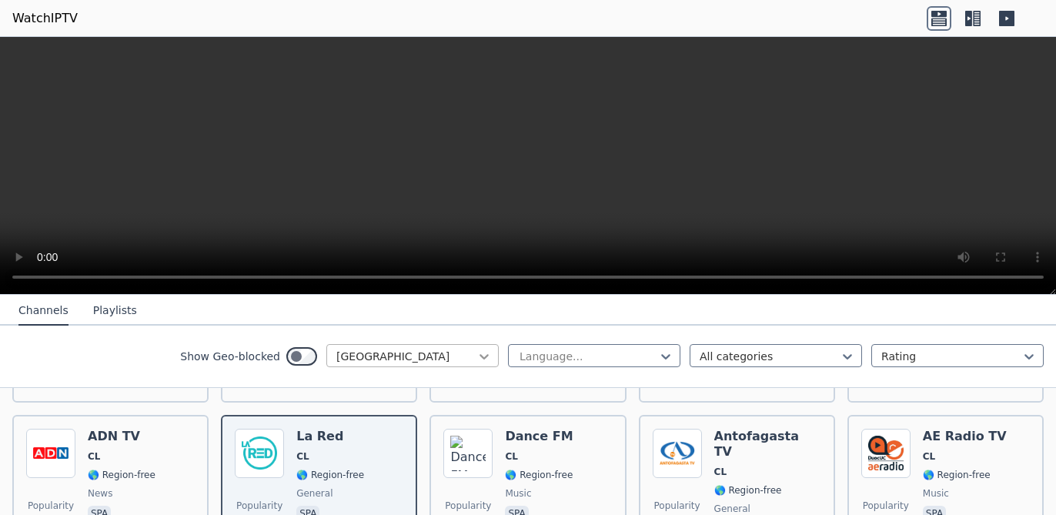
click at [477, 357] on icon at bounding box center [484, 356] width 15 height 15
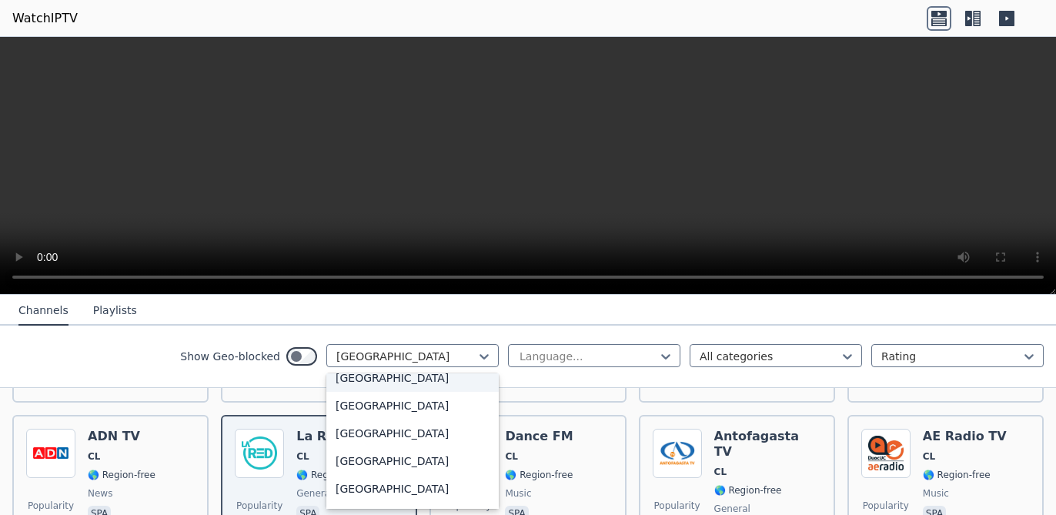
scroll to position [0, 0]
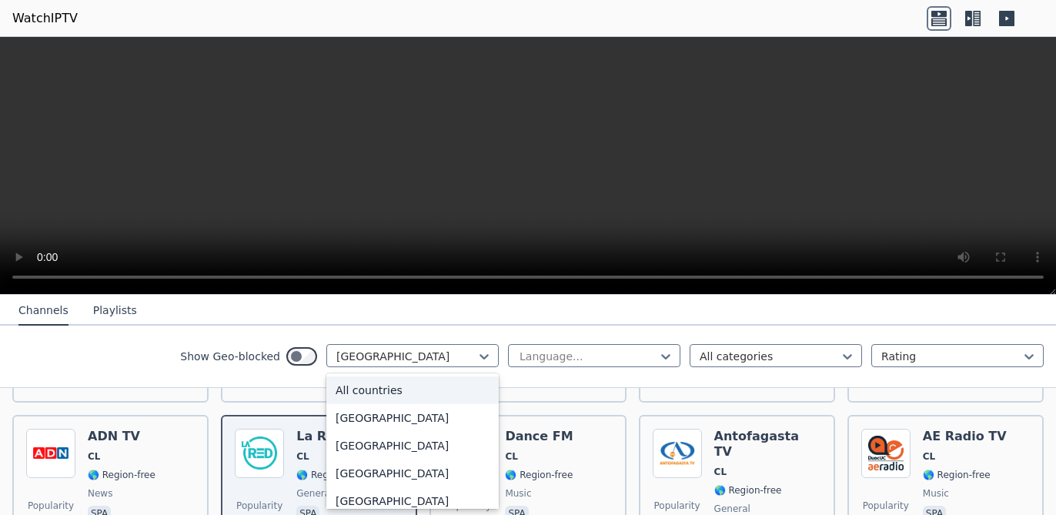
click at [382, 392] on div "All countries" at bounding box center [412, 391] width 172 height 28
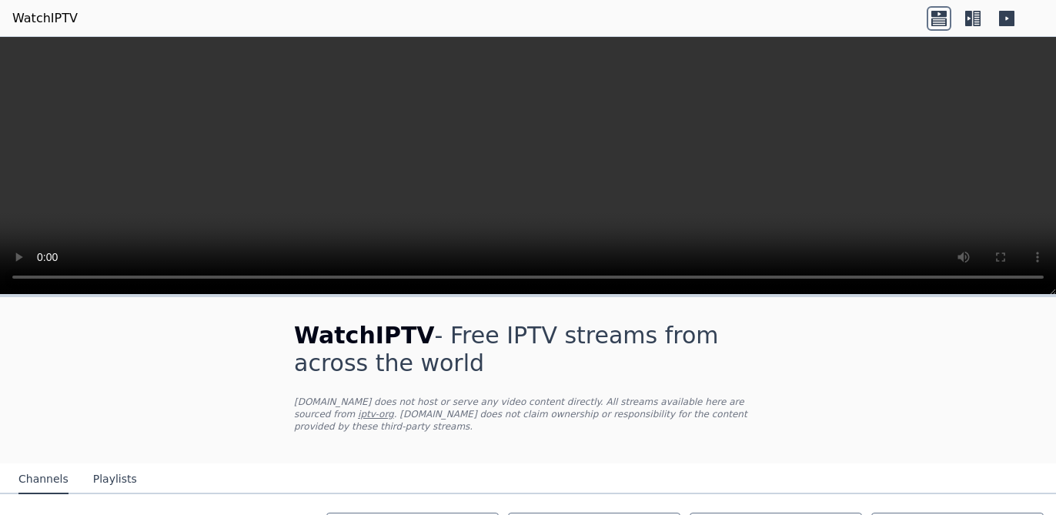
scroll to position [308, 0]
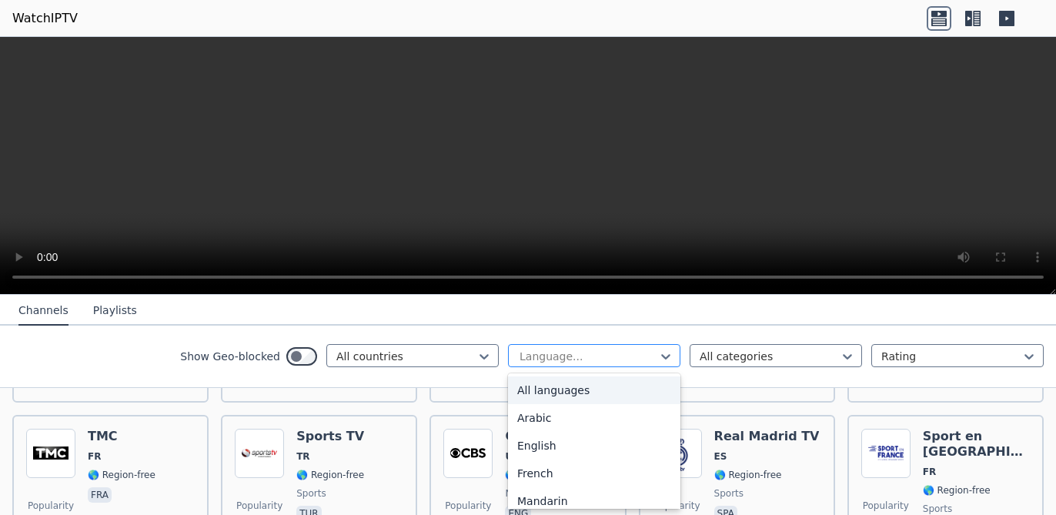
click at [638, 353] on div at bounding box center [588, 356] width 140 height 15
click at [778, 355] on div at bounding box center [770, 356] width 140 height 15
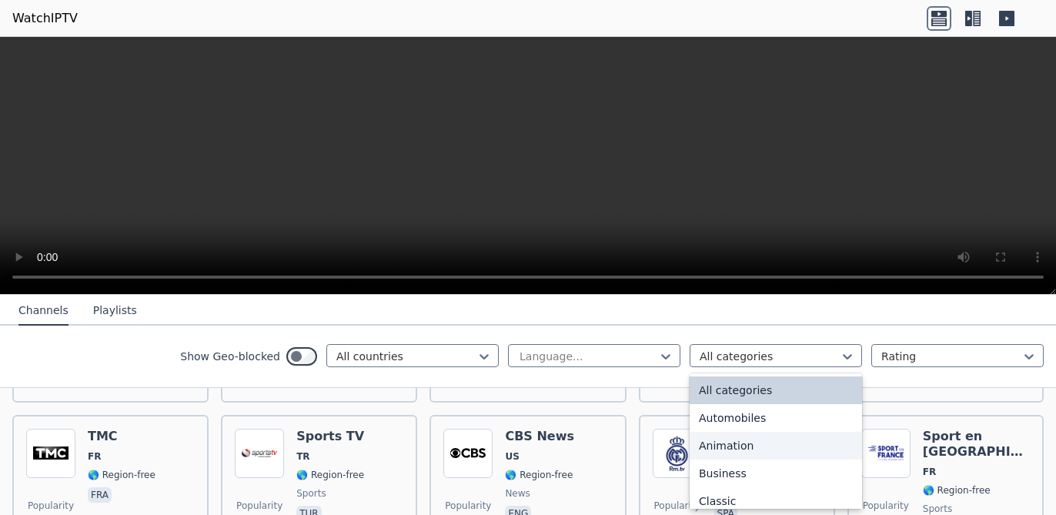
click at [745, 444] on div "Animation" at bounding box center [776, 446] width 172 height 28
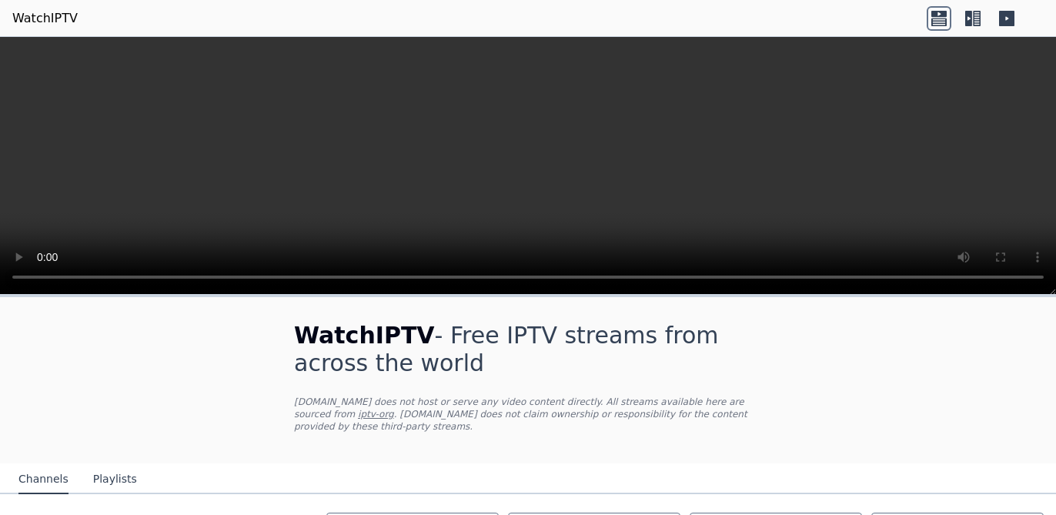
scroll to position [154, 0]
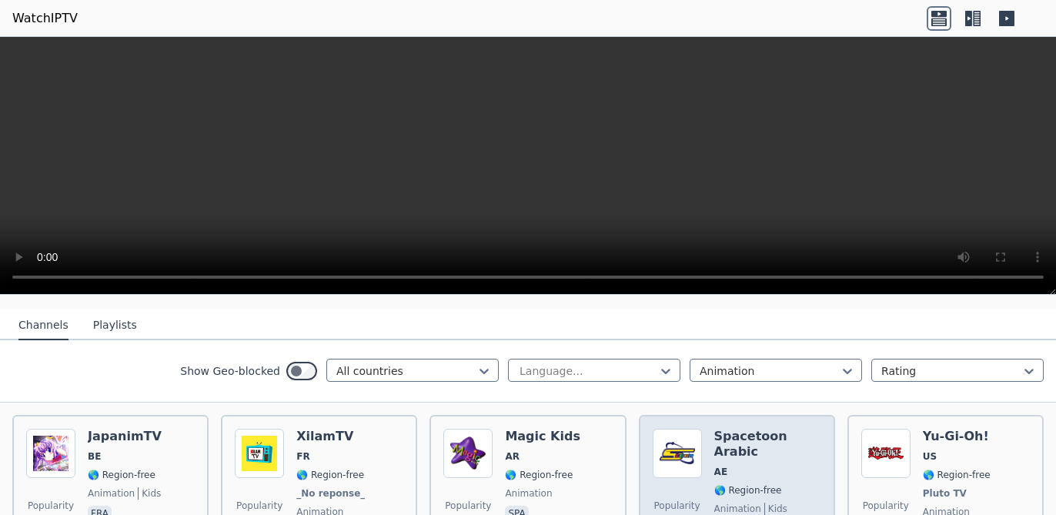
click at [765, 453] on span "🌎 Region-free" at bounding box center [749, 490] width 68 height 12
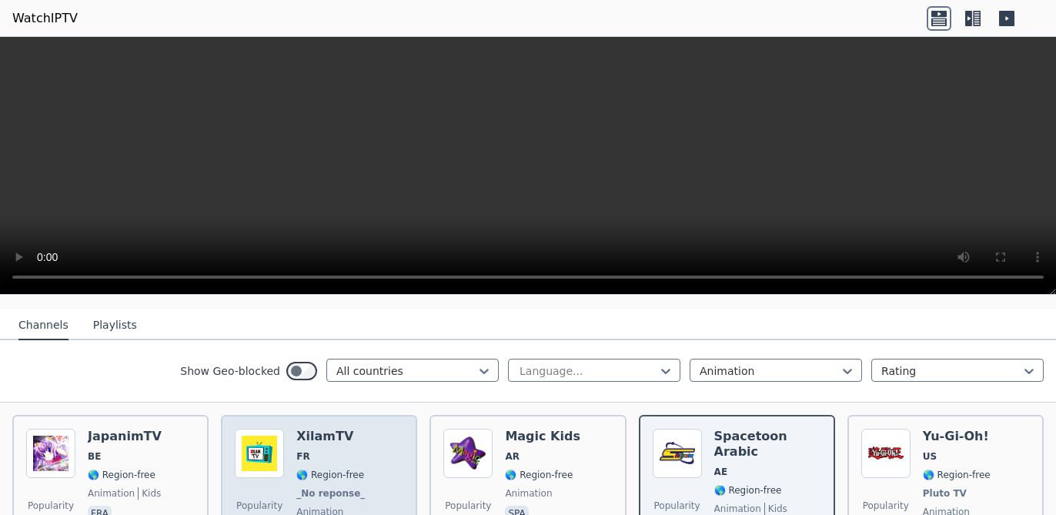
click at [357, 453] on div "Popularity 1024 XilamTV FR 🌎 Region-free _No reponse_ animation fra" at bounding box center [319, 486] width 169 height 114
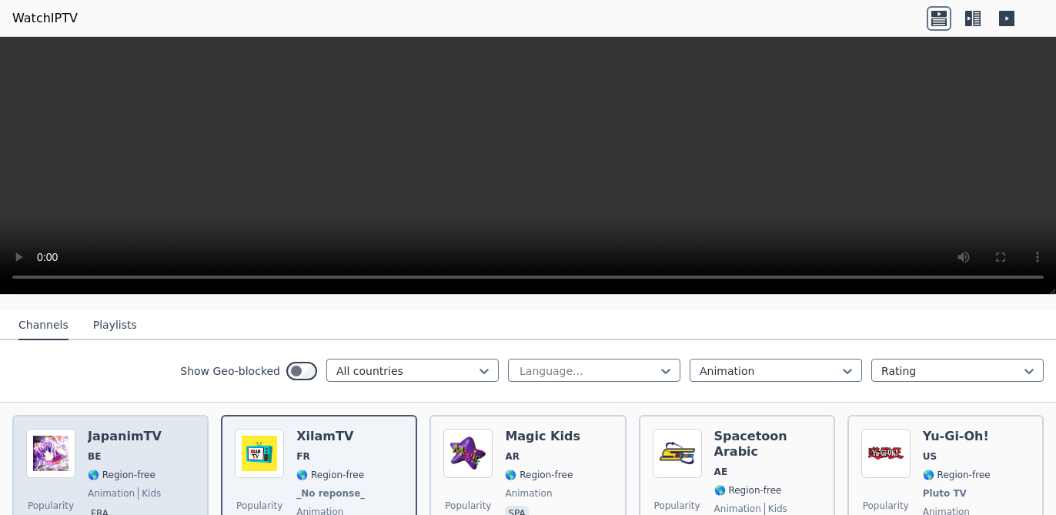
click at [140, 453] on span "🌎 Region-free" at bounding box center [122, 475] width 68 height 12
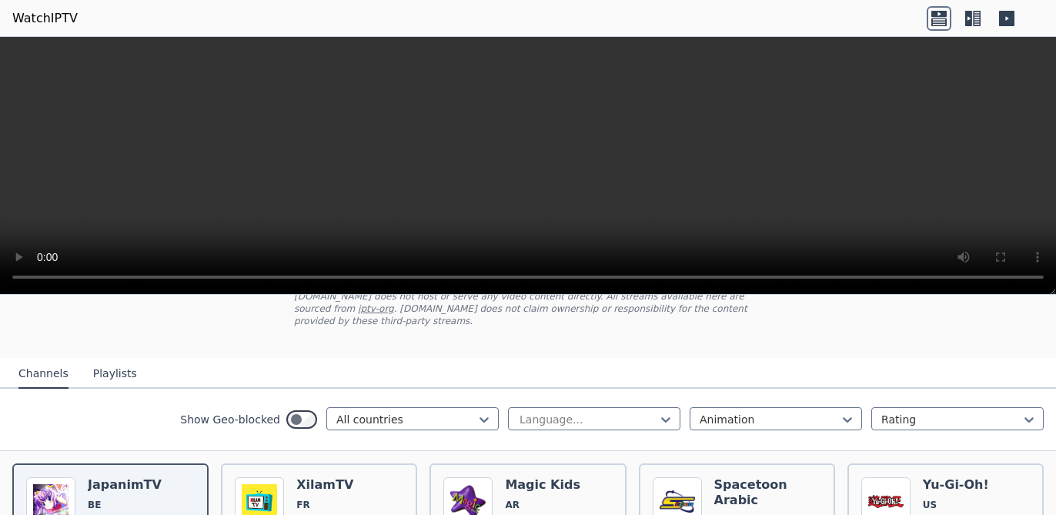
scroll to position [259, 0]
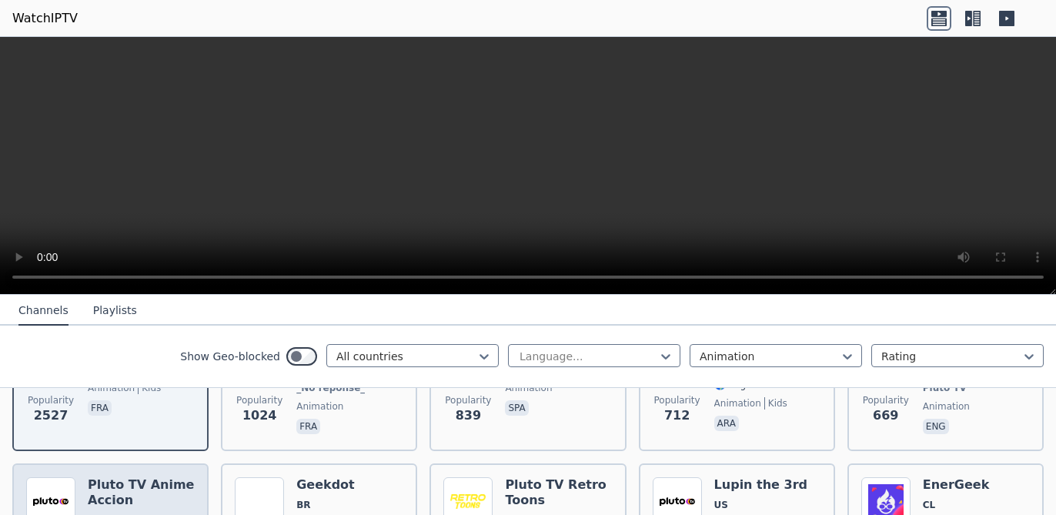
click at [137, 453] on h6 "Pluto TV Anime Accion" at bounding box center [141, 492] width 107 height 31
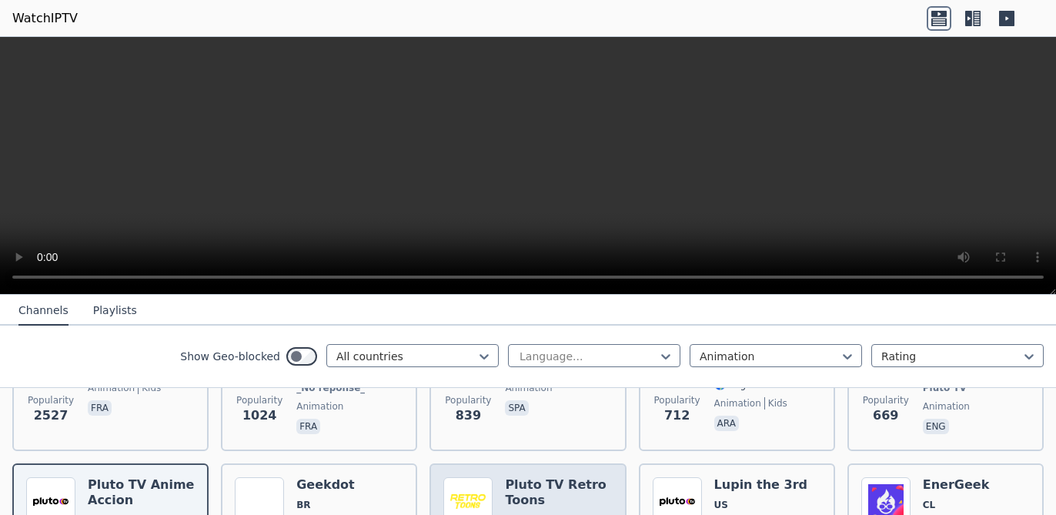
click at [561, 453] on h6 "Pluto TV Retro Toons" at bounding box center [558, 492] width 107 height 31
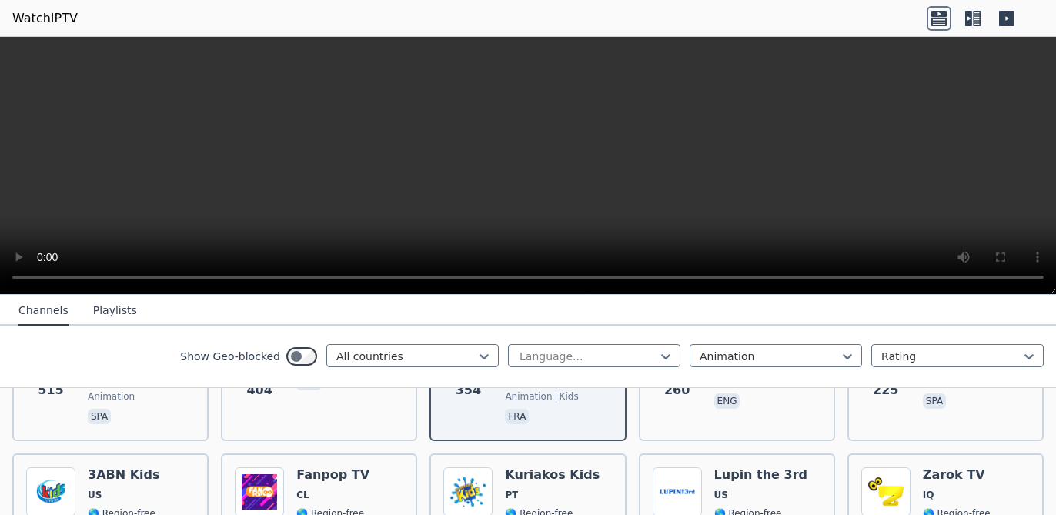
scroll to position [444, 0]
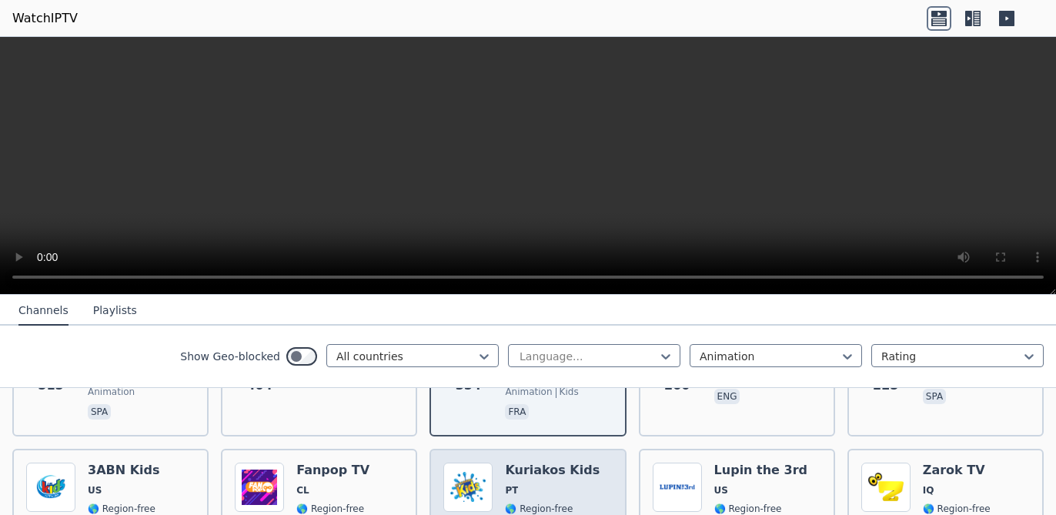
click at [547, 453] on div "Kuriakos Kids PT 🌎 Region-free animation kids religious por" at bounding box center [558, 520] width 107 height 114
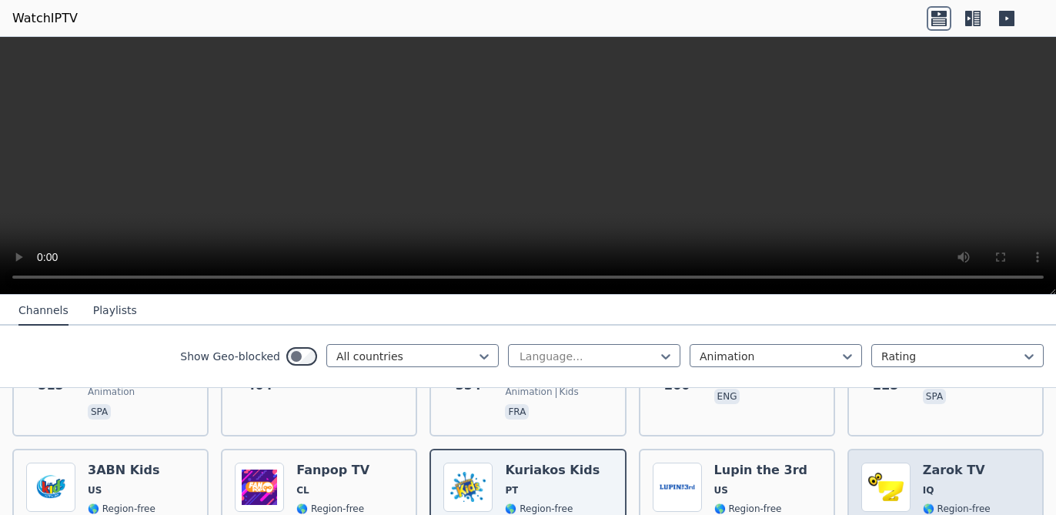
click at [913, 453] on h6 "Zarok TV" at bounding box center [976, 470] width 107 height 15
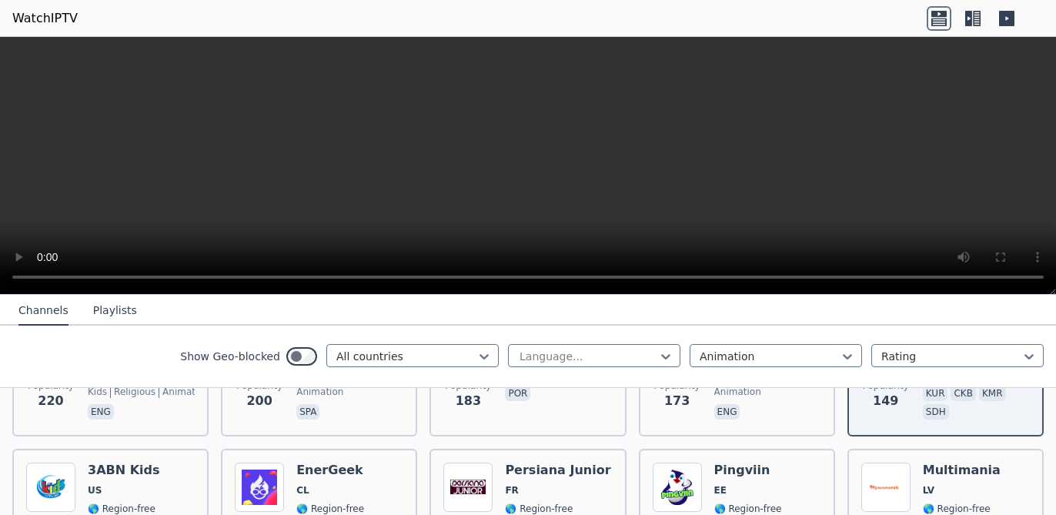
scroll to position [628, 0]
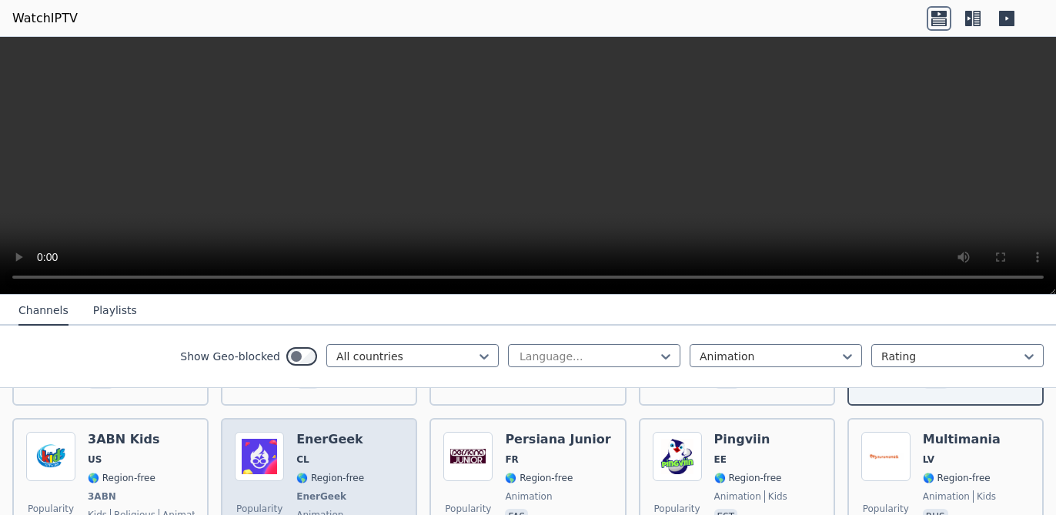
click at [326, 437] on div "EnerGeek CL 🌎 Region-free EnerGeek animation spa" at bounding box center [330, 489] width 68 height 114
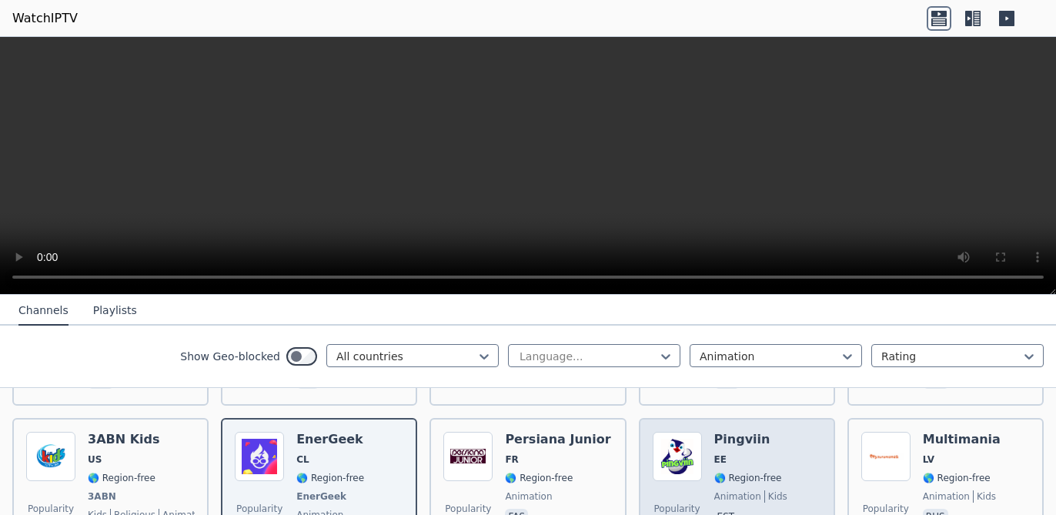
click at [785, 453] on div "Popularity 87 Pingviin EE 🌎 Region-free animation kids est" at bounding box center [737, 489] width 169 height 114
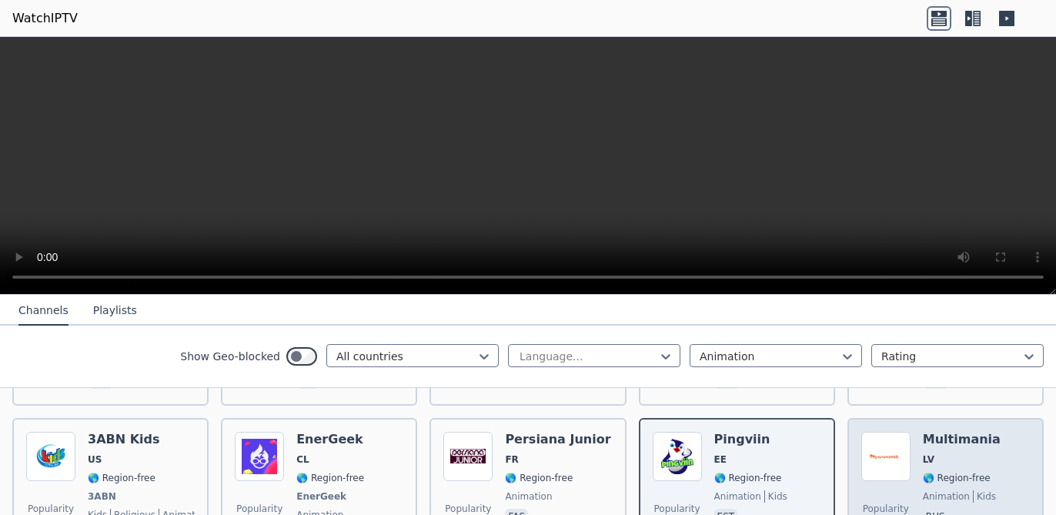
click at [913, 450] on div "Popularity 81 Multimania LV 🌎 Region-free animation kids rus" at bounding box center [946, 489] width 169 height 114
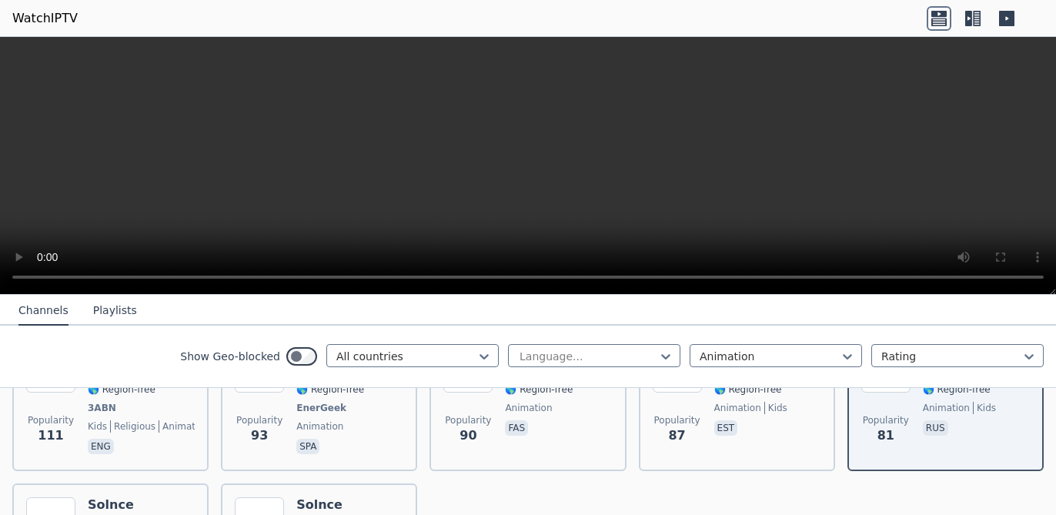
scroll to position [704, 0]
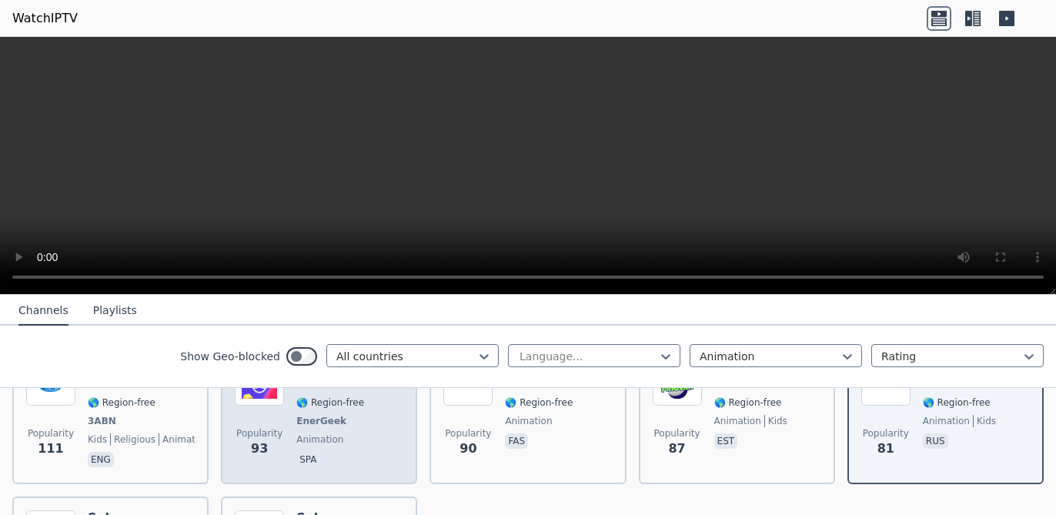
click at [369, 440] on div "Popularity 93 EnerGeek CL 🌎 Region-free EnerGeek animation spa" at bounding box center [319, 413] width 169 height 114
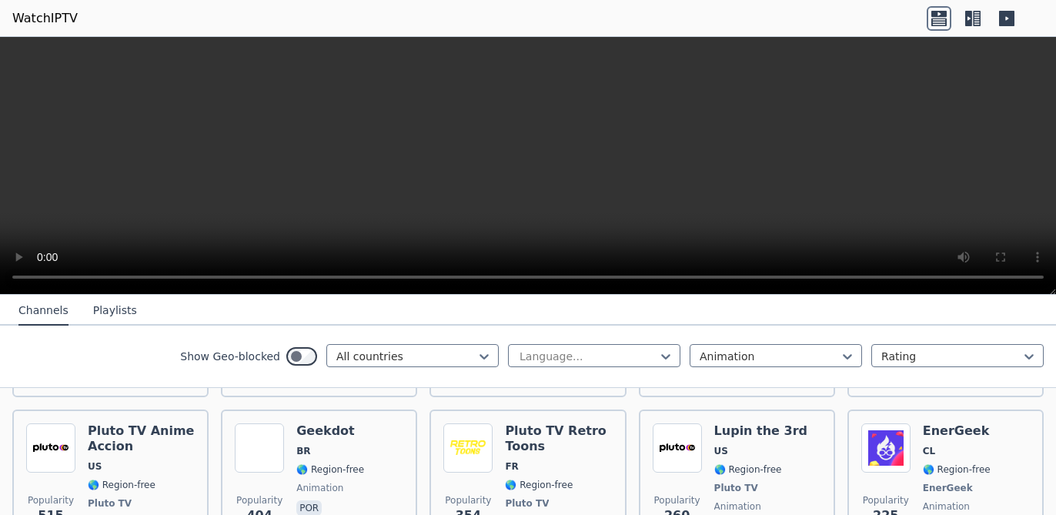
scroll to position [300, 0]
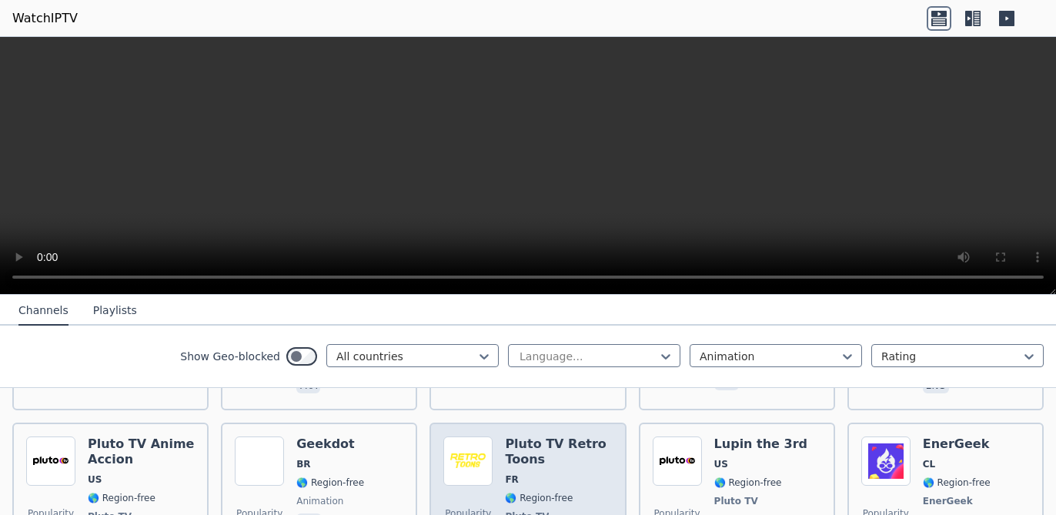
click at [551, 453] on div "Pluto TV Retro Toons FR 🌎 Region-free Pluto TV animation kids fra" at bounding box center [558, 501] width 107 height 129
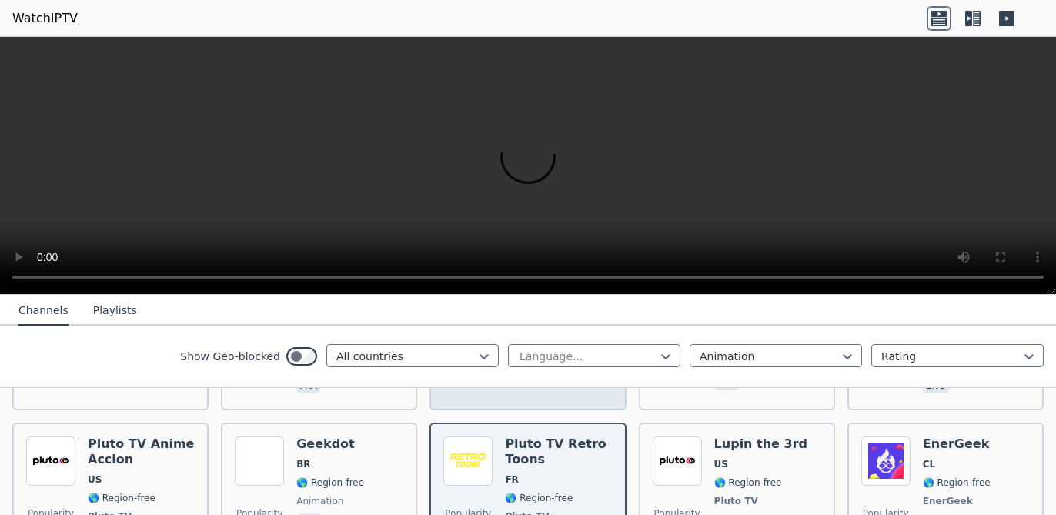
scroll to position [146, 0]
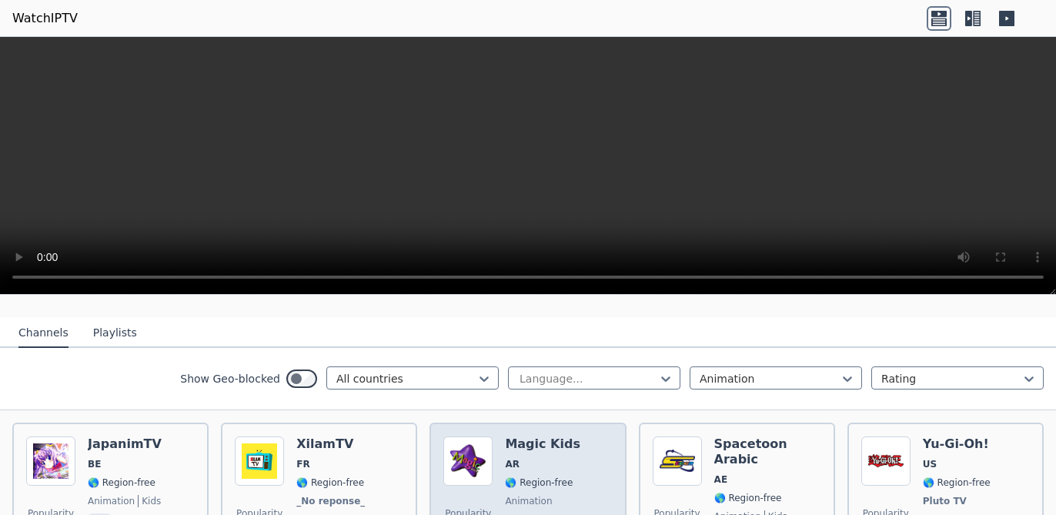
click at [561, 453] on span "AR" at bounding box center [542, 464] width 75 height 12
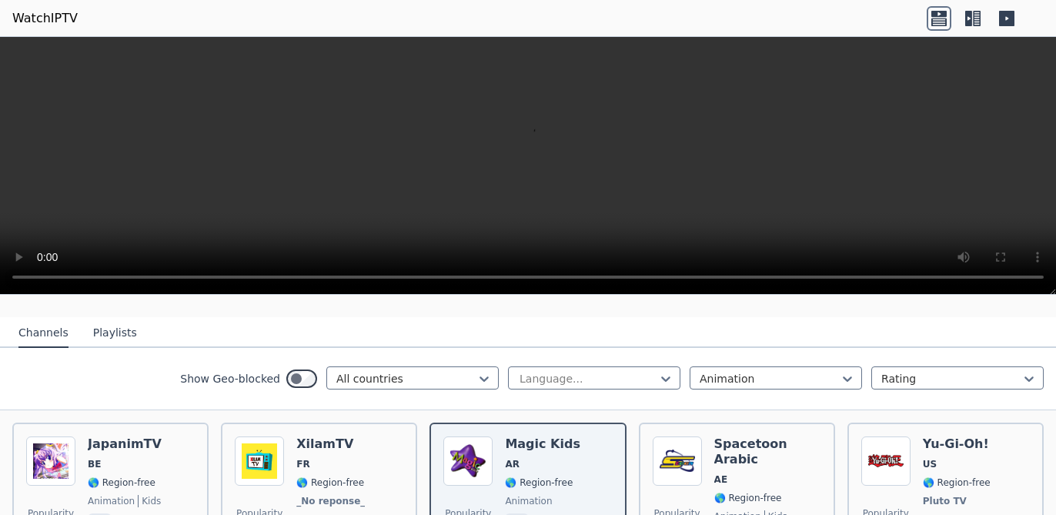
click at [913, 13] on icon at bounding box center [969, 18] width 7 height 15
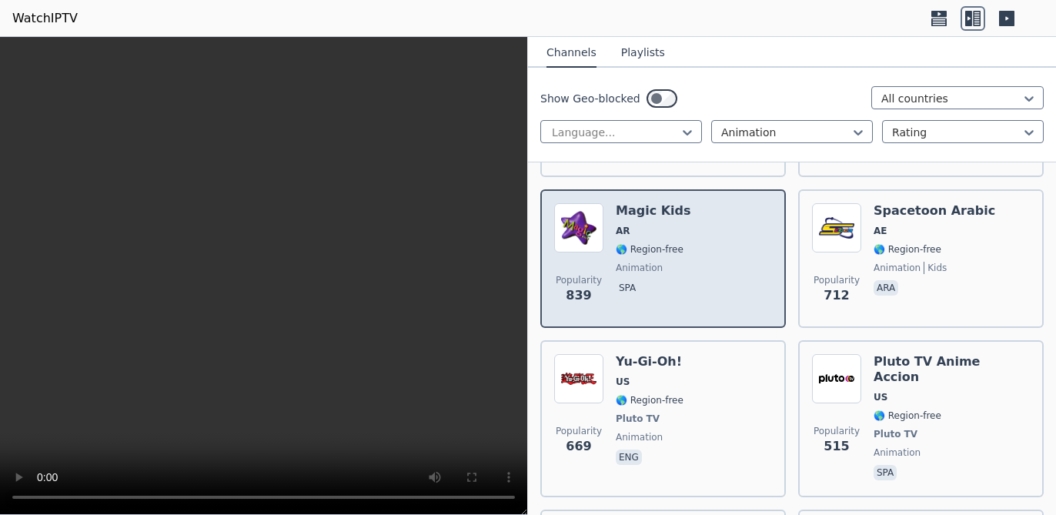
scroll to position [462, 0]
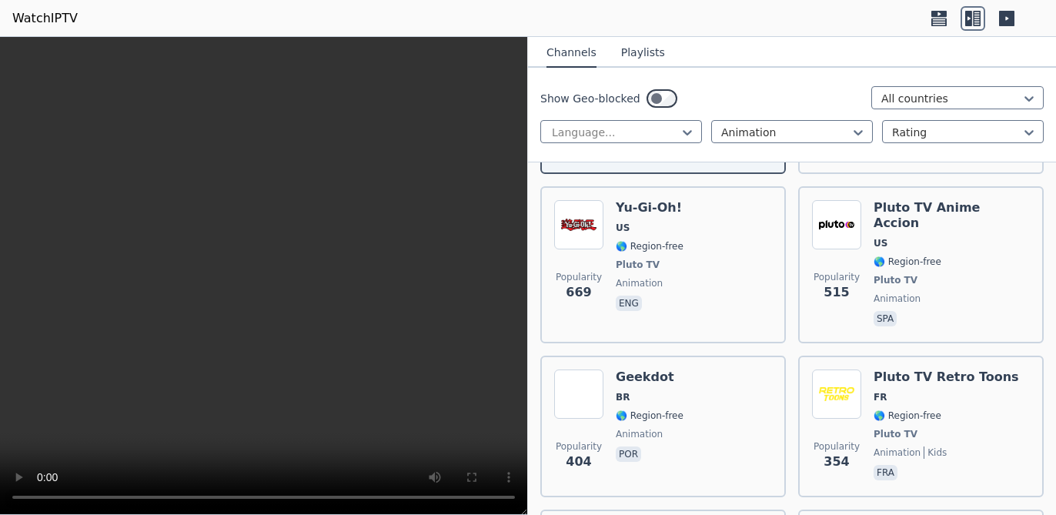
click at [913, 17] on icon at bounding box center [1006, 18] width 15 height 15
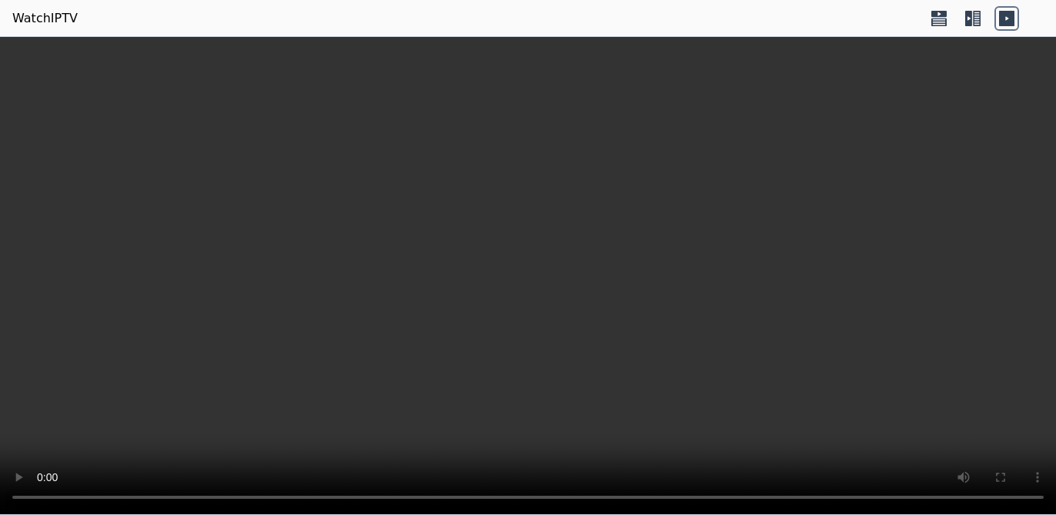
click at [913, 12] on icon at bounding box center [969, 18] width 7 height 15
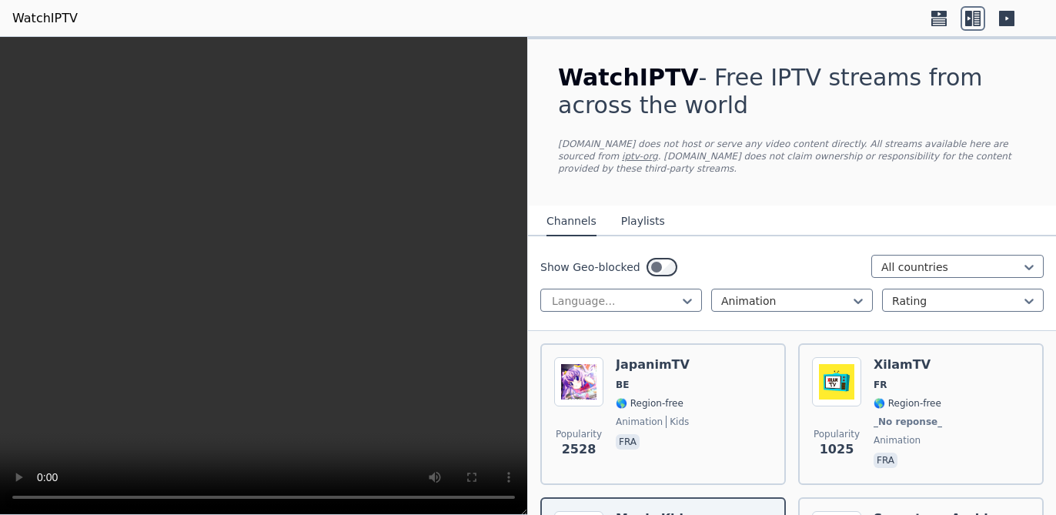
click at [913, 15] on icon at bounding box center [939, 18] width 25 height 25
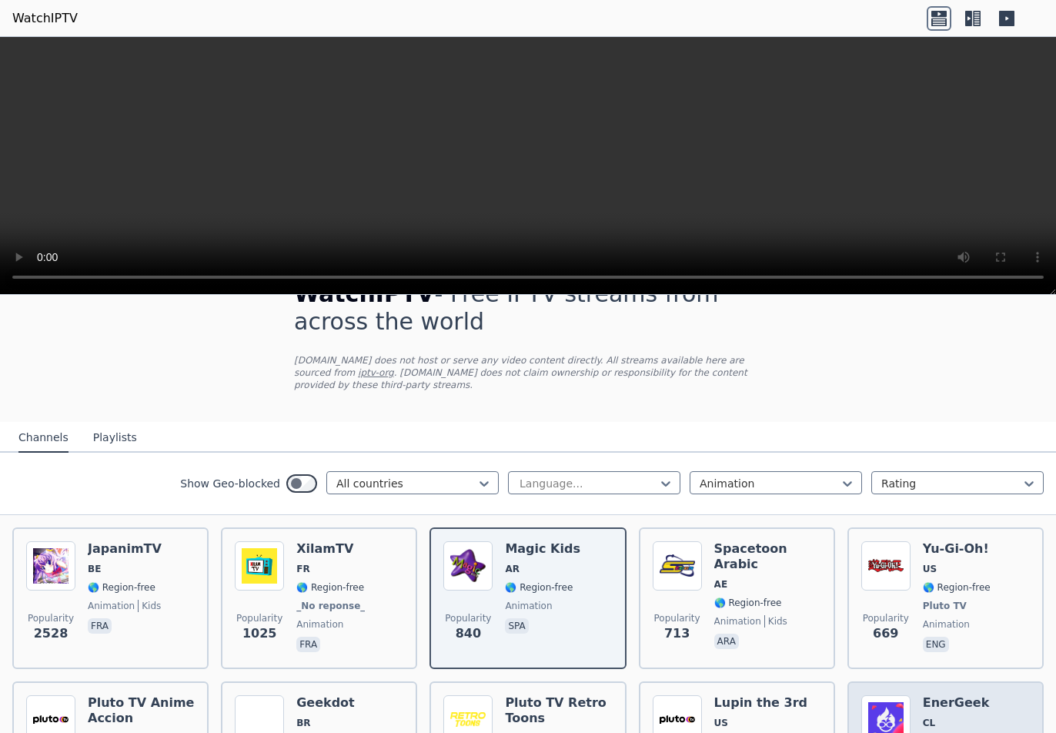
scroll to position [0, 0]
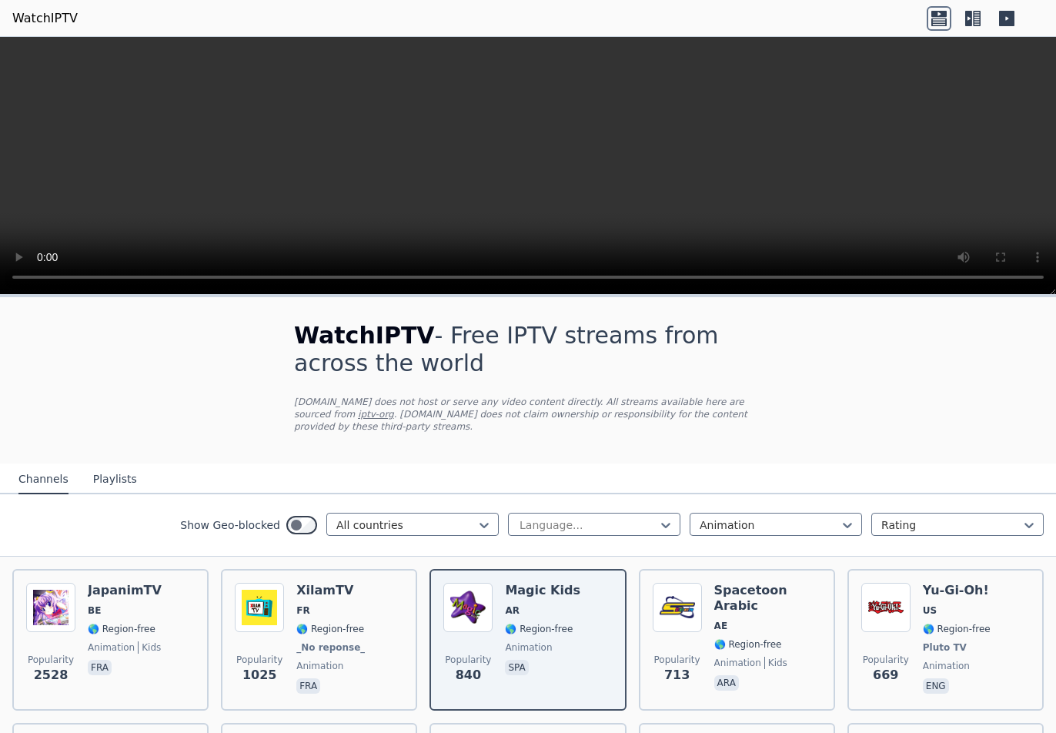
drag, startPoint x: 1043, startPoint y: 375, endPoint x: 1024, endPoint y: 415, distance: 44.1
click at [913, 13] on icon at bounding box center [977, 18] width 8 height 15
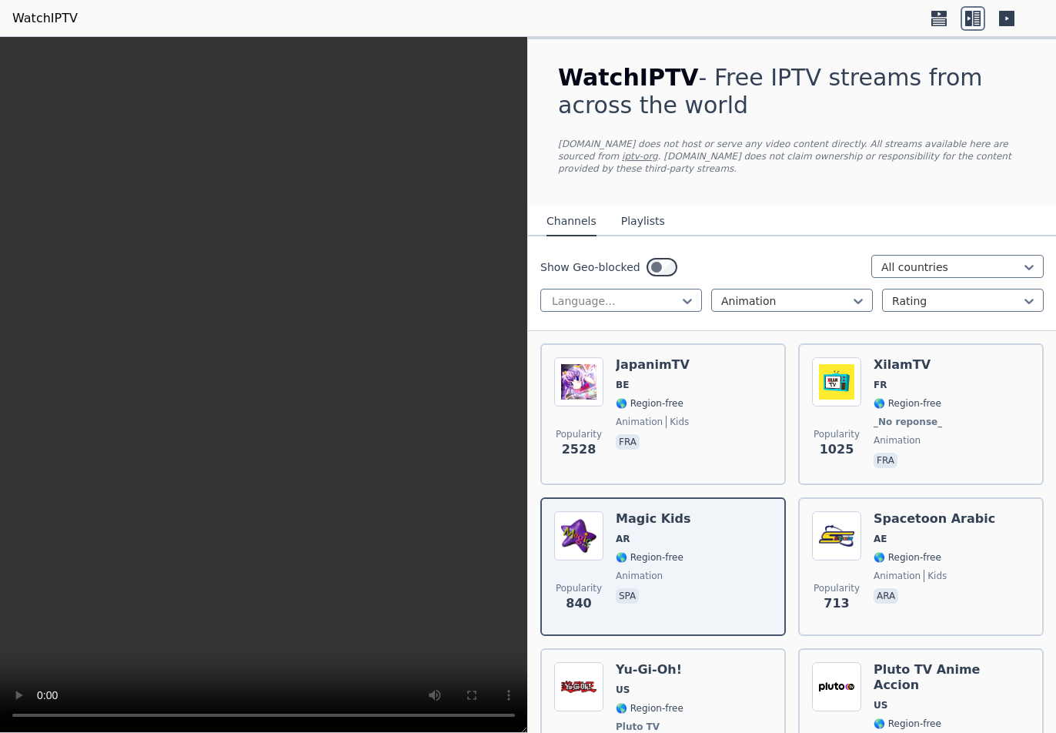
click at [913, 14] on icon at bounding box center [1006, 18] width 15 height 15
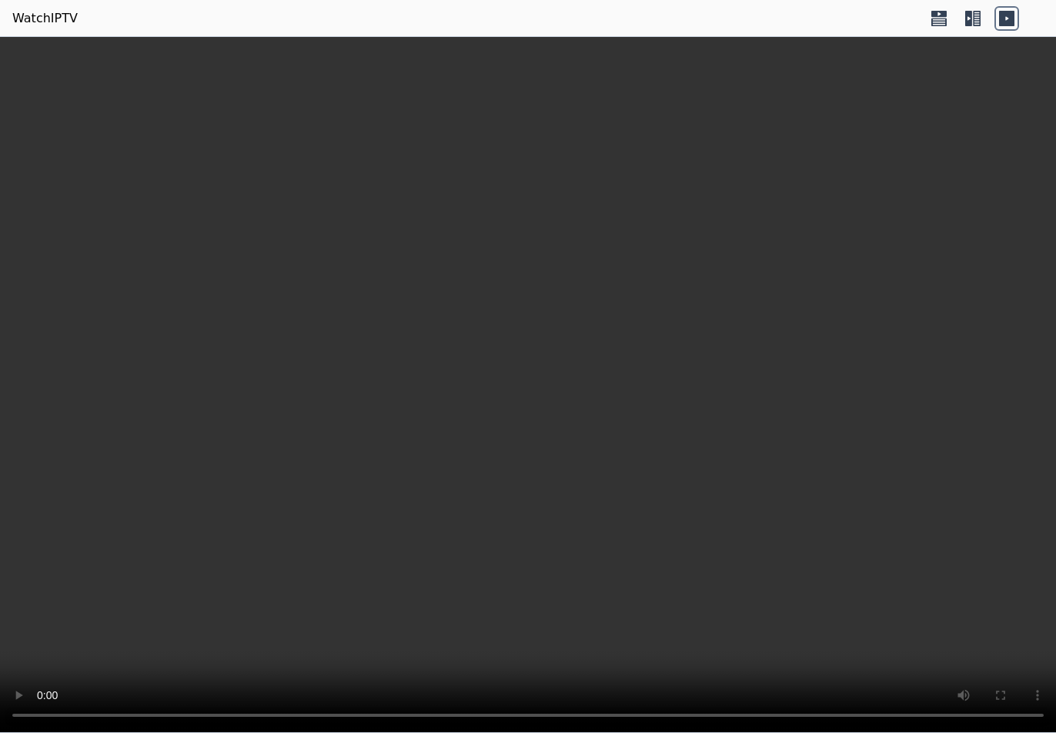
click at [913, 20] on icon at bounding box center [939, 18] width 25 height 25
